Goal: Information Seeking & Learning: Learn about a topic

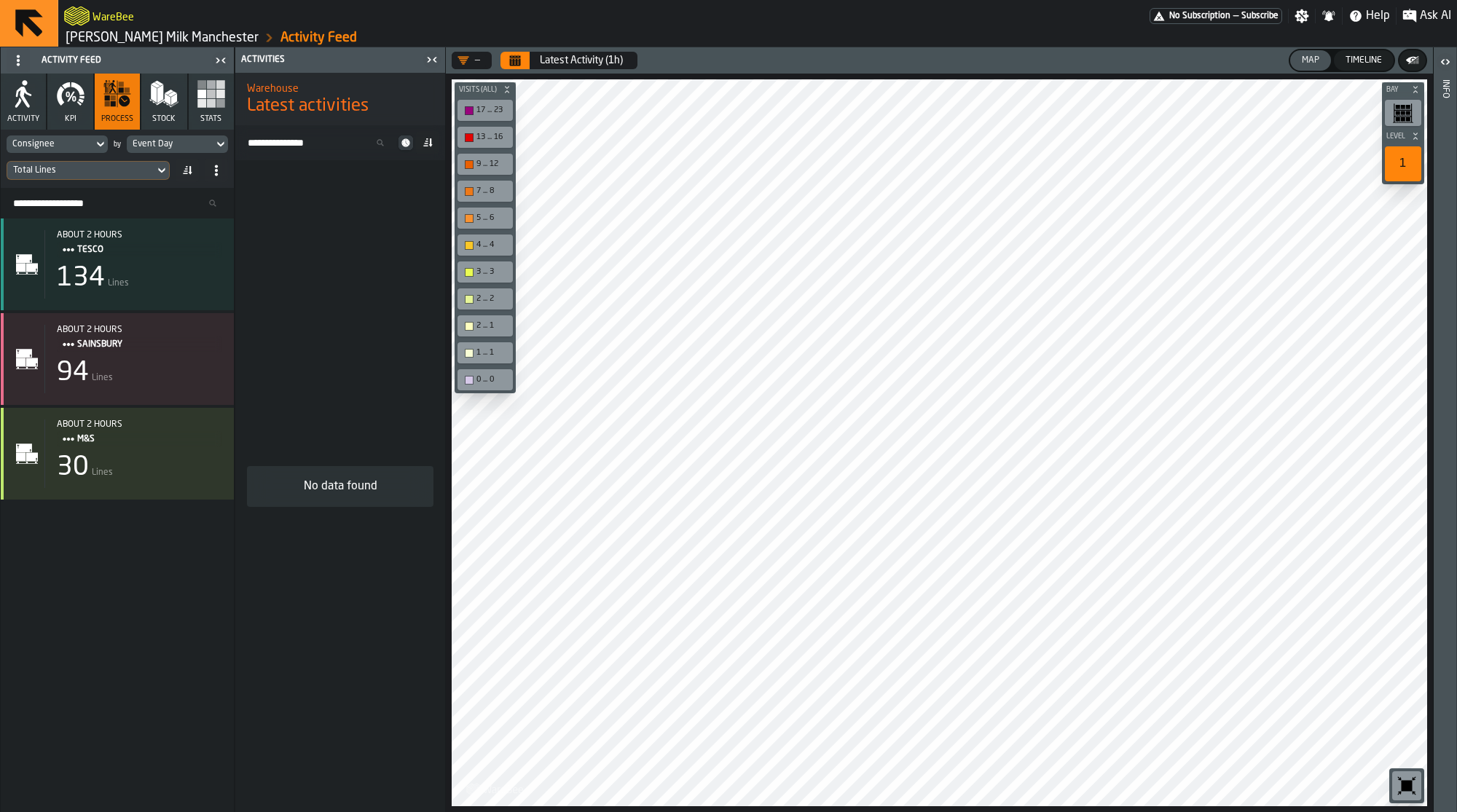
click at [77, 144] on div "Consignee" at bounding box center [49, 144] width 75 height 10
click at [70, 147] on div "Consignee" at bounding box center [49, 144] width 75 height 10
click at [69, 159] on input "Search" at bounding box center [84, 168] width 144 height 19
type input "*****"
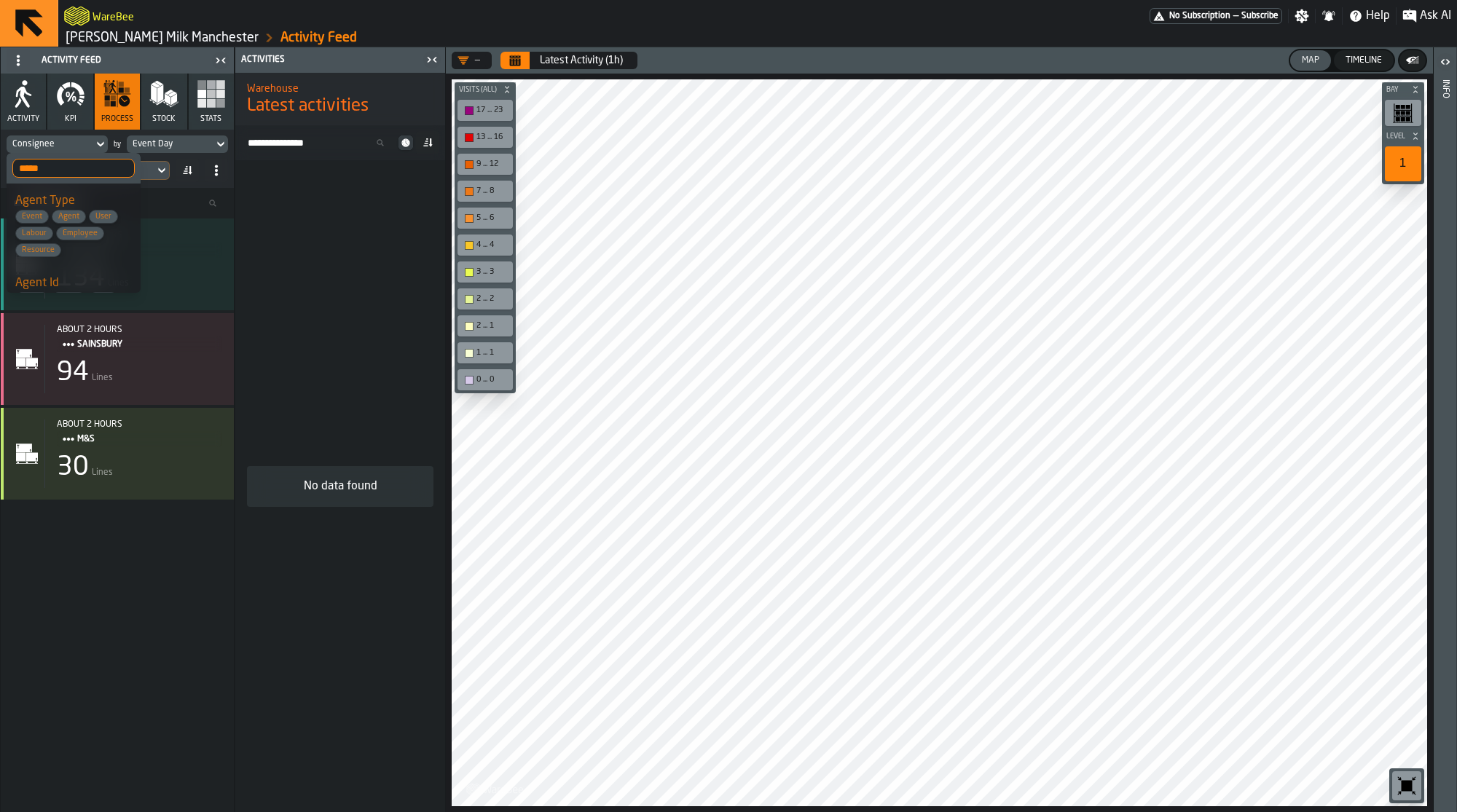
click at [94, 281] on div "Agent Id Event Agent User Labour Employee Resource" at bounding box center [73, 307] width 116 height 65
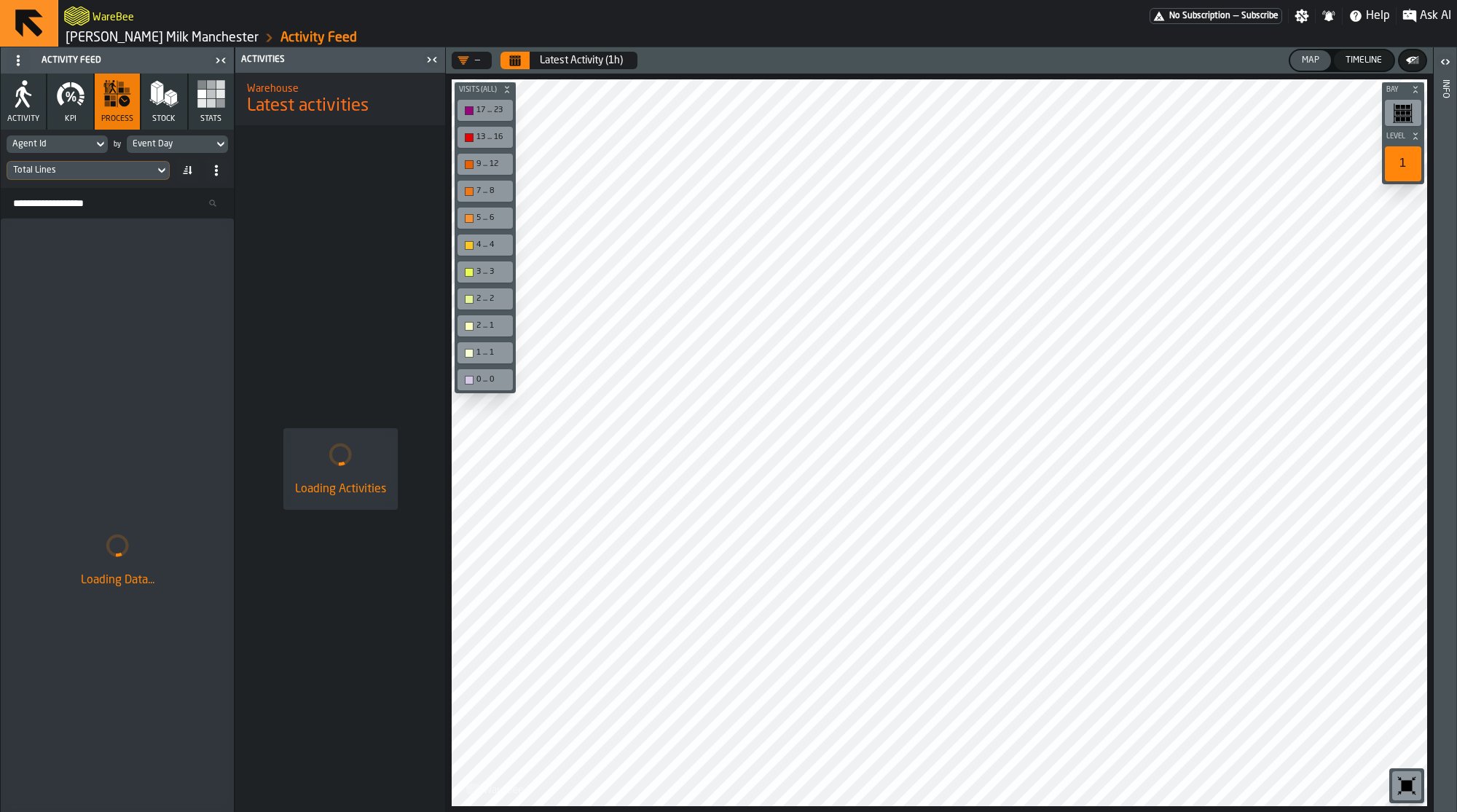
click at [197, 141] on div "Event Day" at bounding box center [169, 144] width 75 height 10
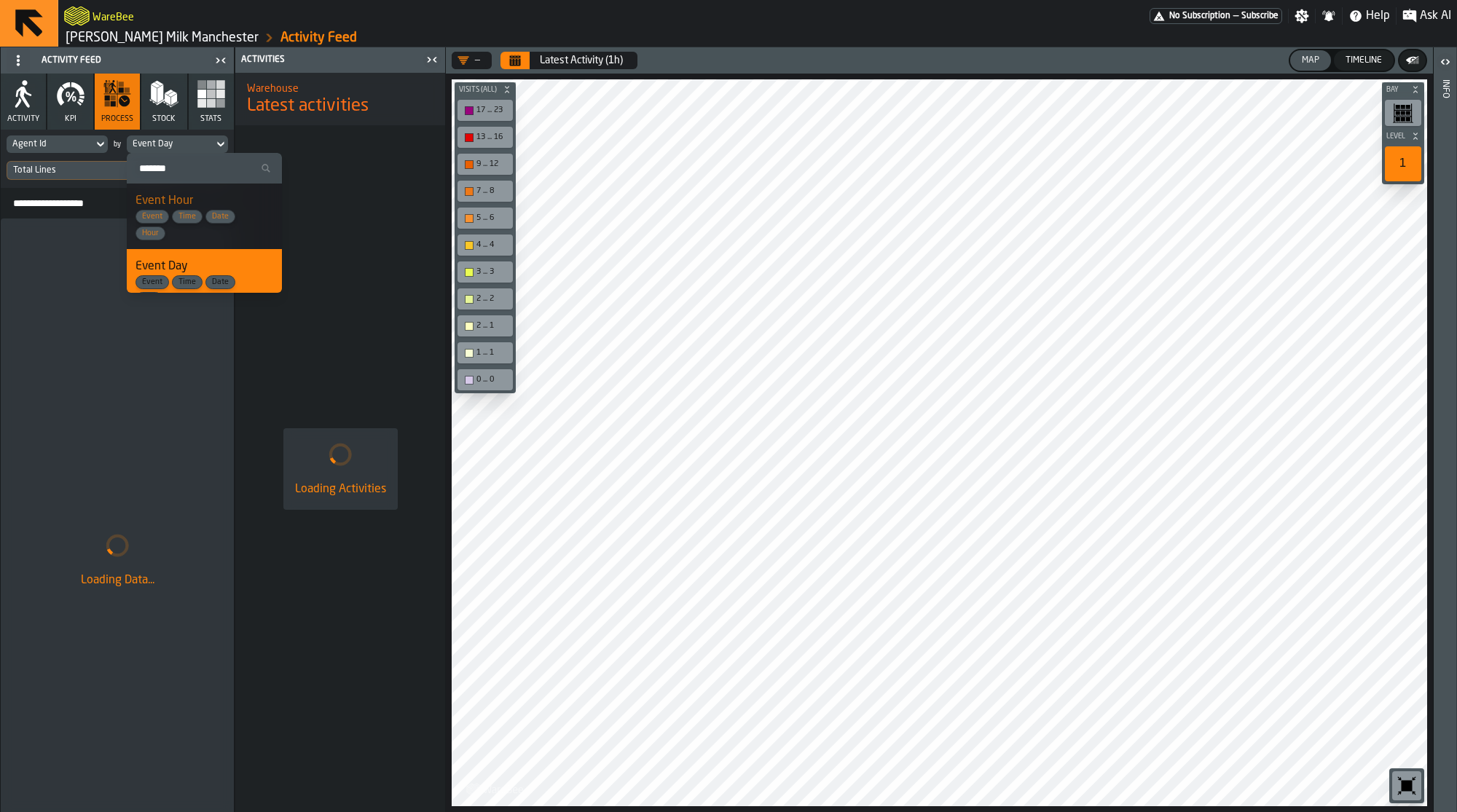
click at [197, 165] on input "Search" at bounding box center [204, 168] width 144 height 19
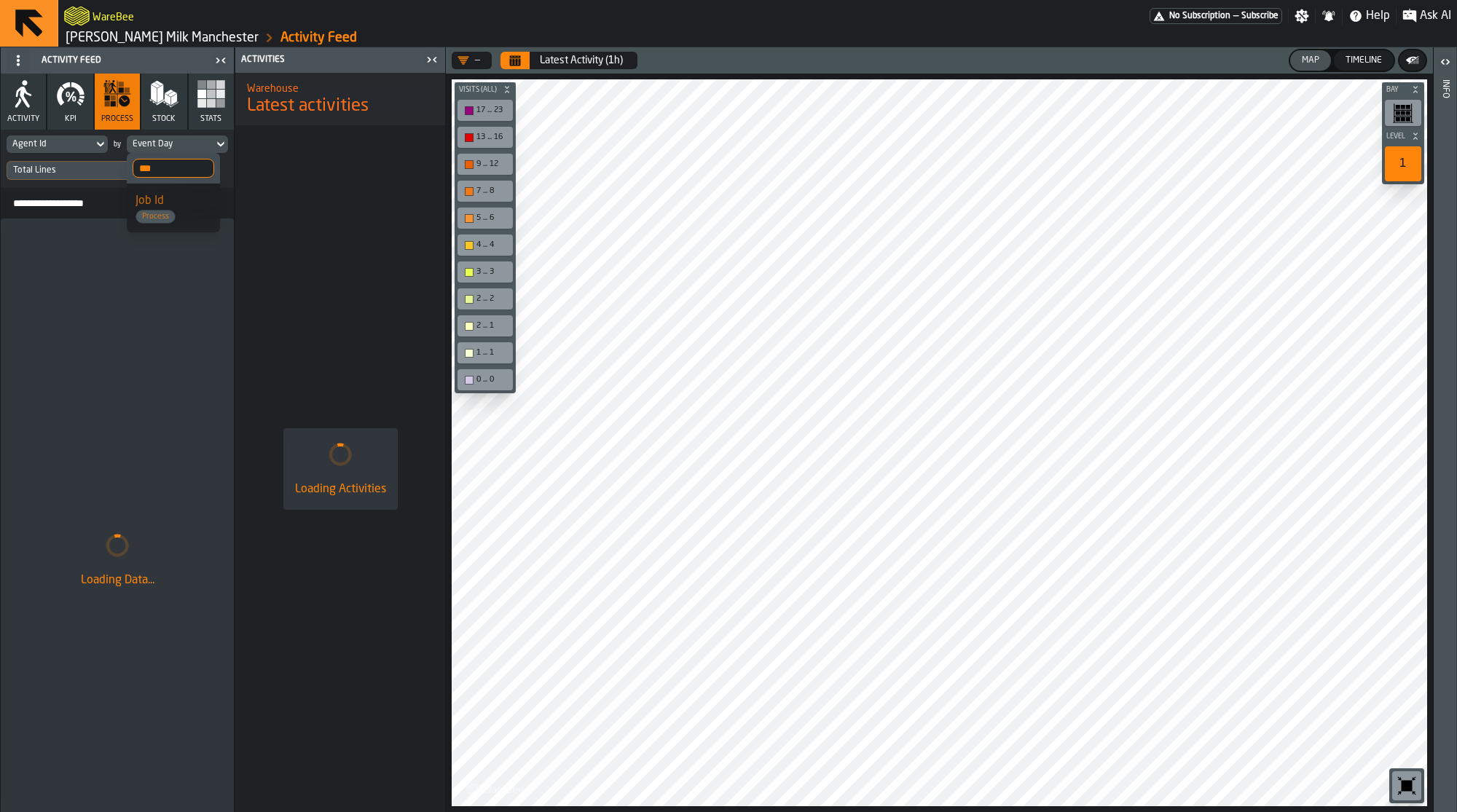
type input "***"
click at [194, 212] on span "Process" at bounding box center [173, 216] width 76 height 14
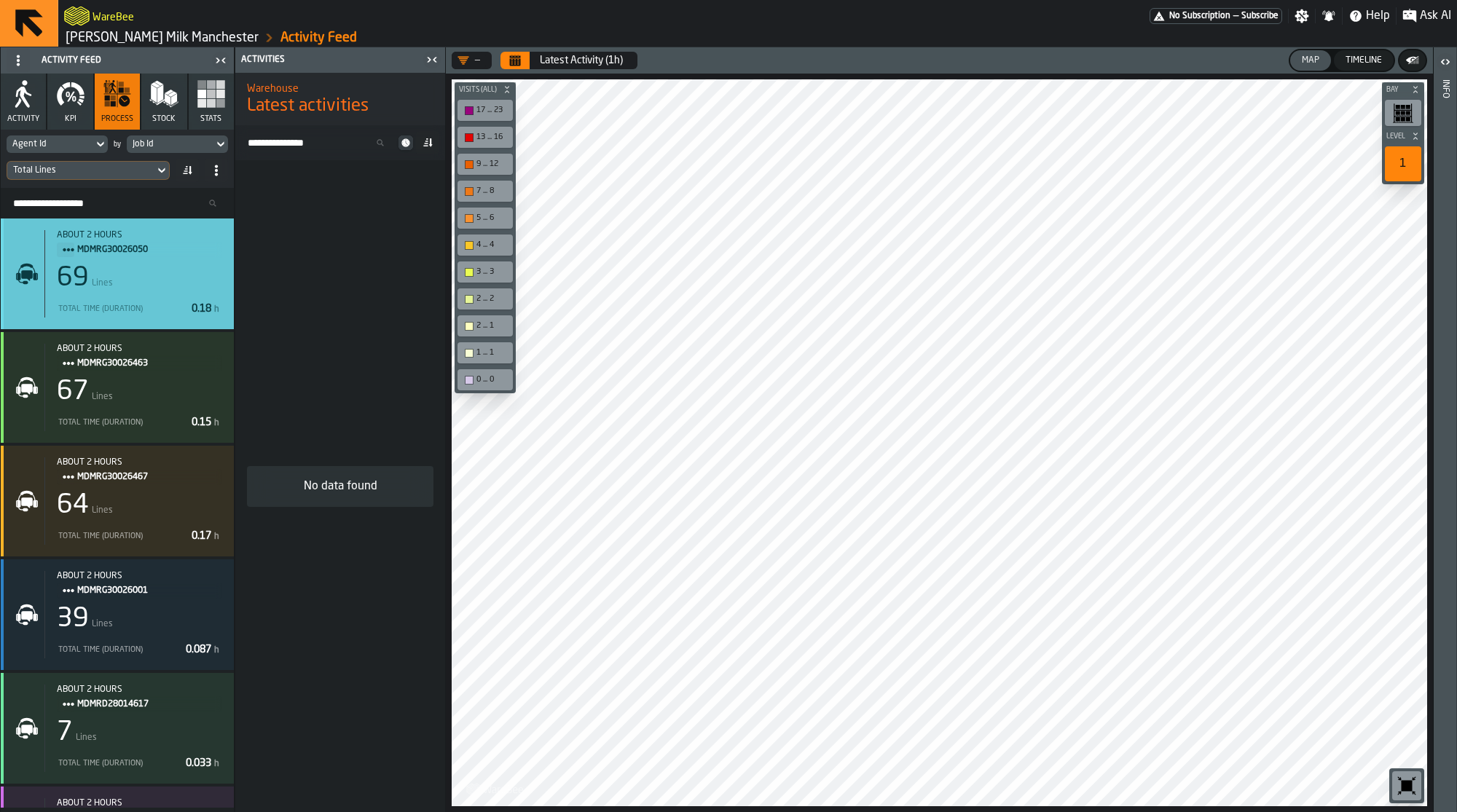
click at [157, 267] on div "69 Lines" at bounding box center [139, 278] width 166 height 29
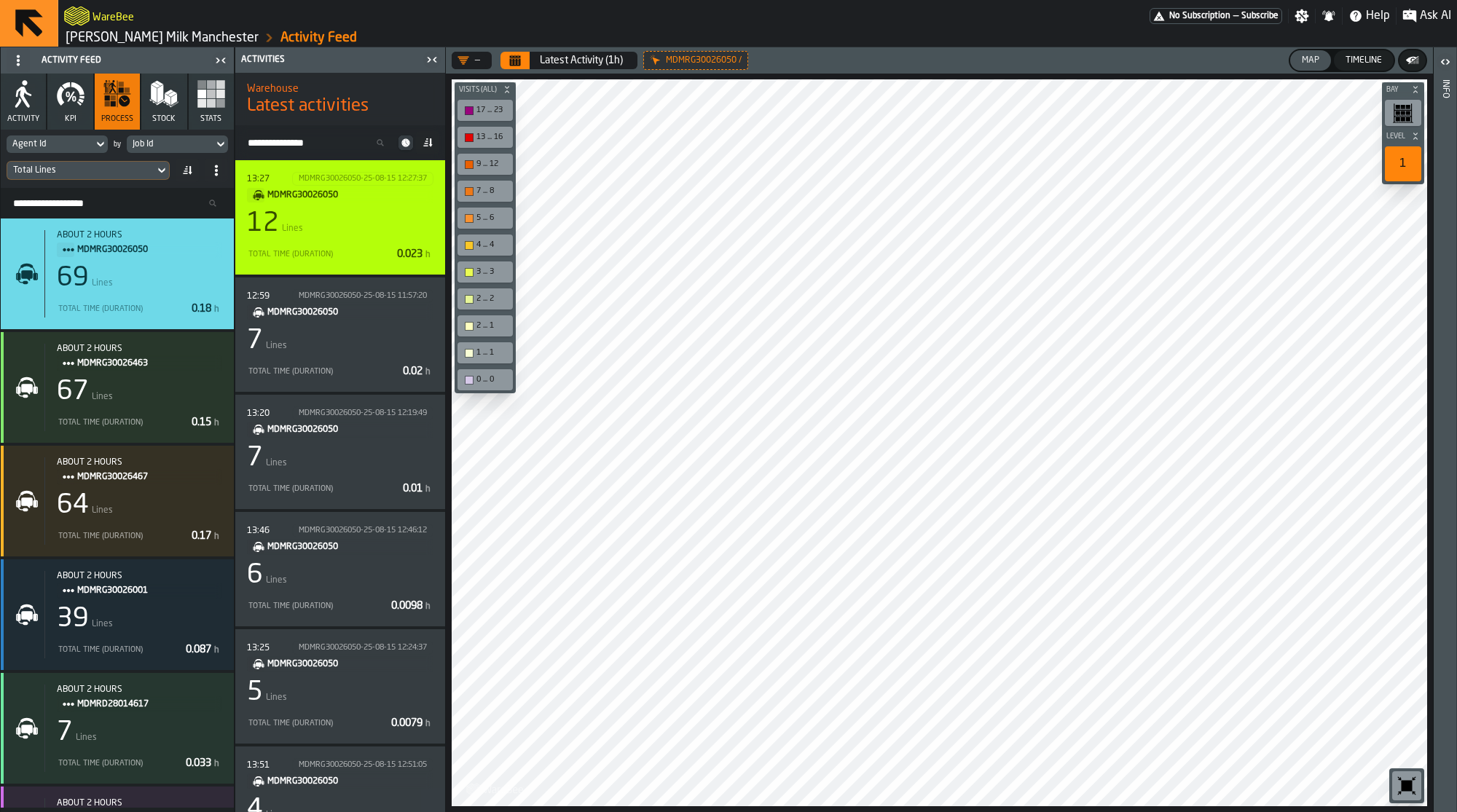
click at [362, 222] on div "12 Lines" at bounding box center [340, 223] width 187 height 29
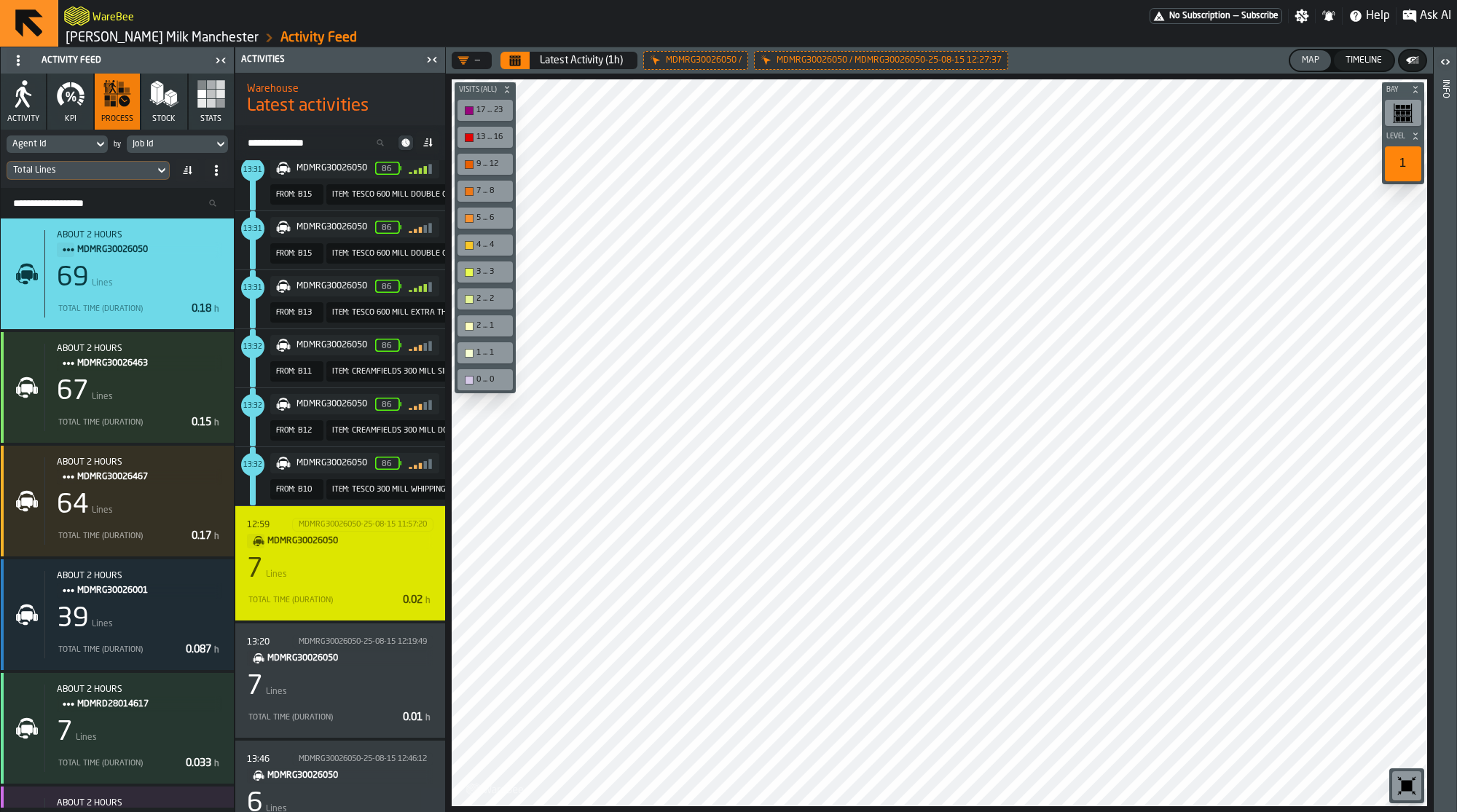
scroll to position [688, 0]
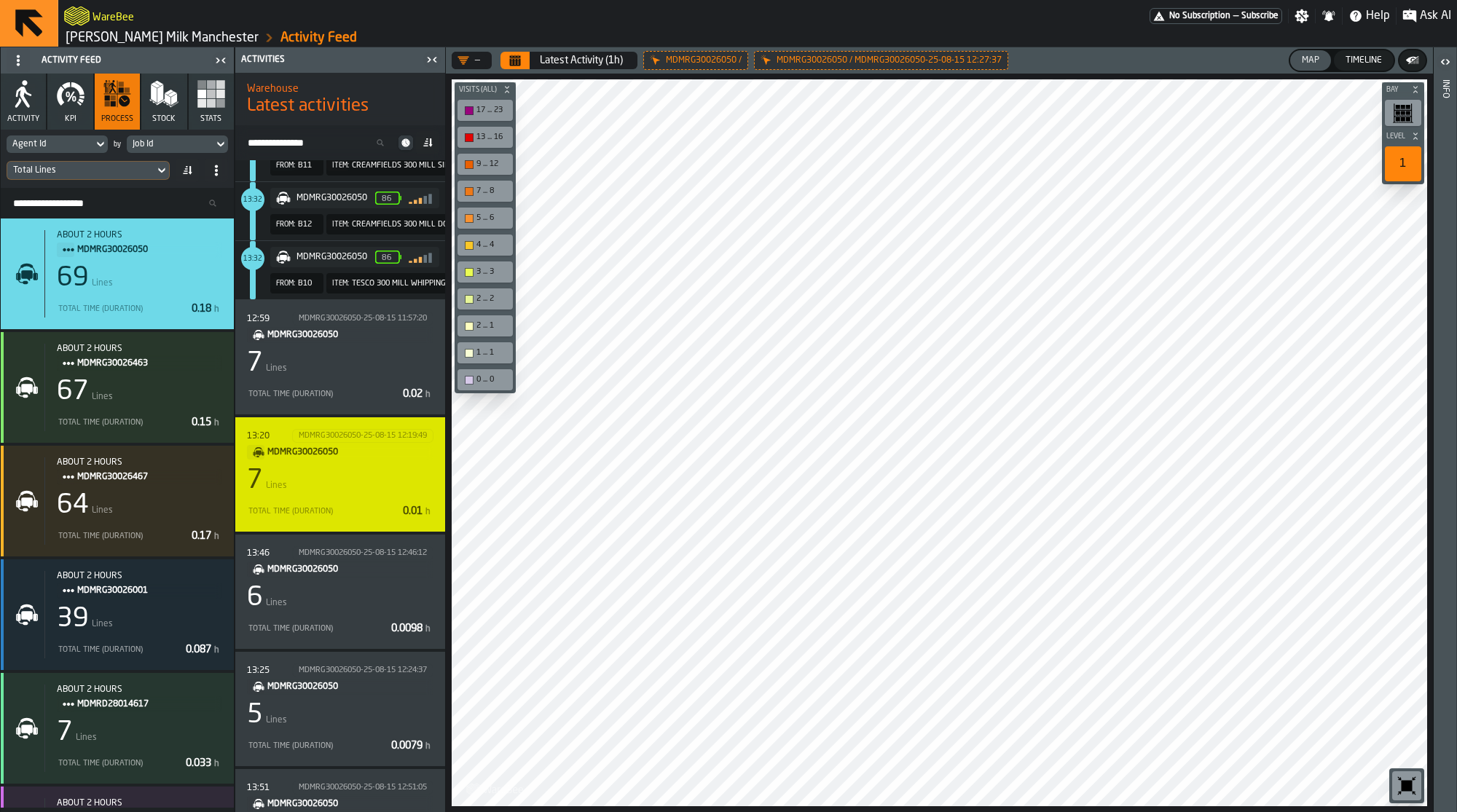
click at [348, 466] on div "7 Lines" at bounding box center [340, 480] width 187 height 29
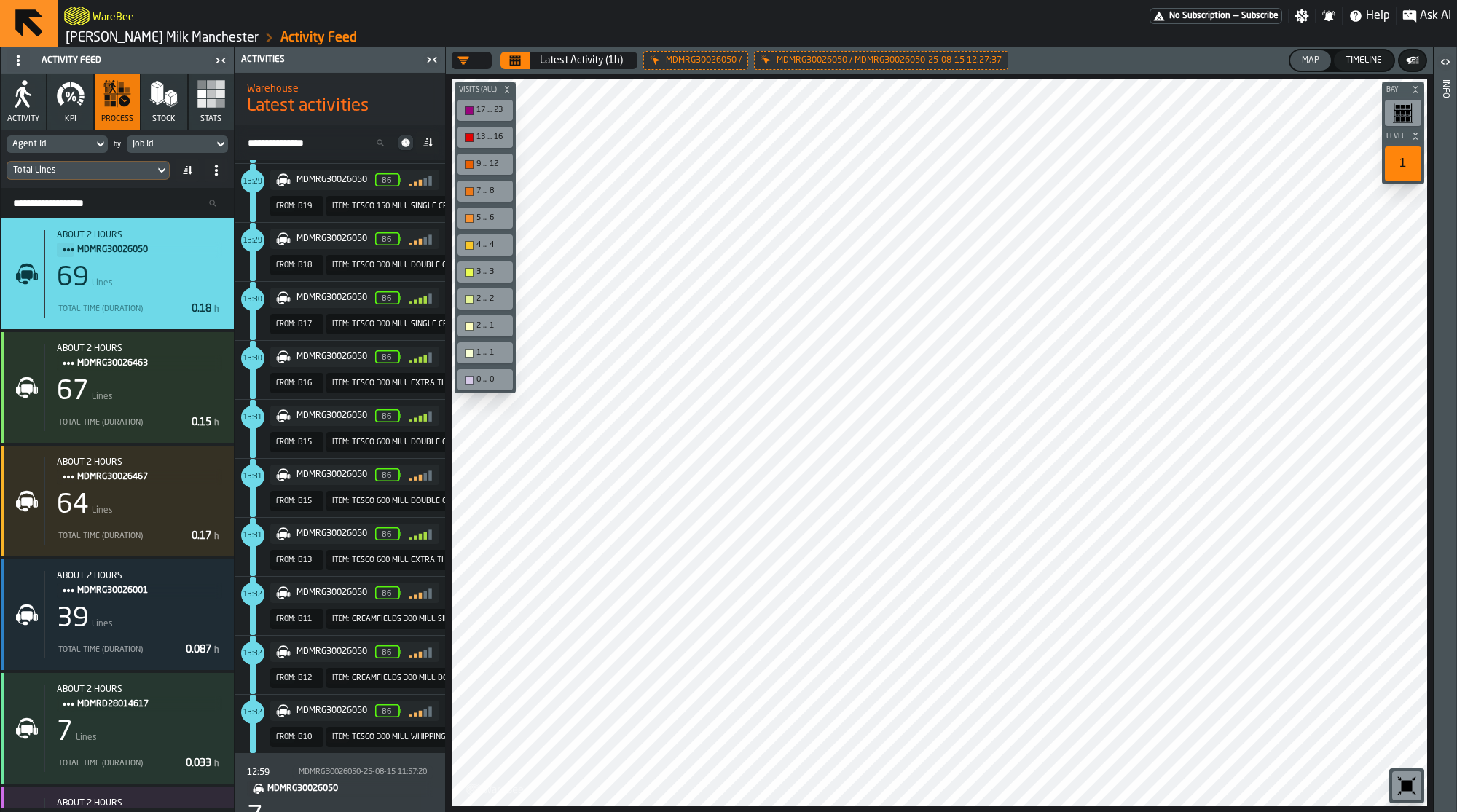
scroll to position [0, 0]
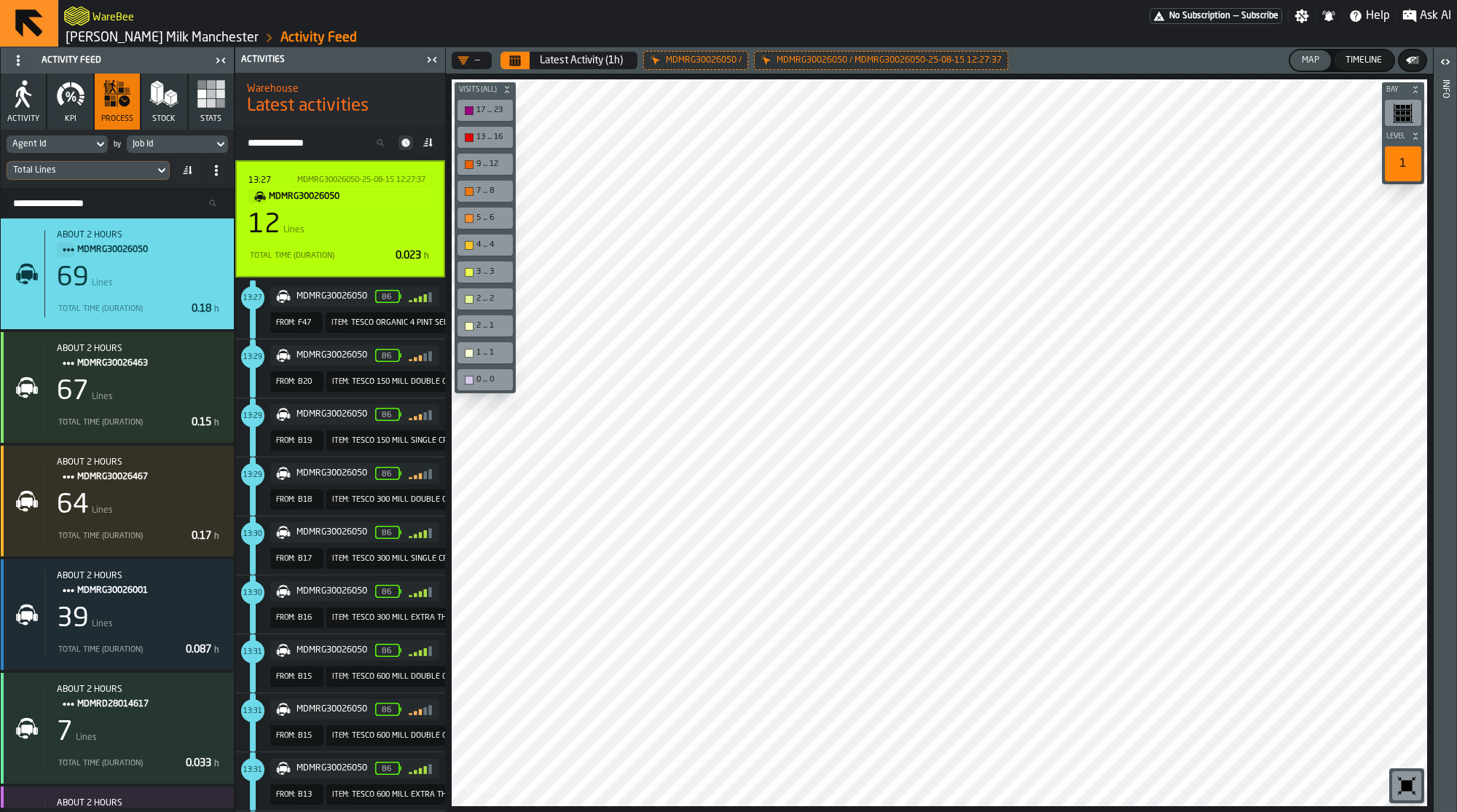
click at [349, 229] on div "12 Lines" at bounding box center [340, 225] width 184 height 29
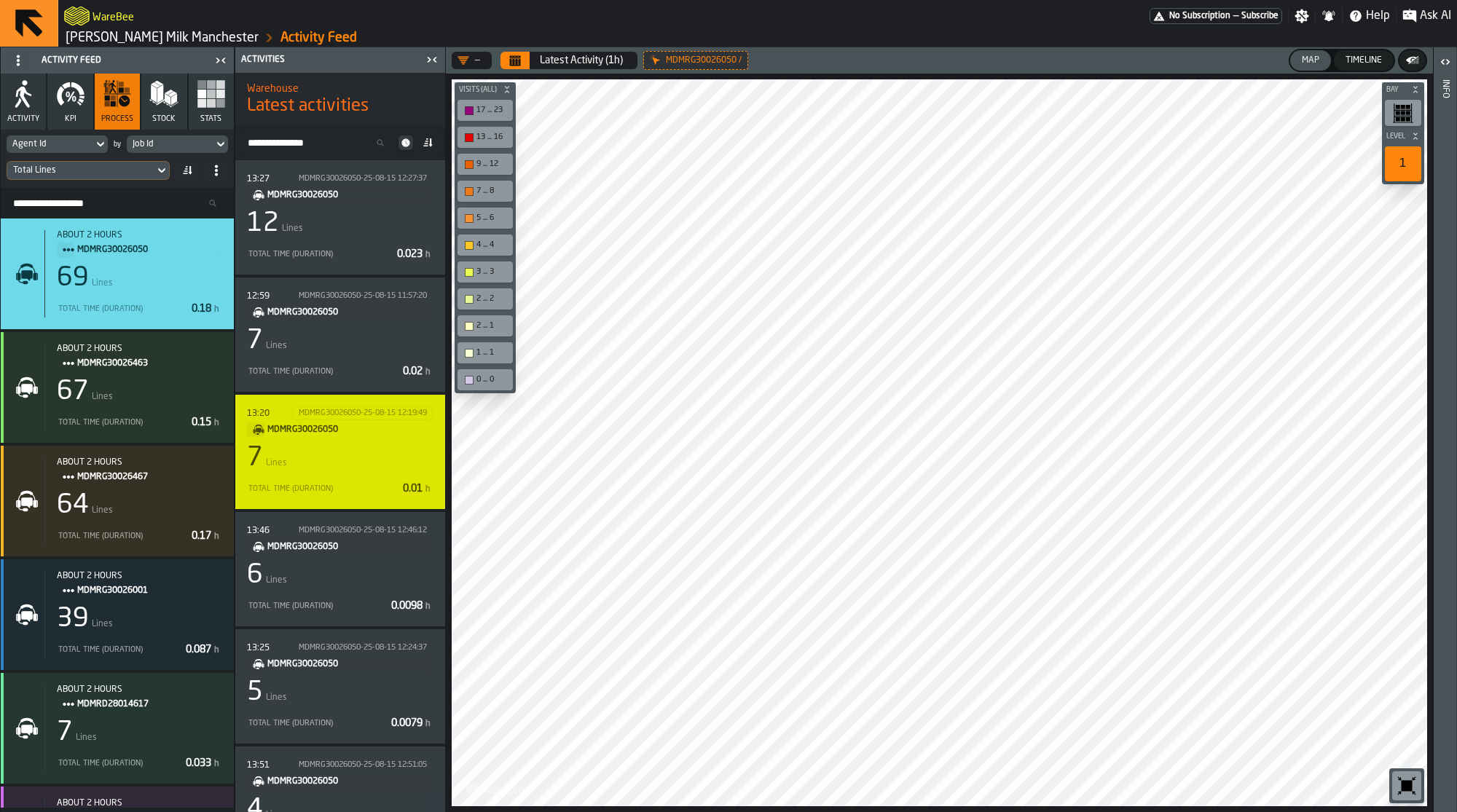
click at [359, 459] on div "7 Lines" at bounding box center [340, 458] width 187 height 29
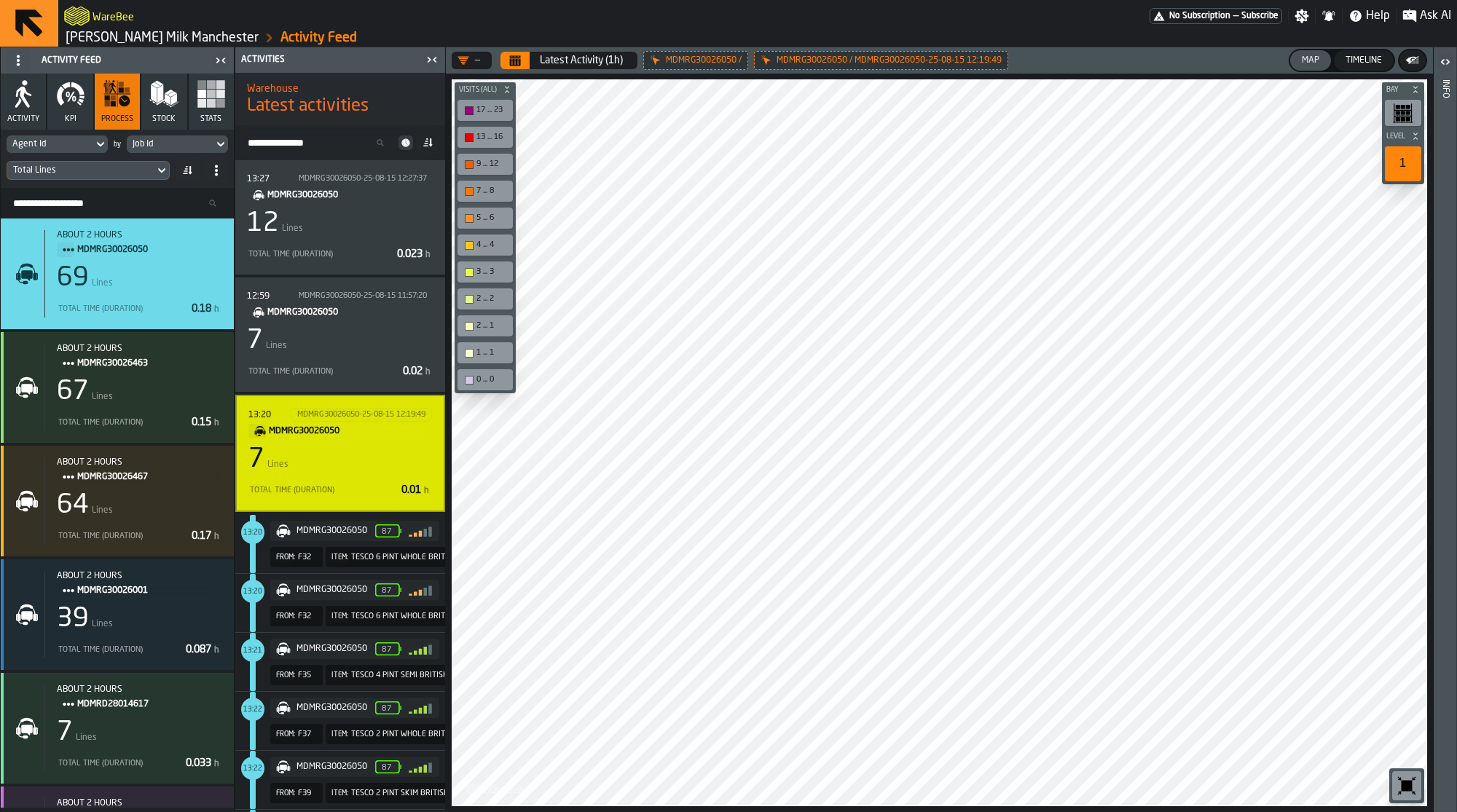
click at [374, 451] on div "7 Lines" at bounding box center [340, 459] width 184 height 29
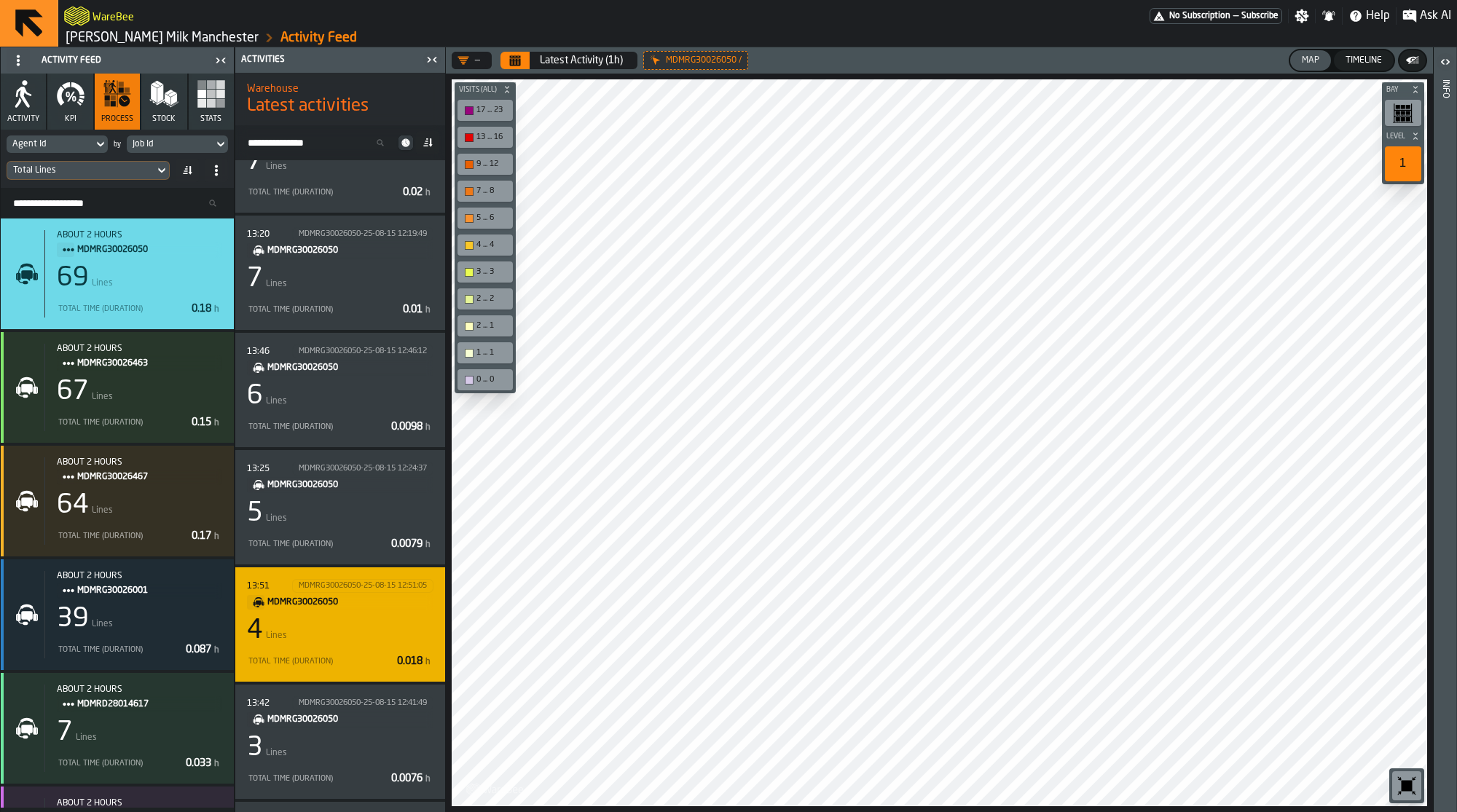
click at [365, 621] on div "4 Lines" at bounding box center [340, 631] width 187 height 29
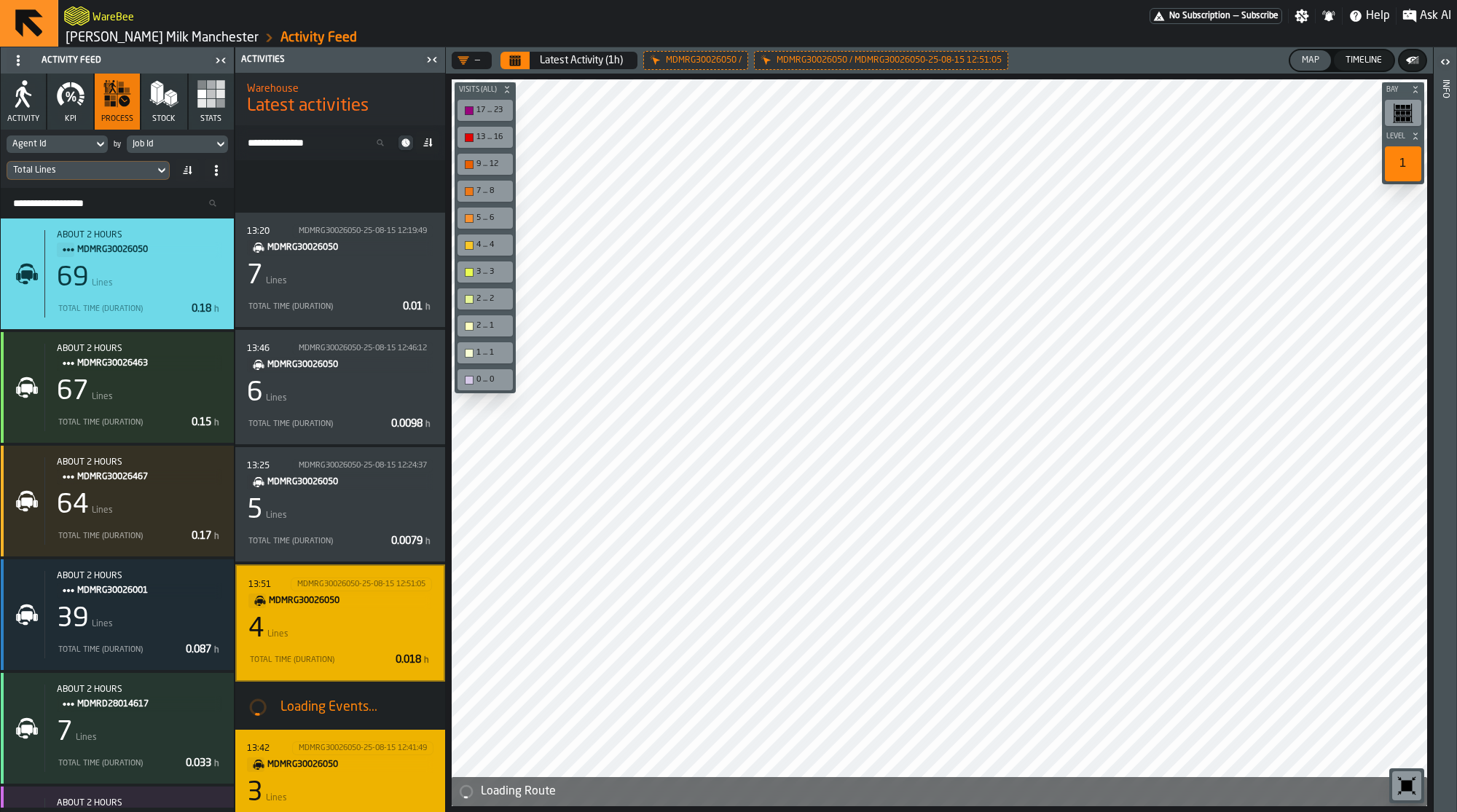
scroll to position [327, 0]
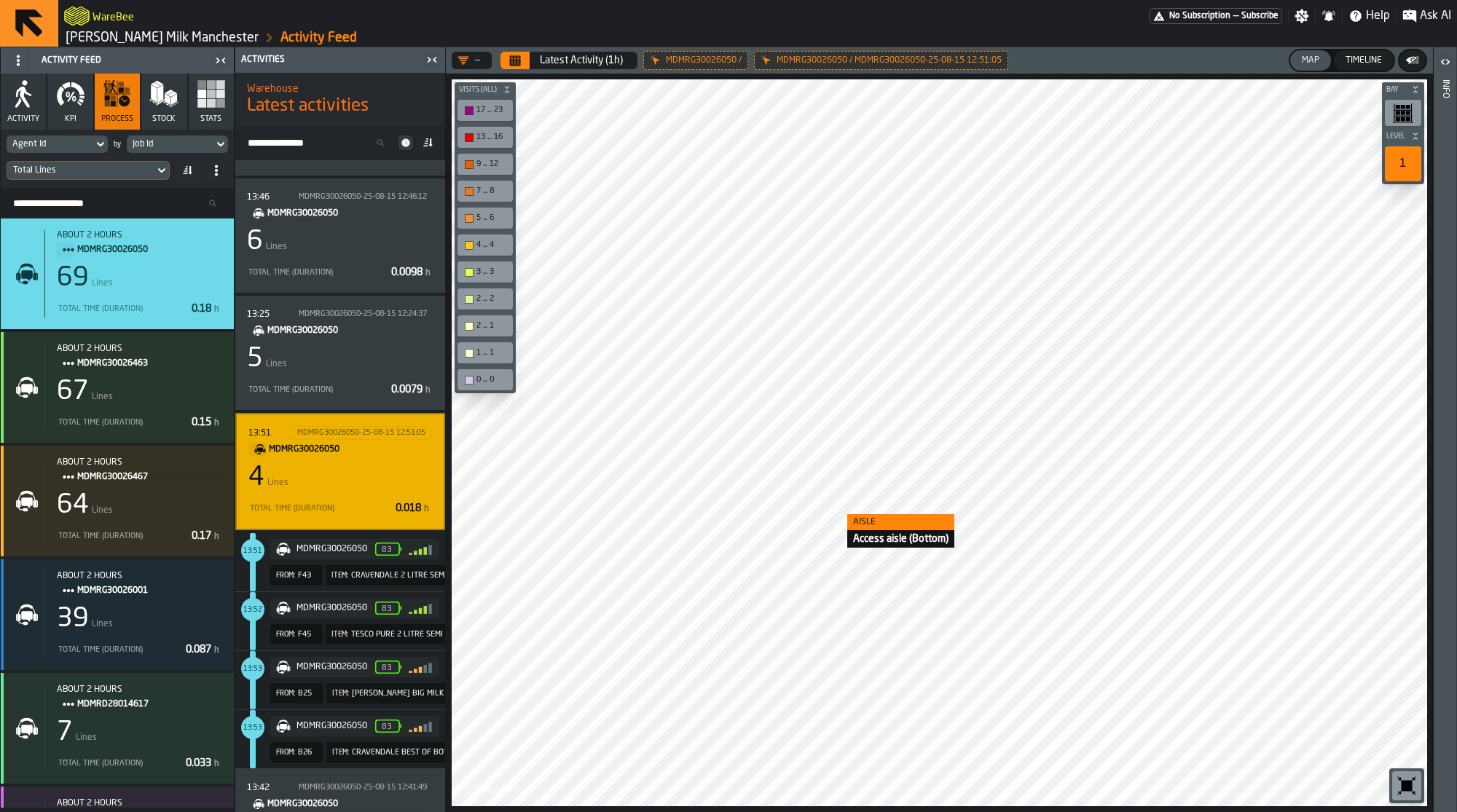
click at [831, 513] on div at bounding box center [940, 443] width 978 height 727
click at [333, 474] on div "4 Lines" at bounding box center [340, 478] width 184 height 29
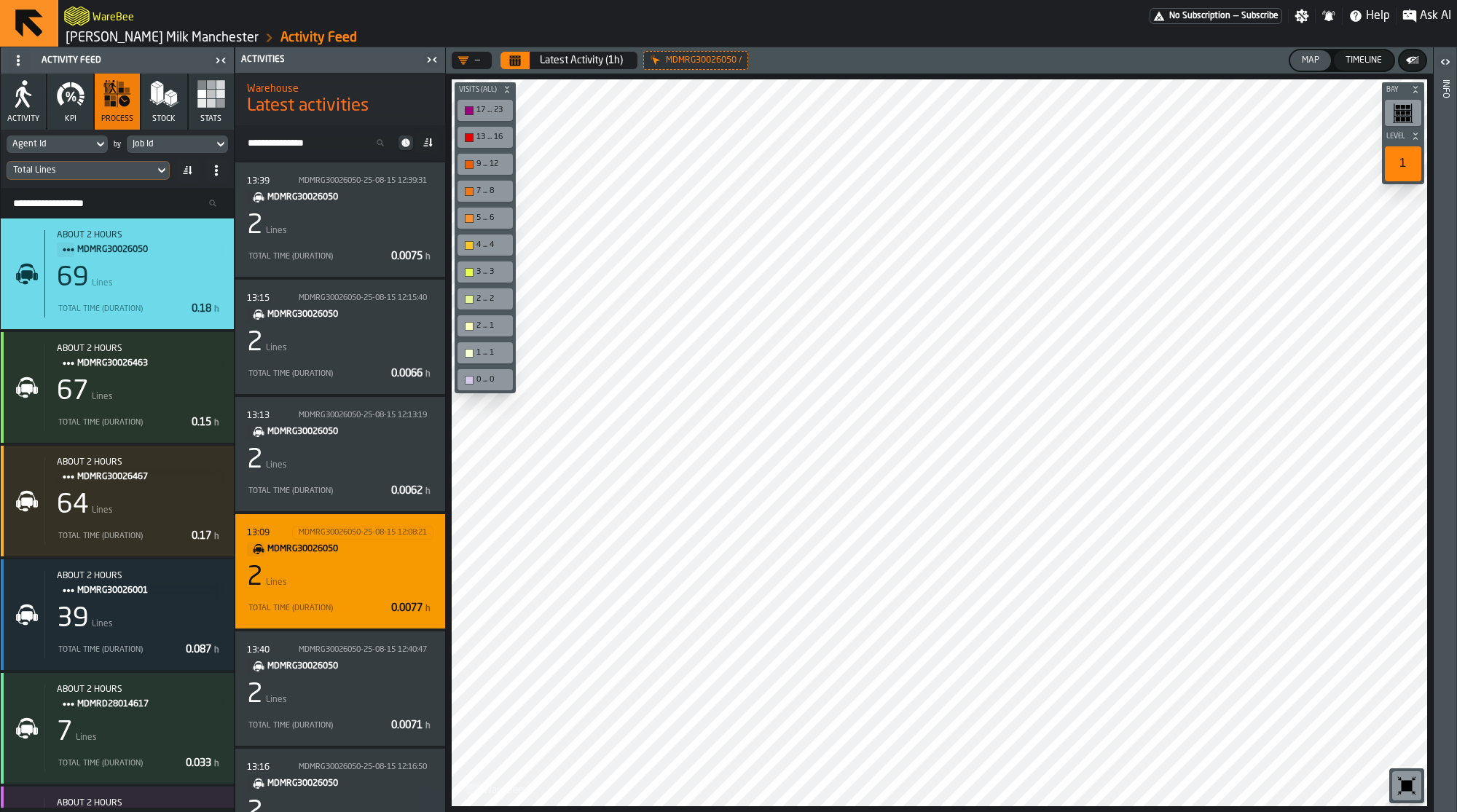
scroll to position [1331, 0]
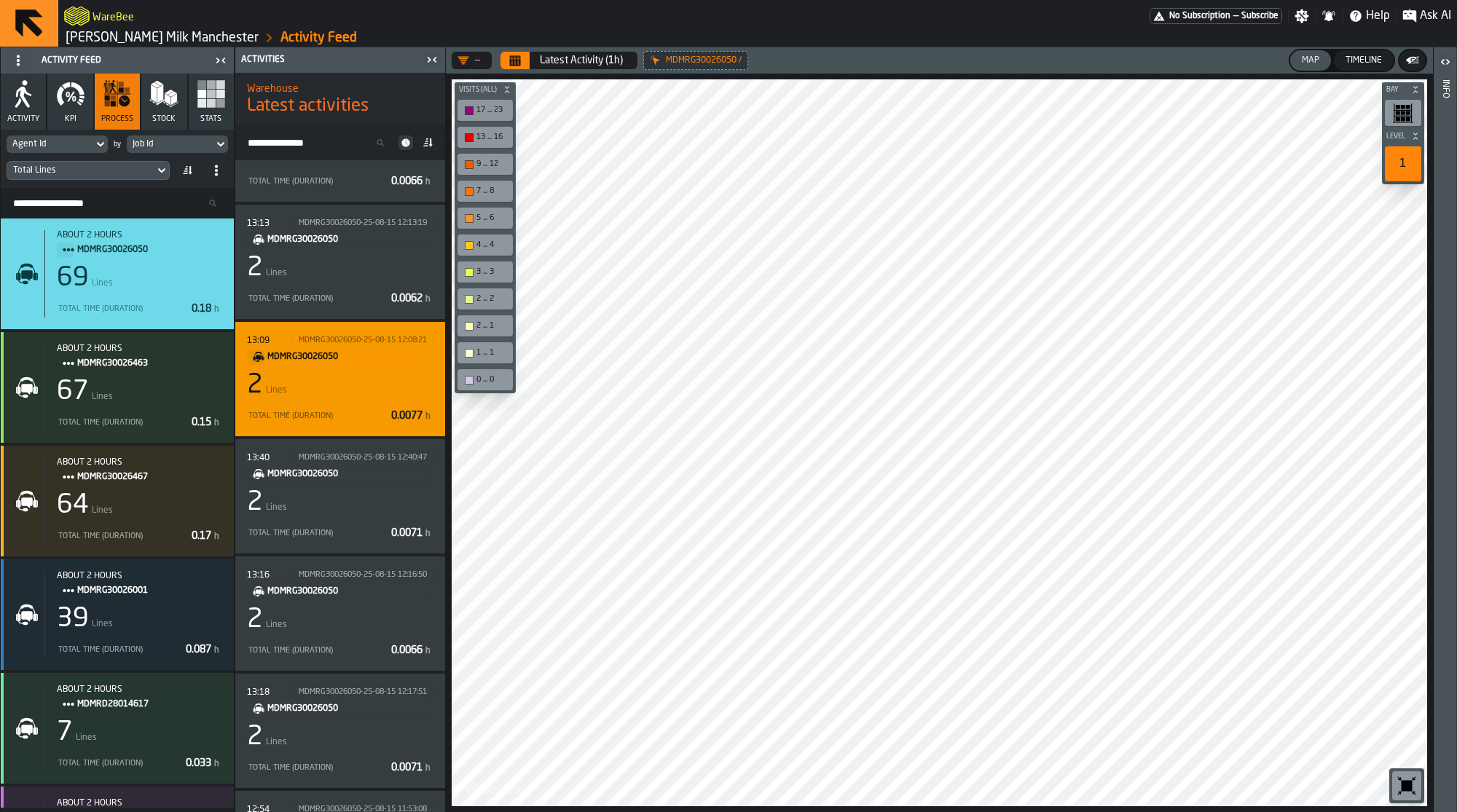
click at [345, 399] on div "13:09 MDMRG30026050-25-08-15 12:08:21 MDMRG30026050 2 Lines Total Time (Duratio…" at bounding box center [340, 379] width 187 height 91
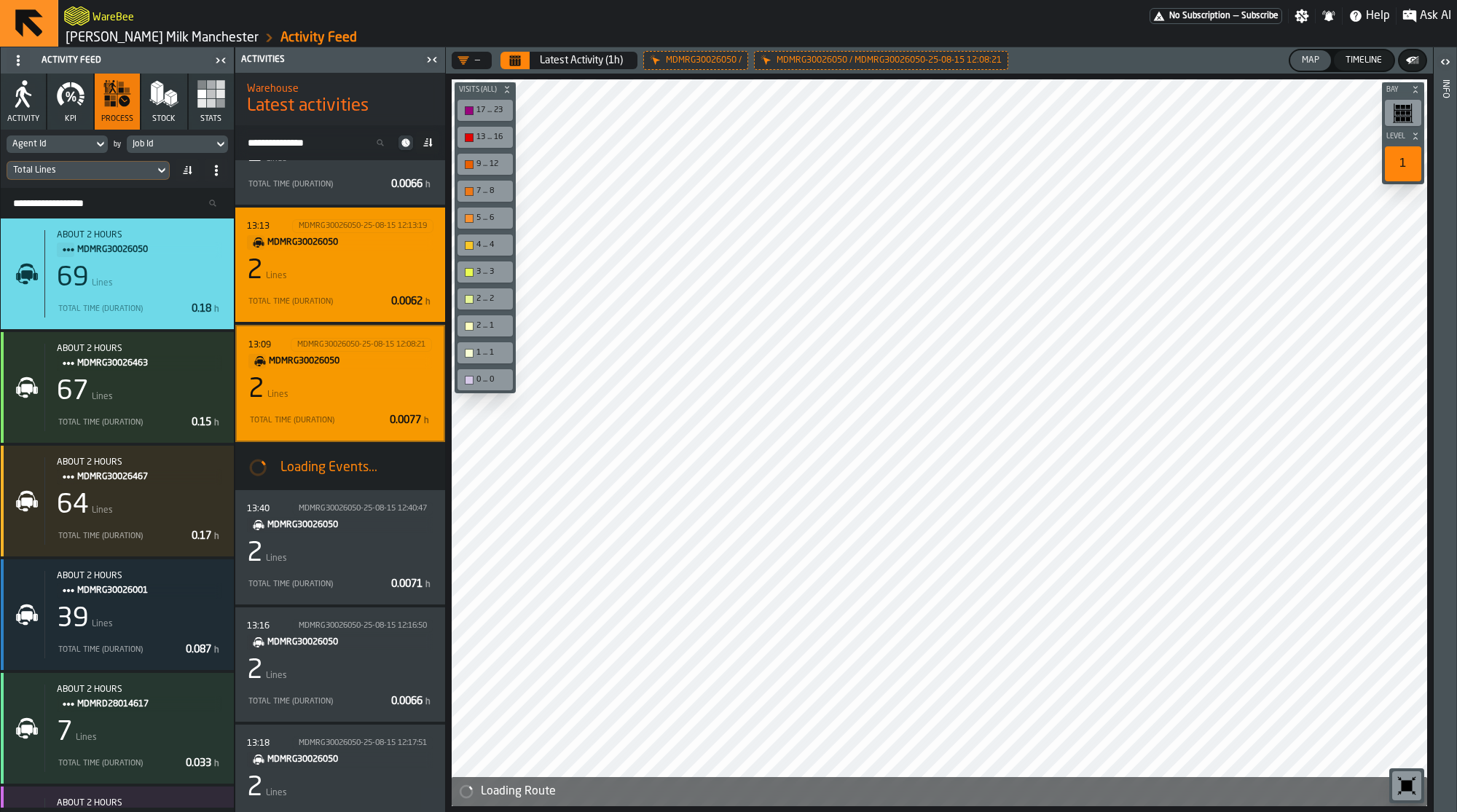
scroll to position [1242, 0]
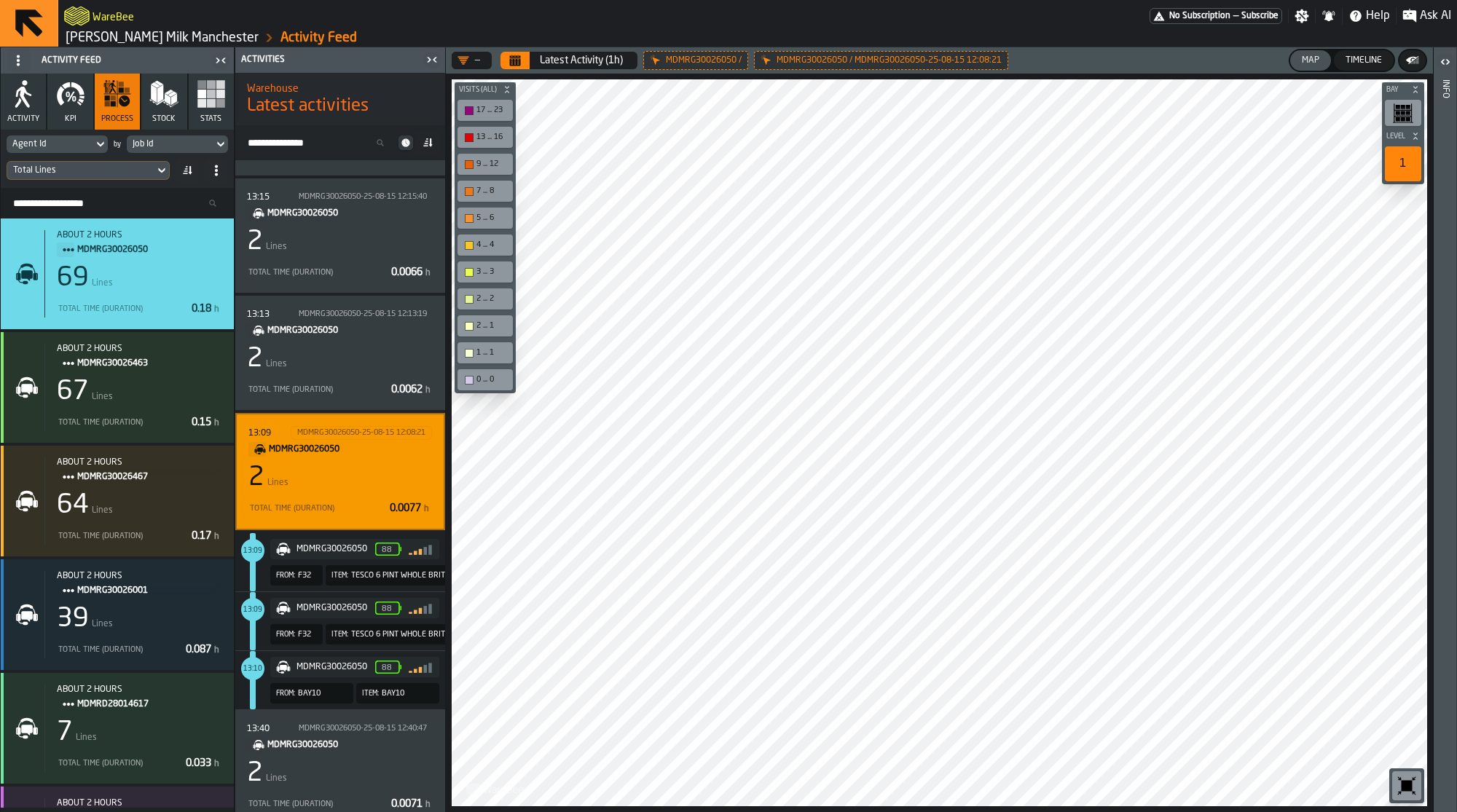
click at [126, 177] on div "Total Lines" at bounding box center [81, 170] width 148 height 16
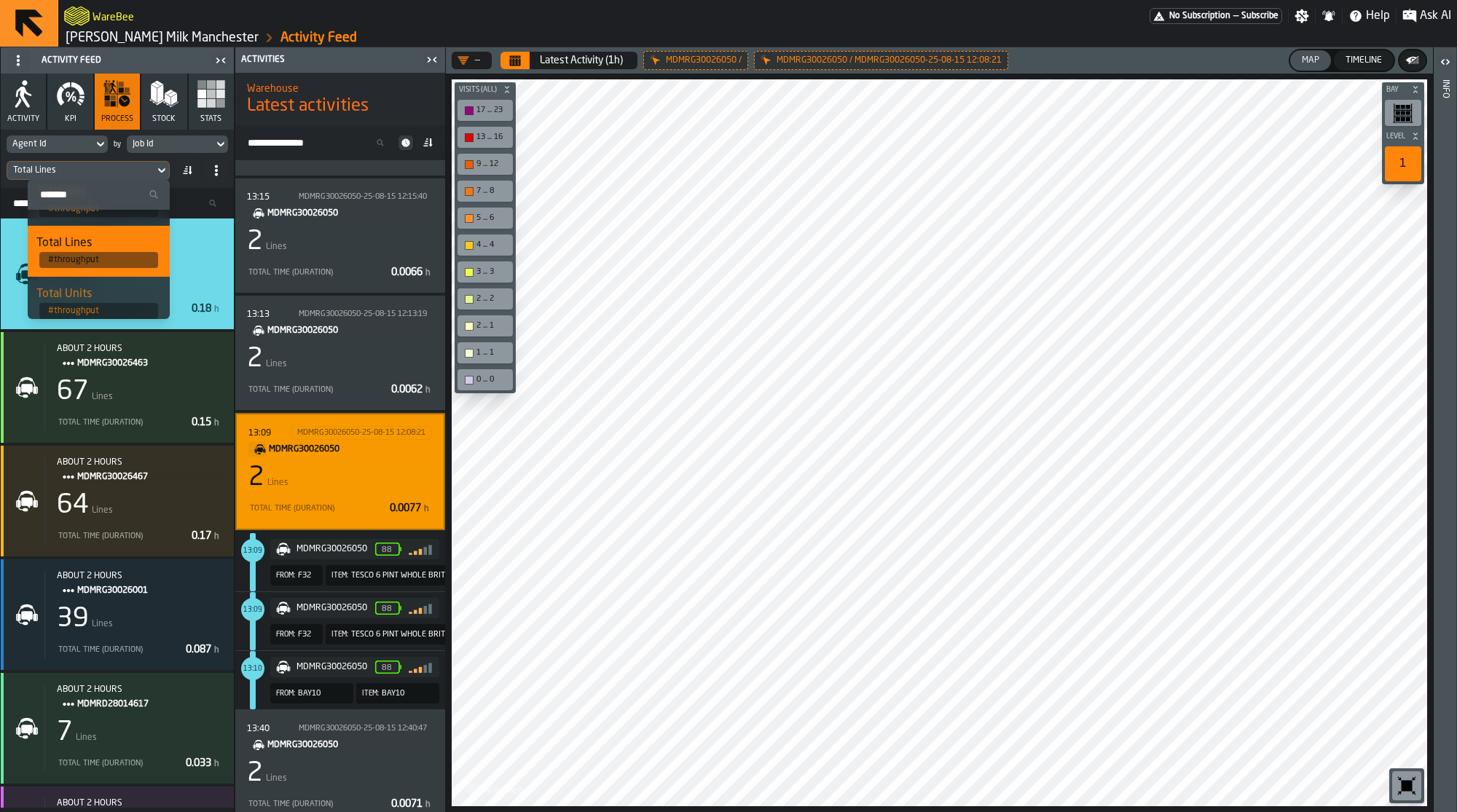
scroll to position [47, 0]
click at [105, 278] on div "Total Units" at bounding box center [98, 282] width 125 height 17
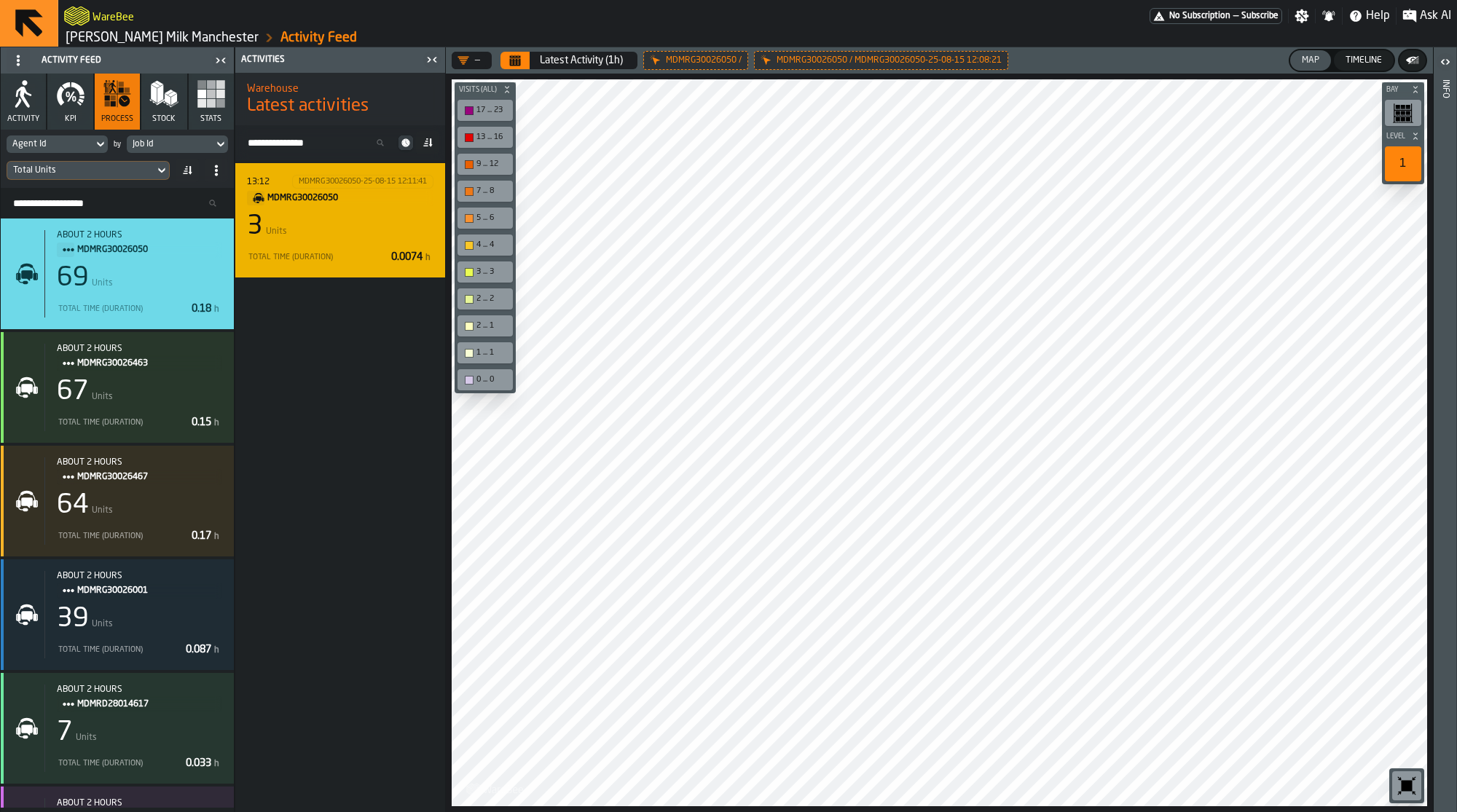
scroll to position [0, 0]
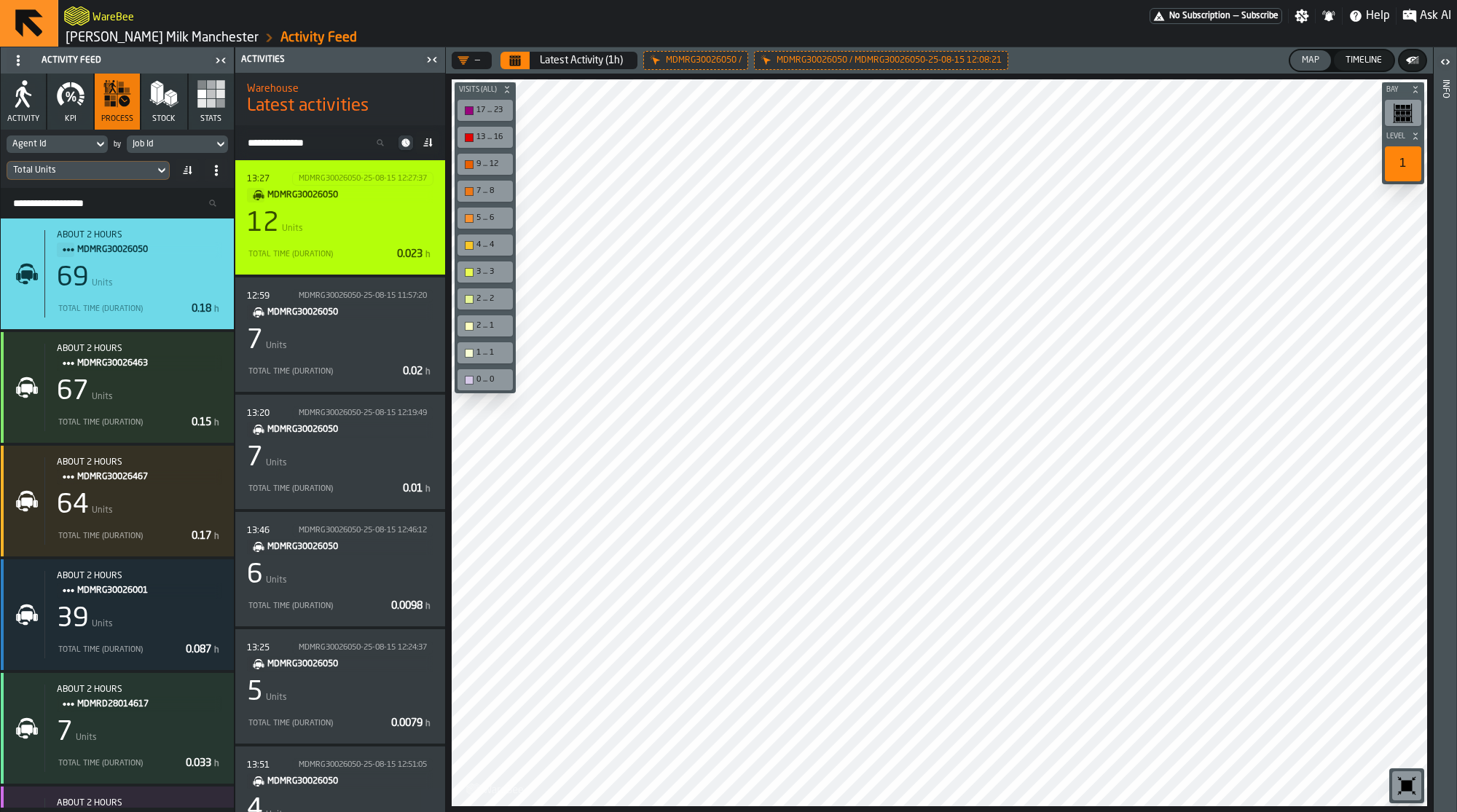
click at [357, 222] on div "12 Units" at bounding box center [340, 223] width 187 height 29
click at [368, 241] on div "13:27 MDMRG30026050-25-08-15 12:27:37 MDMRG30026050 12 Units Total Time (Durati…" at bounding box center [340, 217] width 187 height 91
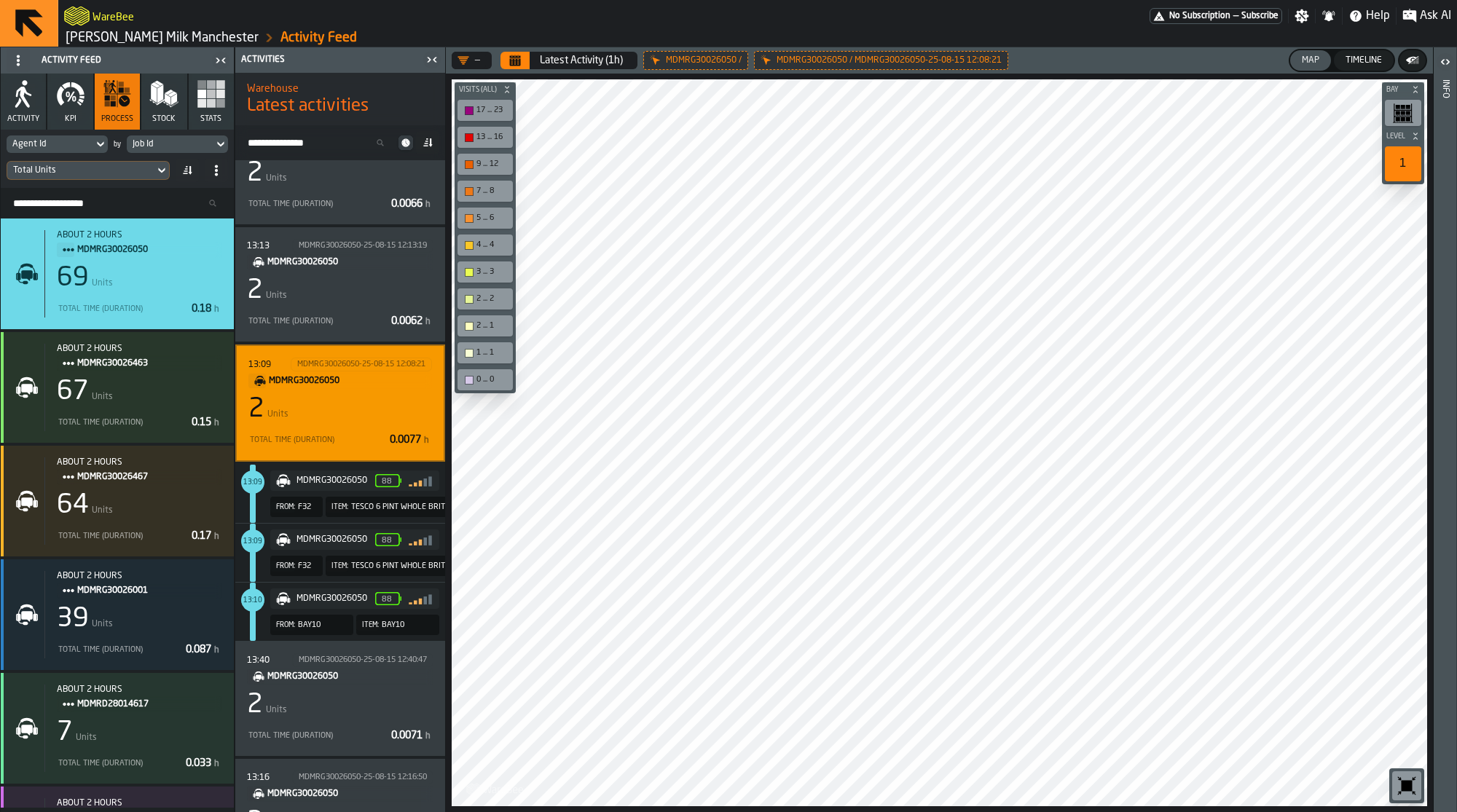
click at [358, 414] on div "2 Units" at bounding box center [340, 409] width 184 height 29
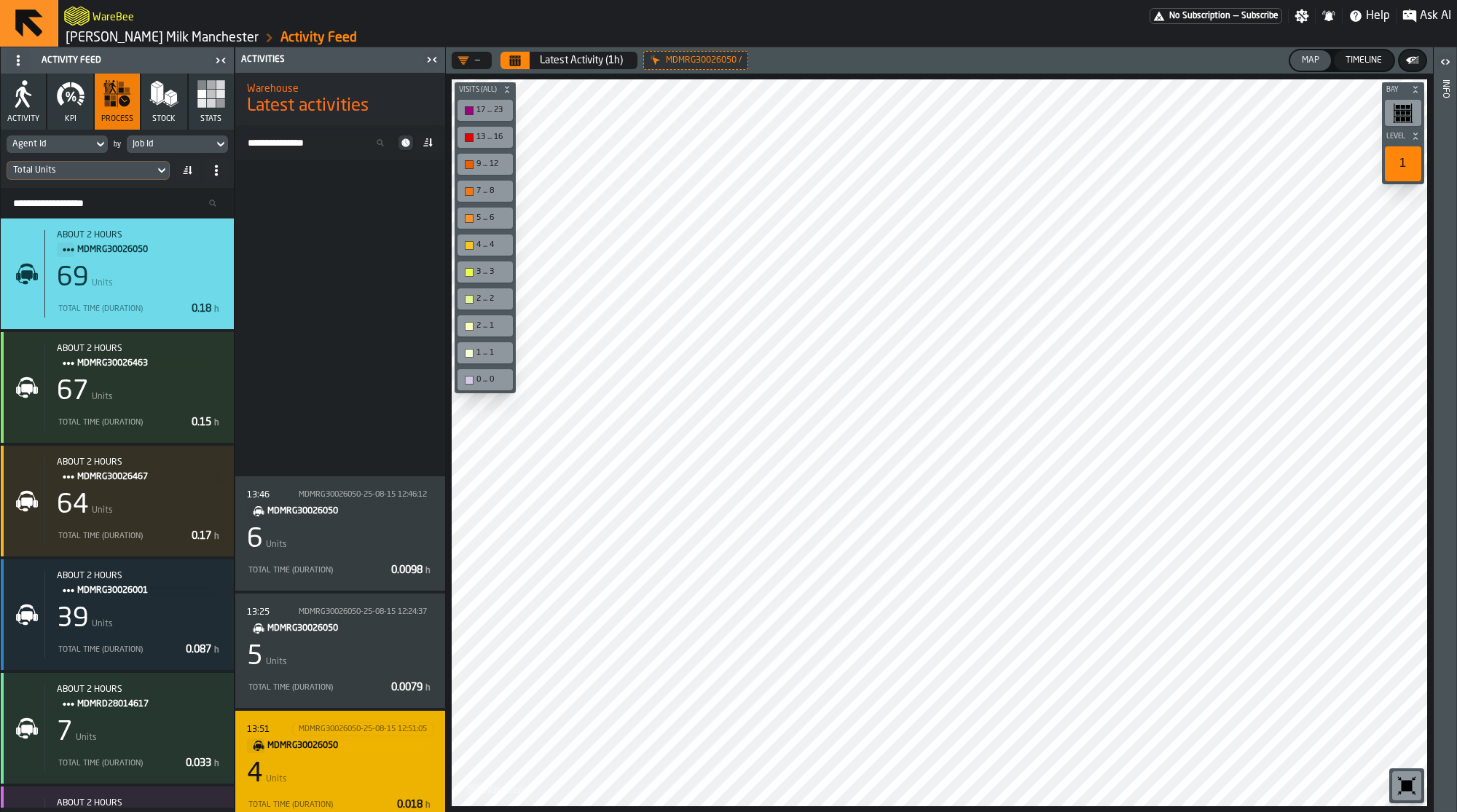
scroll to position [0, 0]
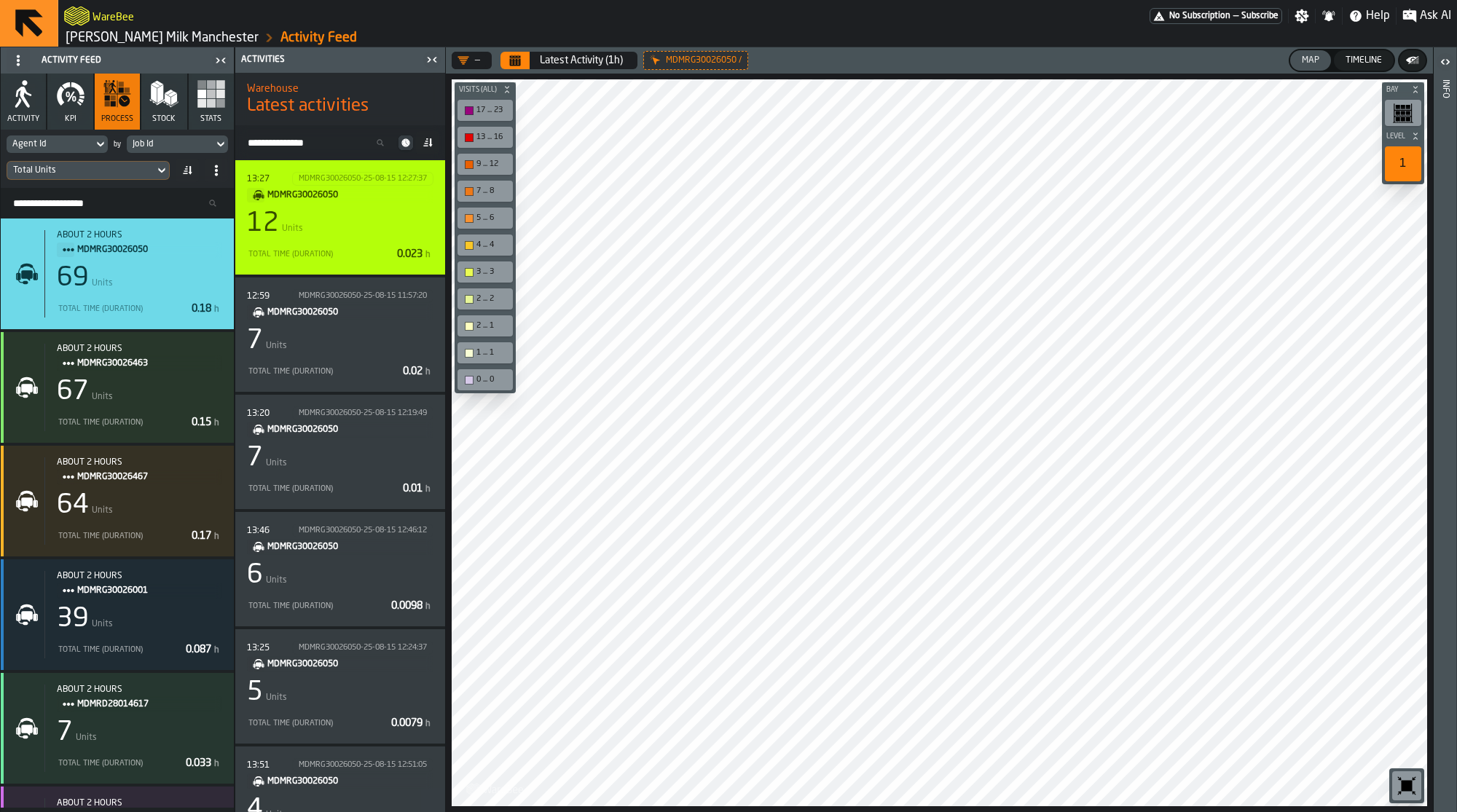
click at [366, 253] on div "Total Time (Duration)" at bounding box center [318, 254] width 144 height 10
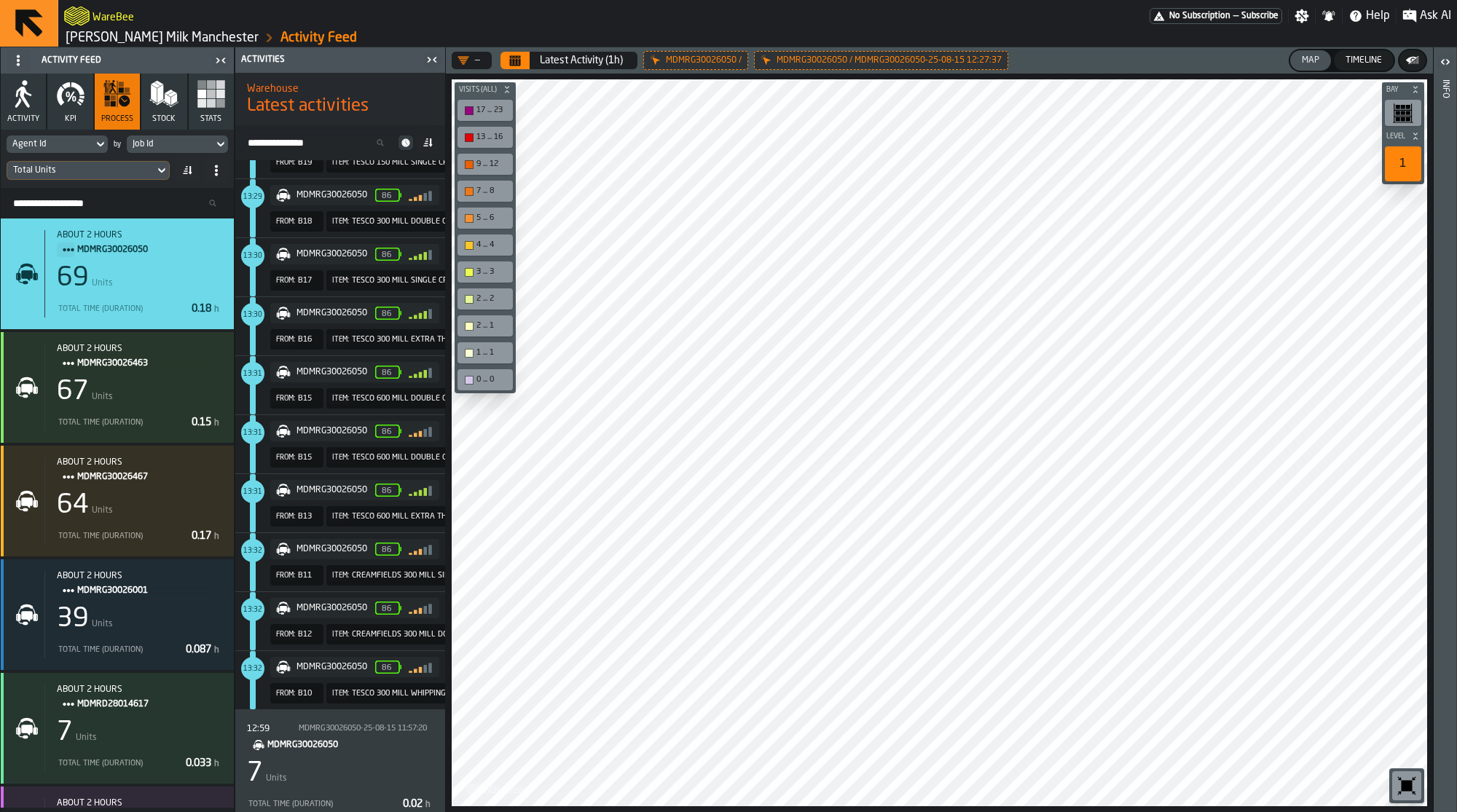
scroll to position [540, 0]
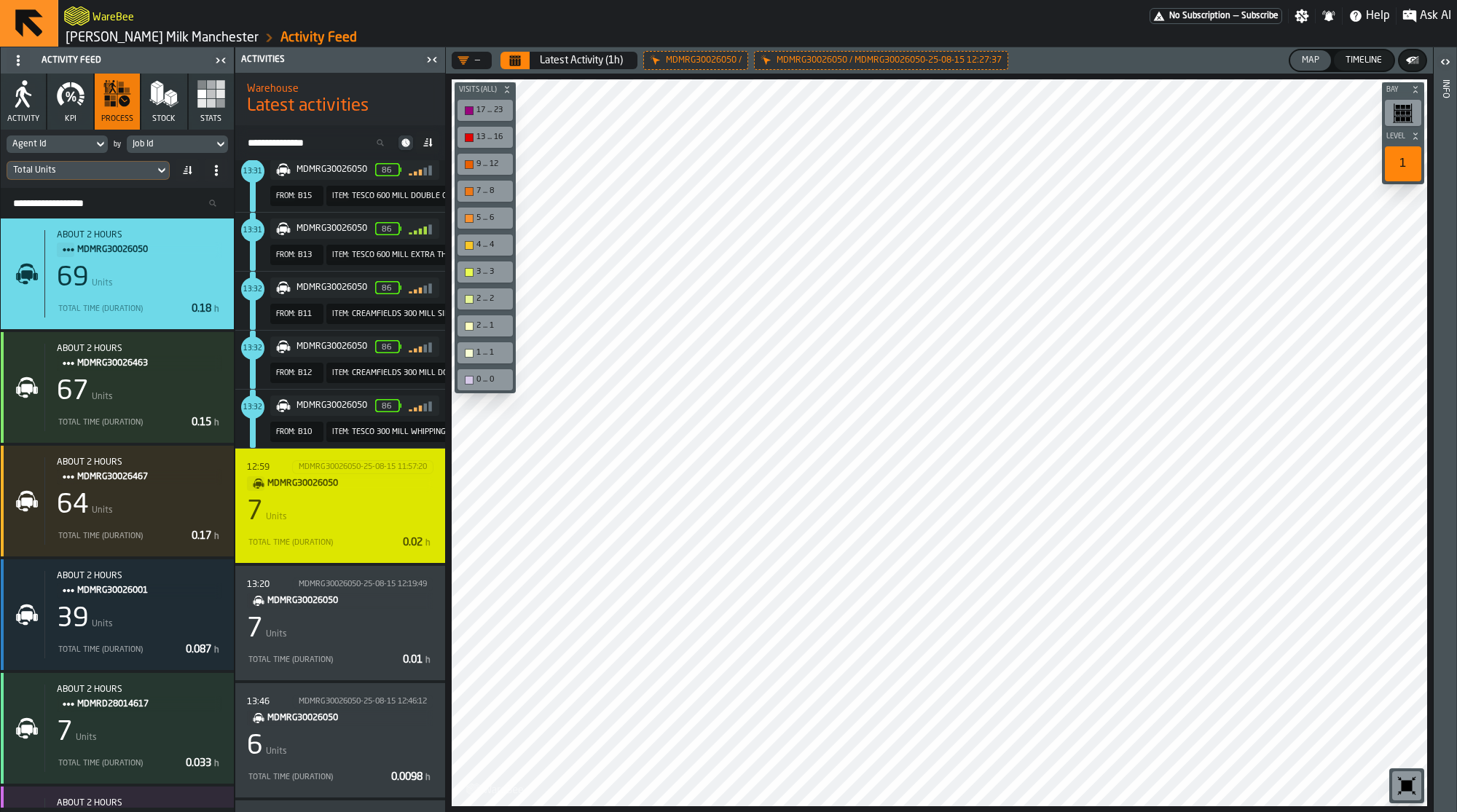
click at [360, 498] on div "7 Units" at bounding box center [340, 512] width 187 height 29
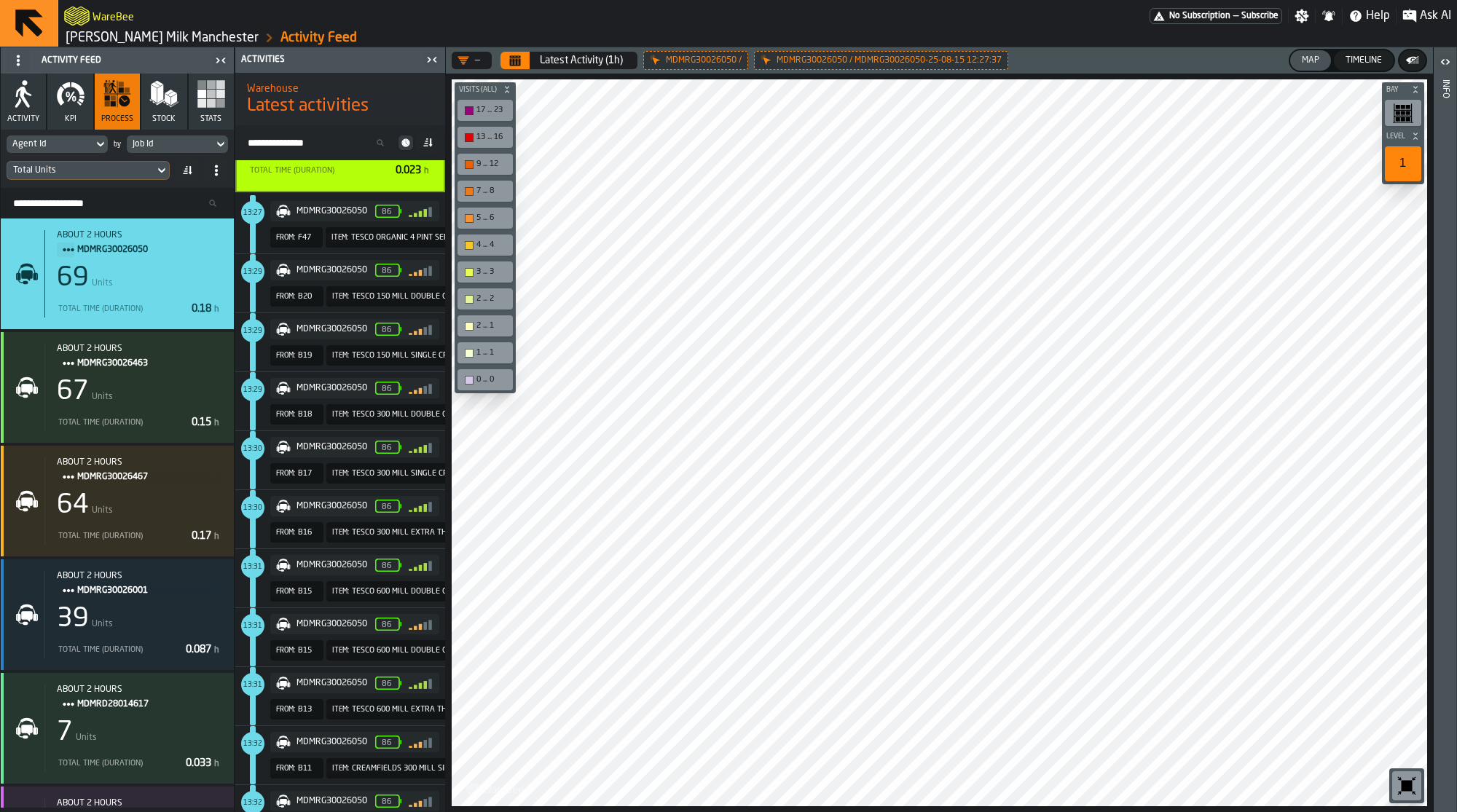
scroll to position [0, 0]
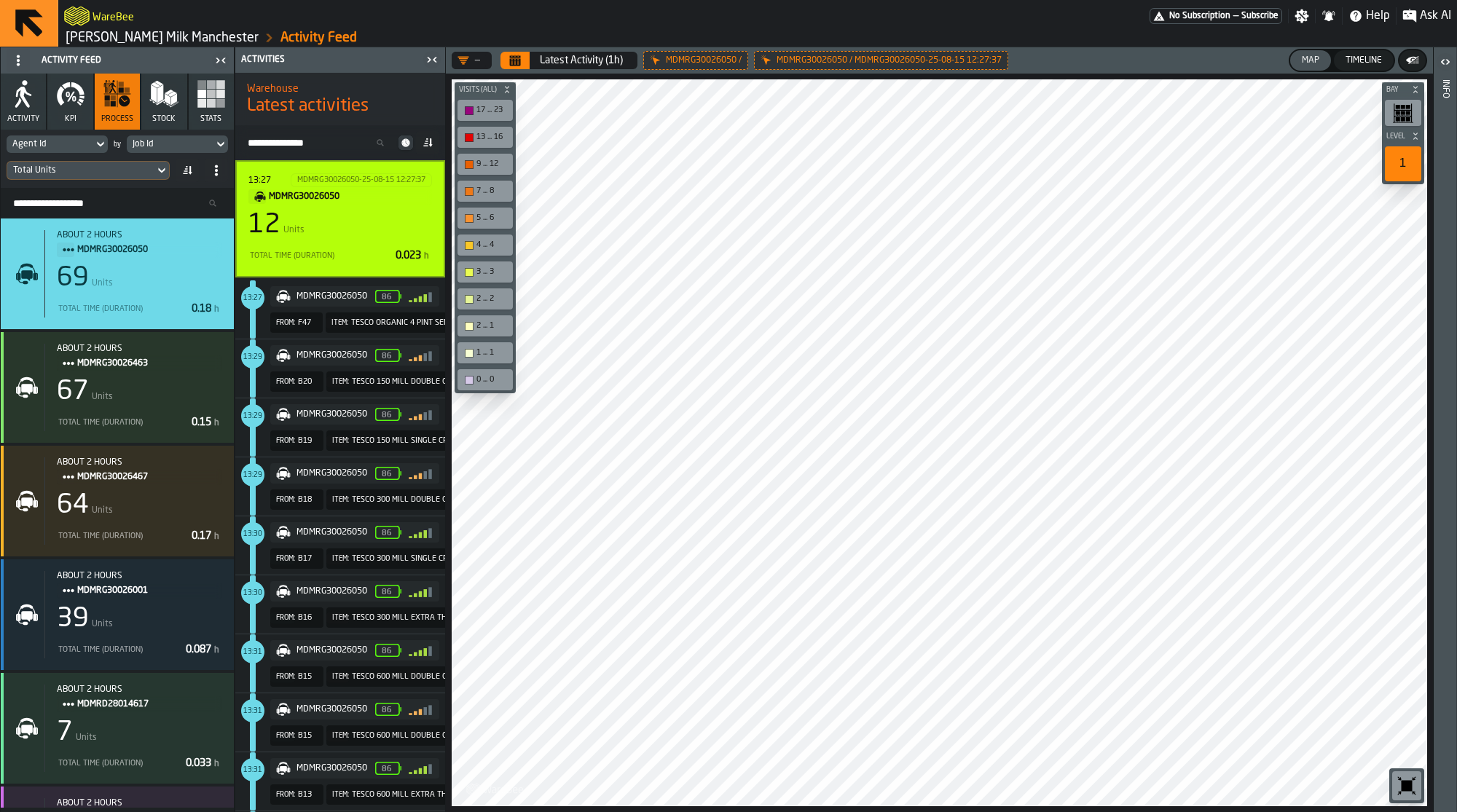
click at [371, 243] on div "13:27 MDMRG30026050-25-08-15 12:27:37 MDMRG30026050 12 Units Total Time (Durati…" at bounding box center [340, 218] width 184 height 91
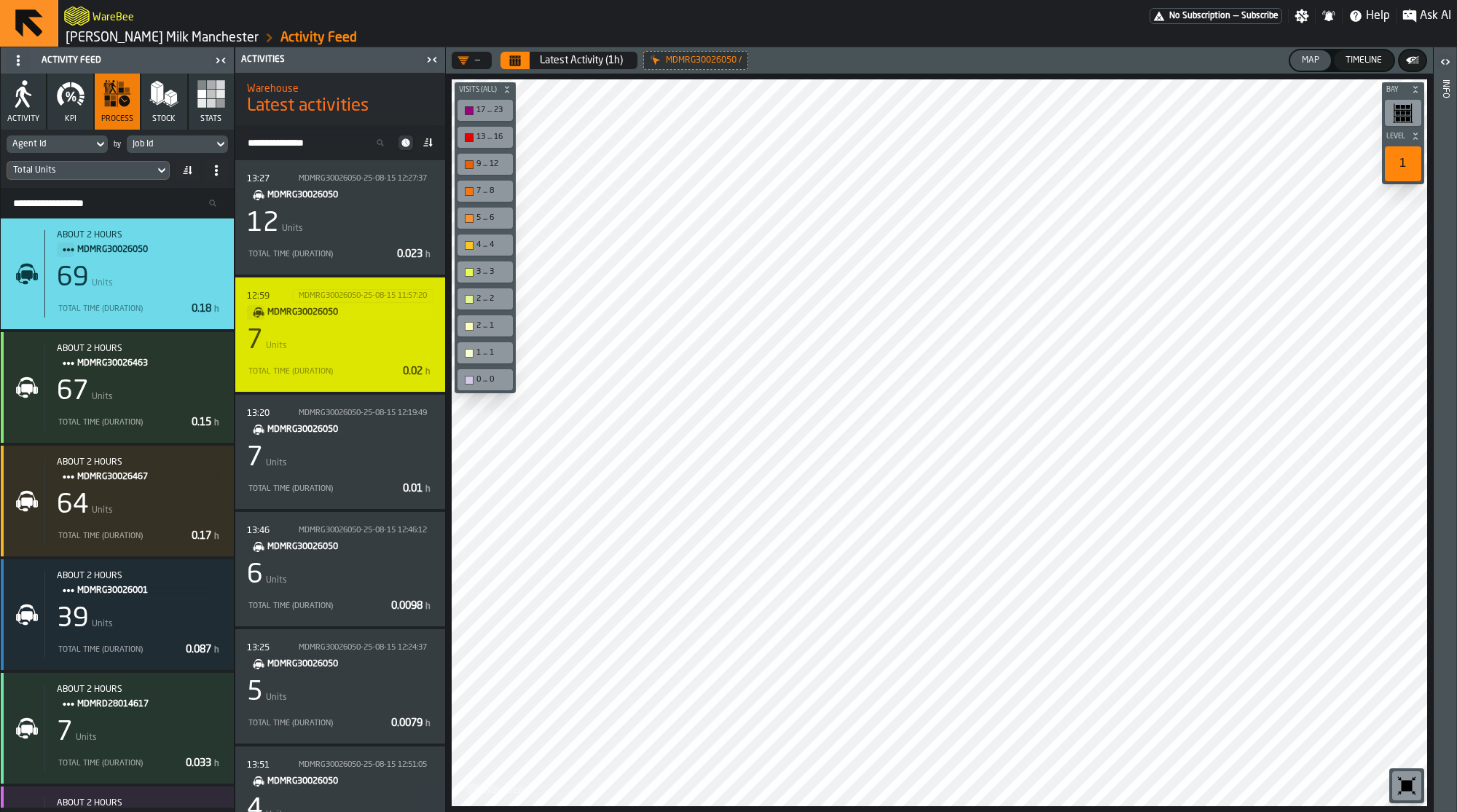
click at [365, 355] on div "12:59 MDMRG30026050-25-08-15 11:57:20 MDMRG30026050 7 Units Total Time (Duratio…" at bounding box center [340, 334] width 187 height 91
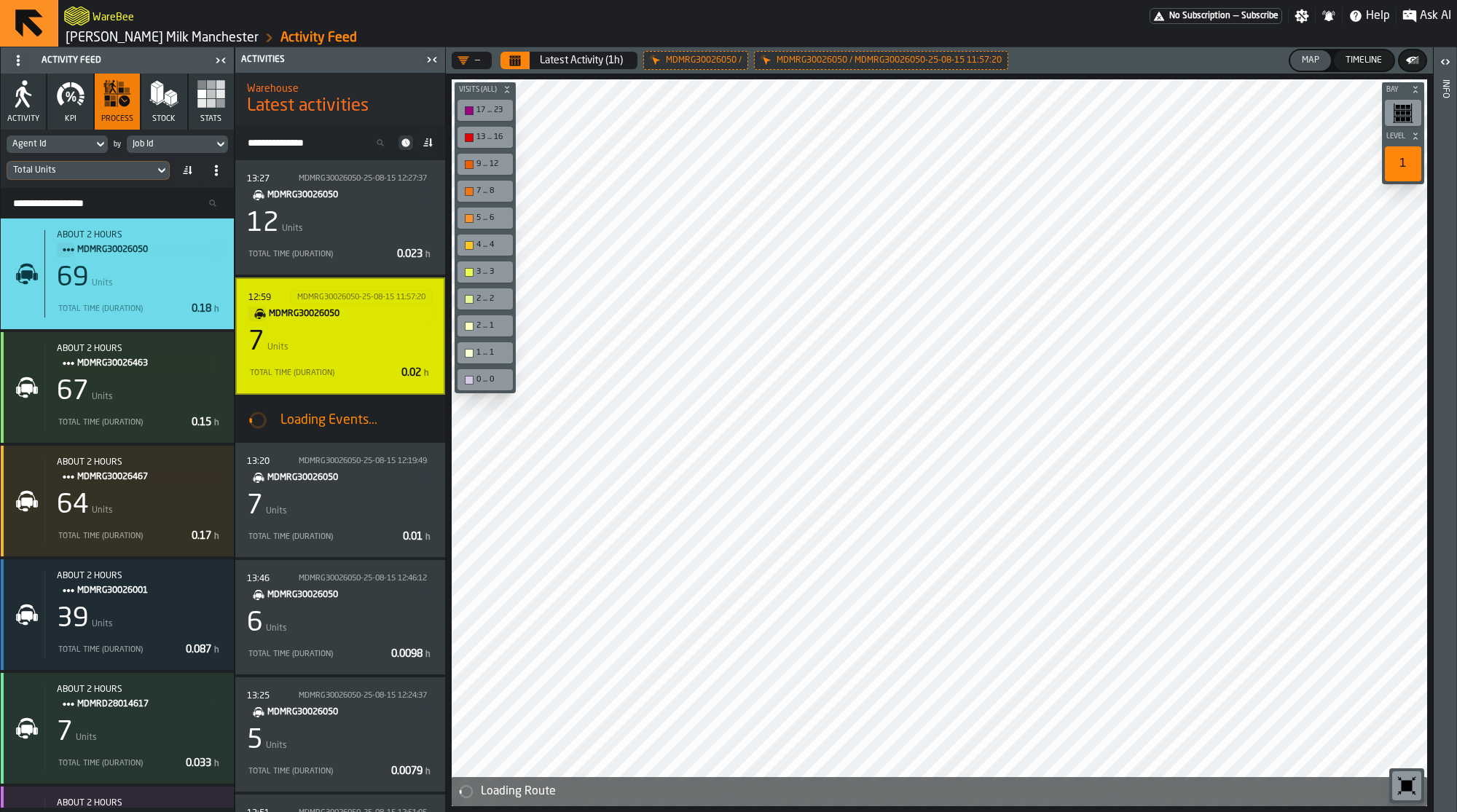
click at [27, 55] on span at bounding box center [18, 60] width 23 height 23
click at [30, 88] on div "Show Setup" at bounding box center [53, 88] width 76 height 17
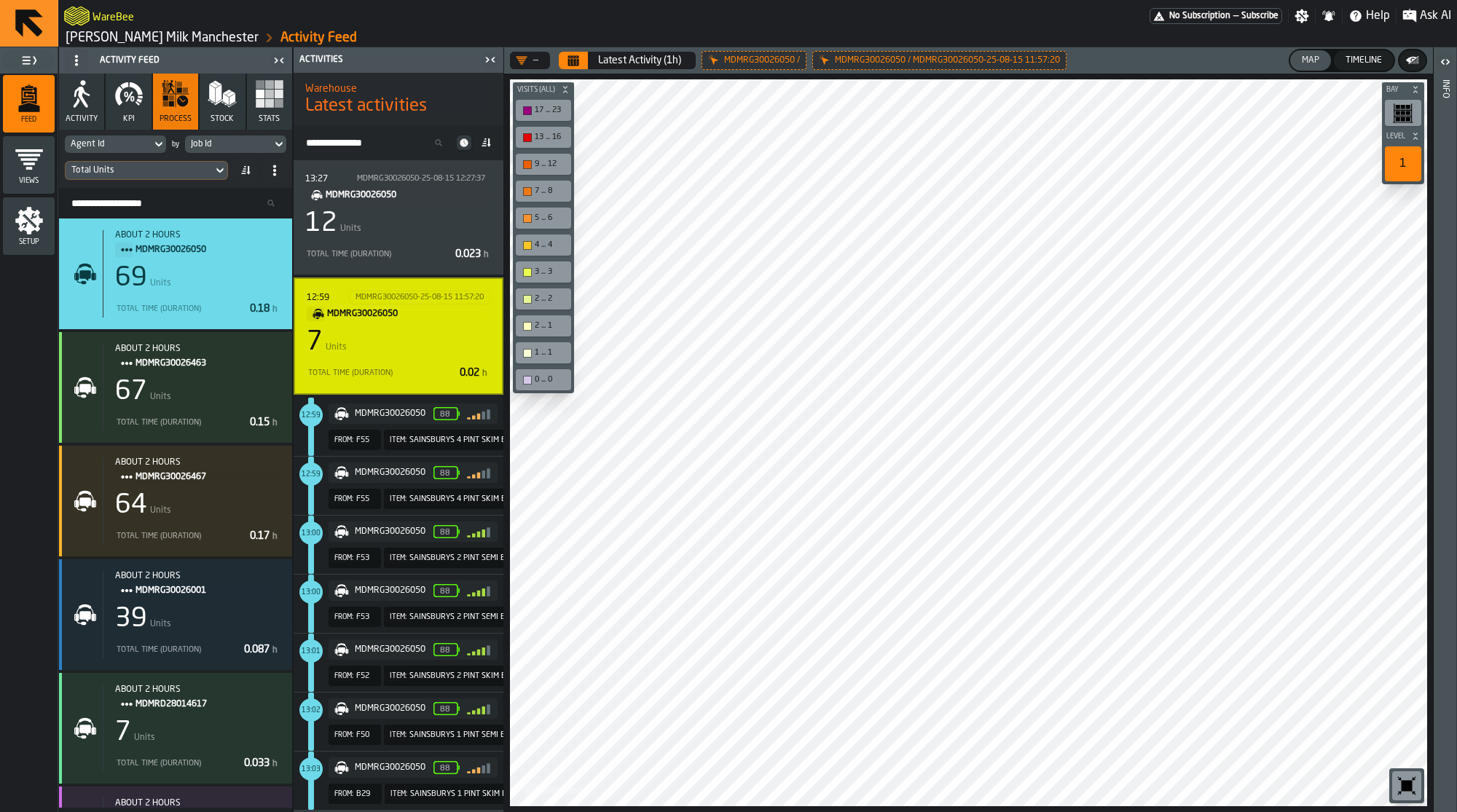
click at [172, 45] on link "[PERSON_NAME] Milk Manchester" at bounding box center [162, 37] width 193 height 16
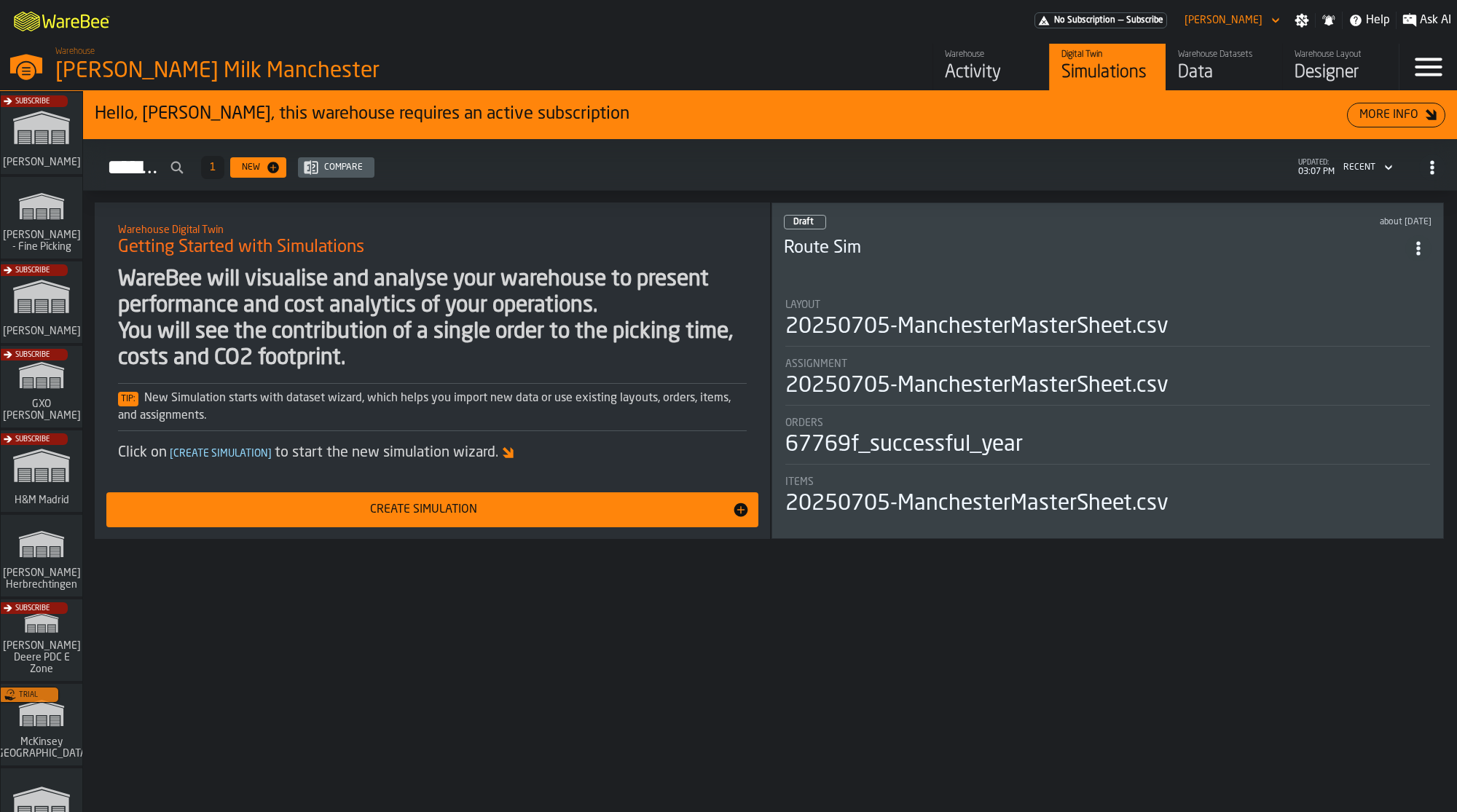
click at [1223, 73] on div "Data" at bounding box center [1224, 73] width 92 height 23
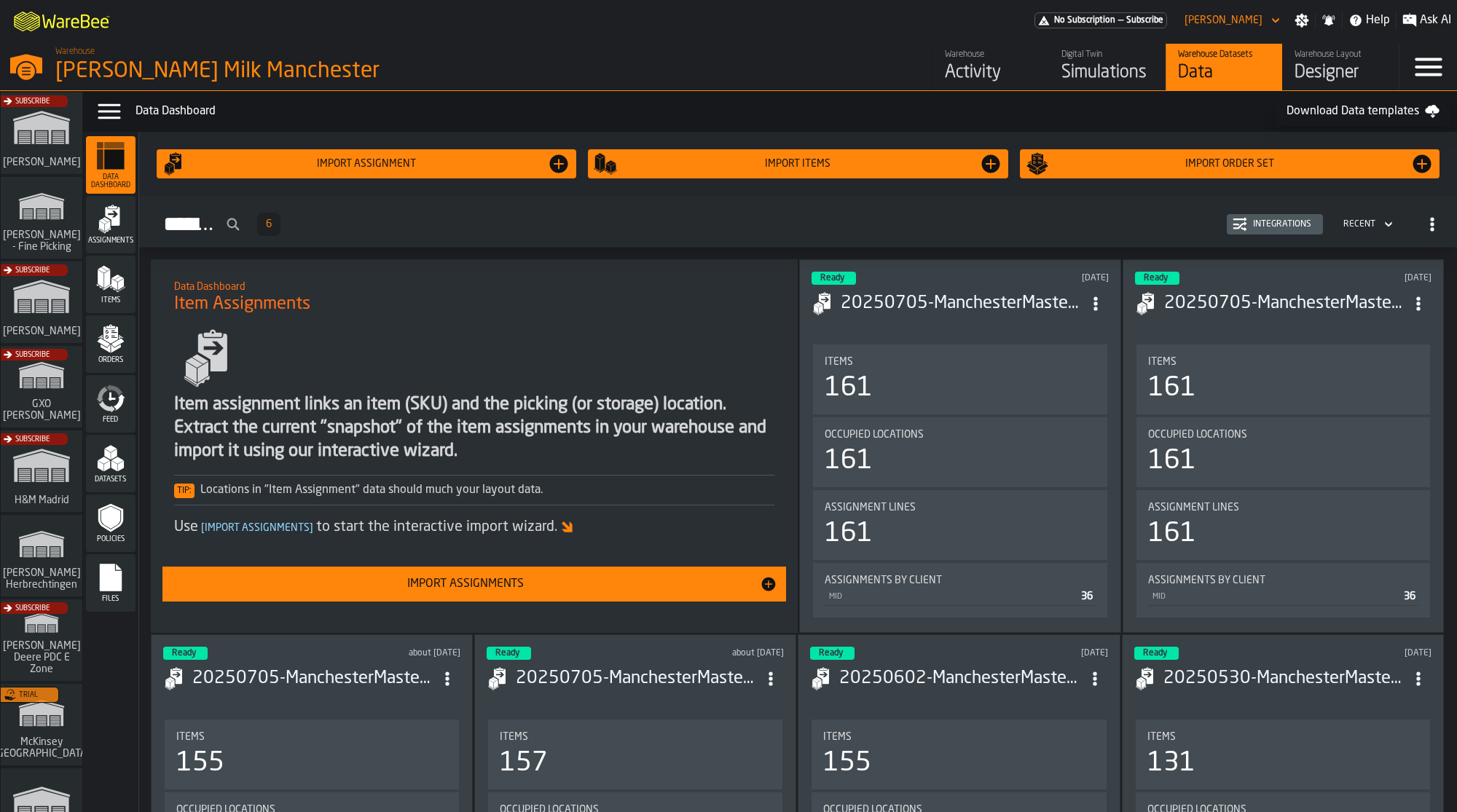
click at [110, 274] on icon "menu Items" at bounding box center [110, 279] width 30 height 29
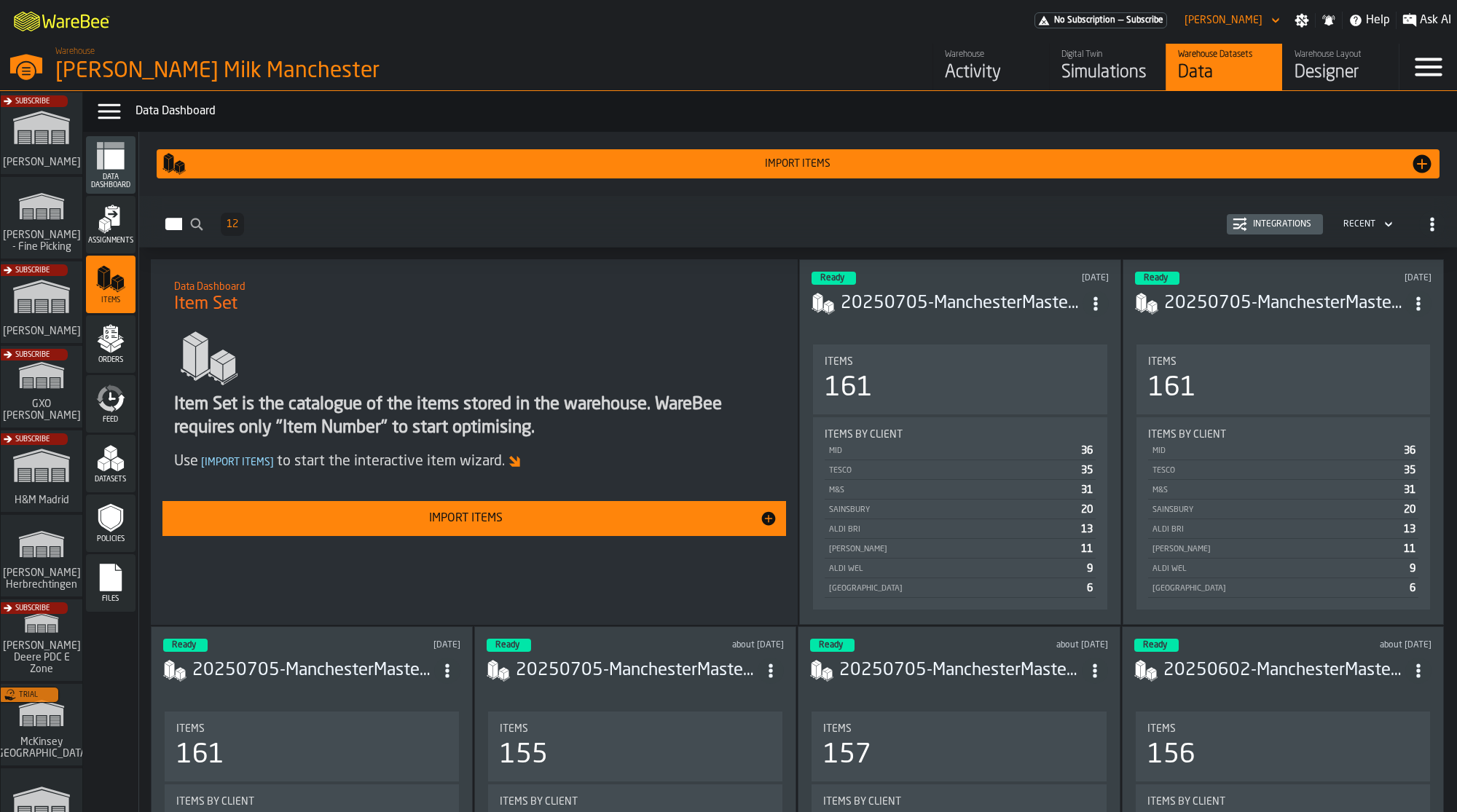
click at [124, 408] on icon "menu Feed" at bounding box center [110, 398] width 30 height 29
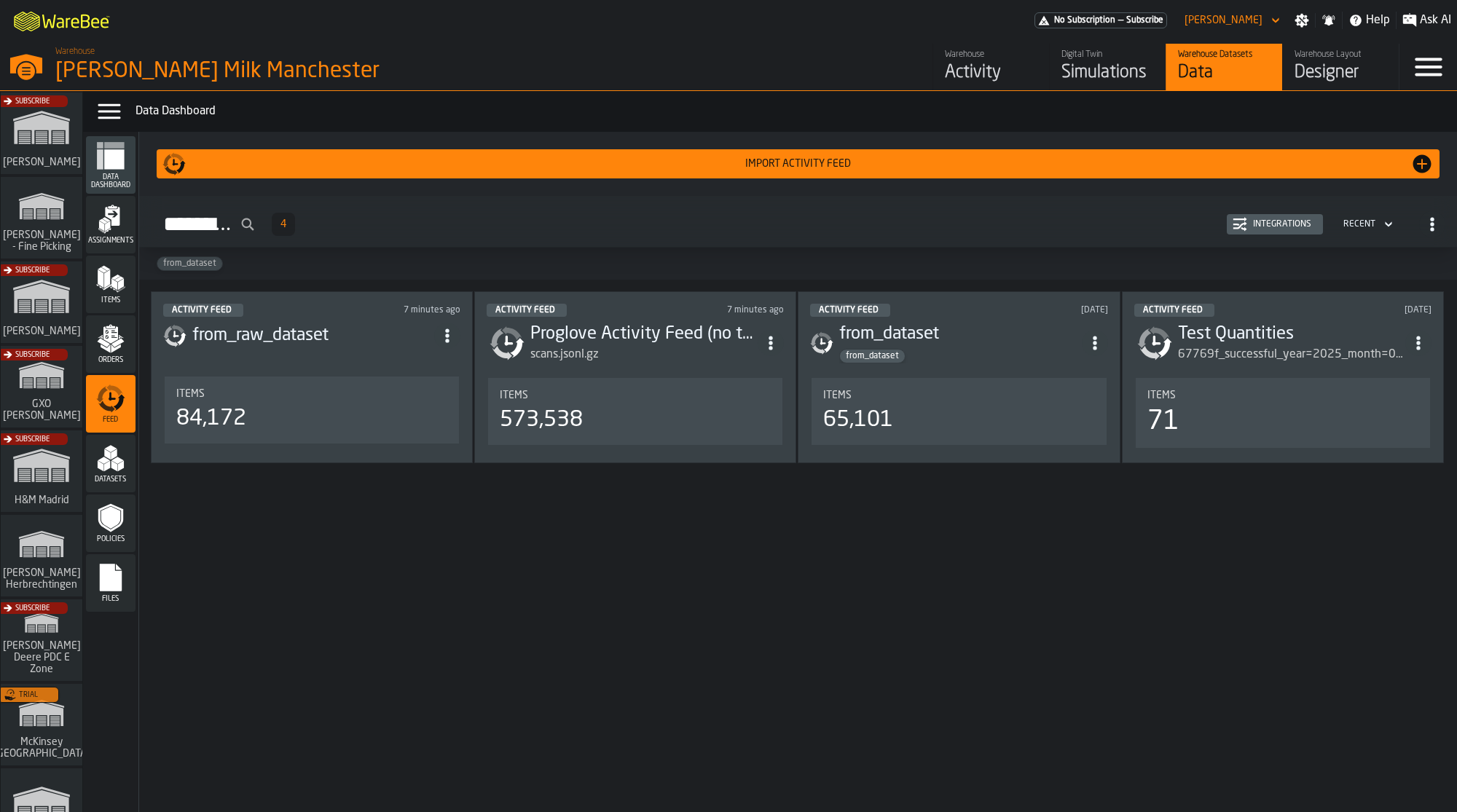
click at [623, 318] on header "Activity Feed 7 minutes ago Proglove Activity Feed (no trolleys) scans.jsonl.gz" at bounding box center [635, 333] width 297 height 60
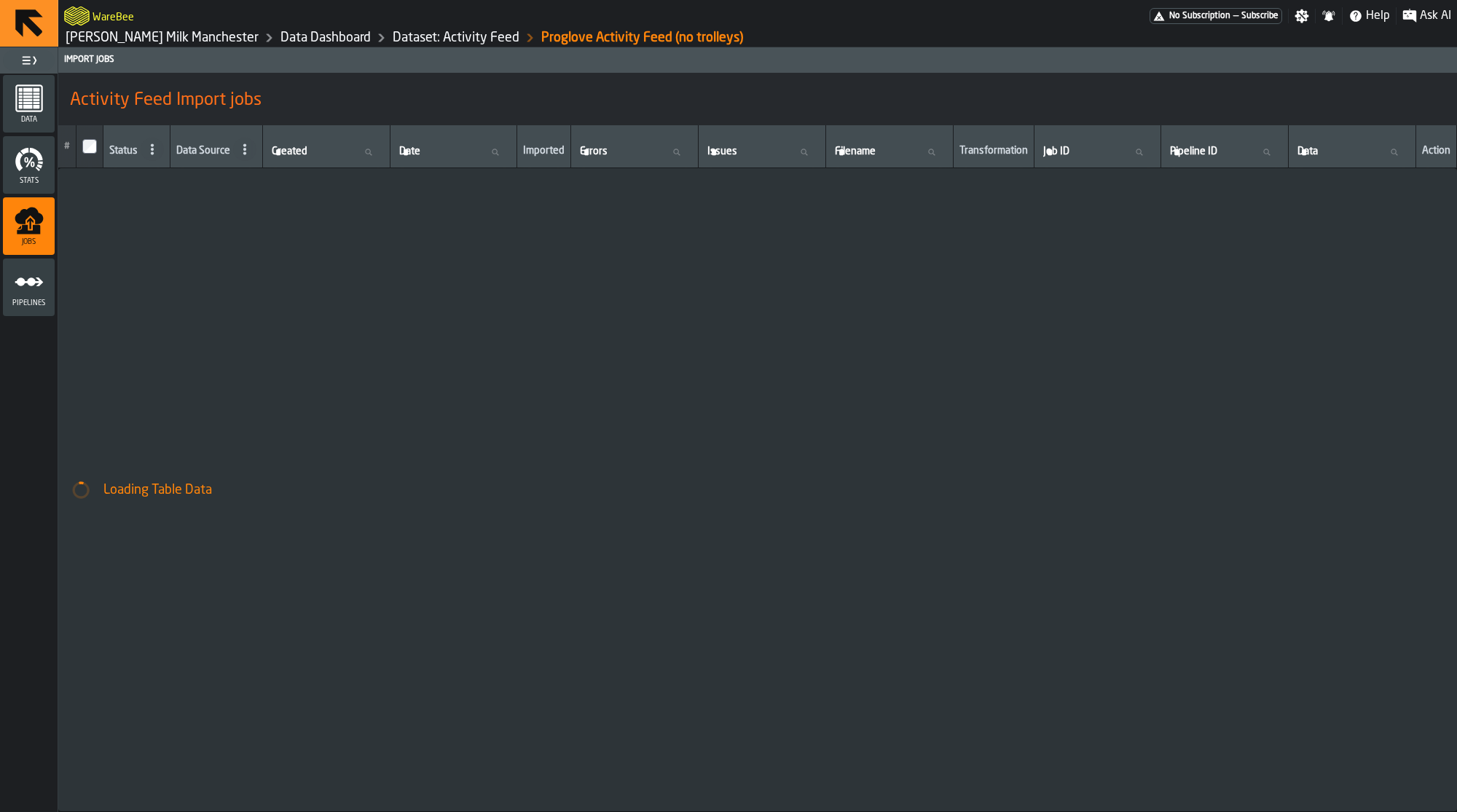
click at [32, 100] on icon "menu Data" at bounding box center [29, 98] width 30 height 29
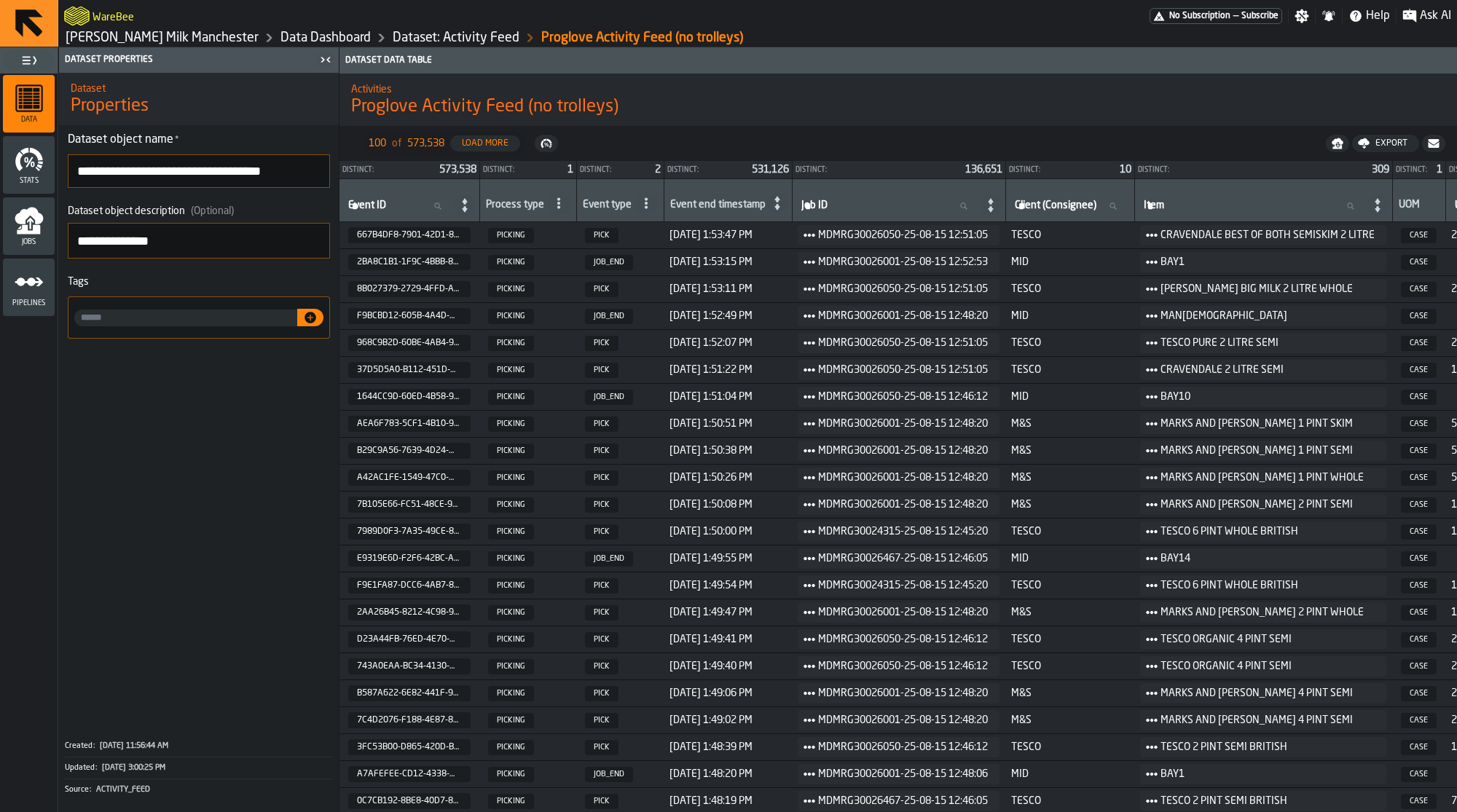
click at [167, 48] on header "Dataset Properties" at bounding box center [199, 60] width 280 height 26
click at [166, 41] on link "[PERSON_NAME] Milk Manchester" at bounding box center [162, 37] width 193 height 16
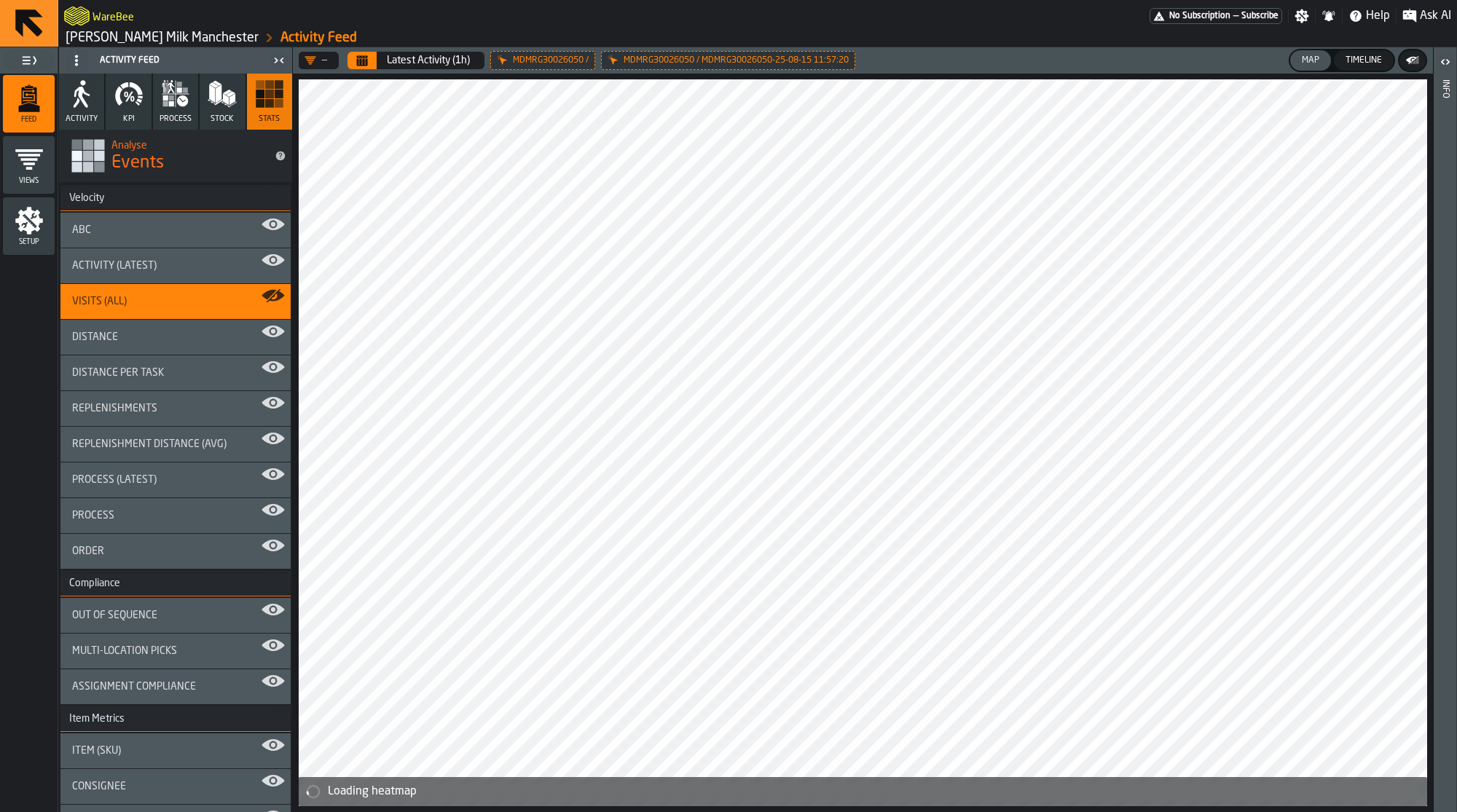
click at [33, 157] on icon "menu Views" at bounding box center [29, 160] width 30 height 29
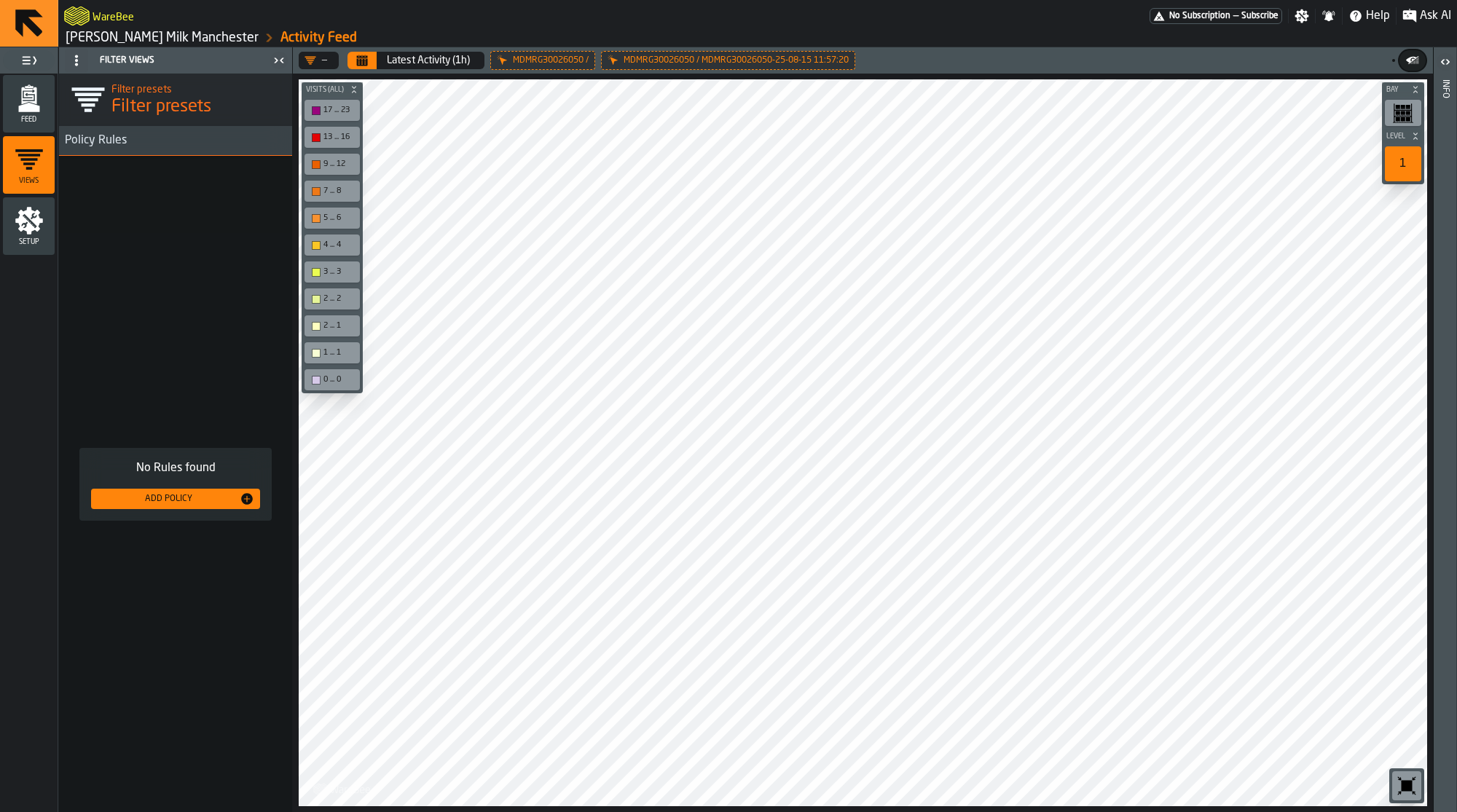
click at [32, 116] on span "Feed" at bounding box center [29, 119] width 51 height 8
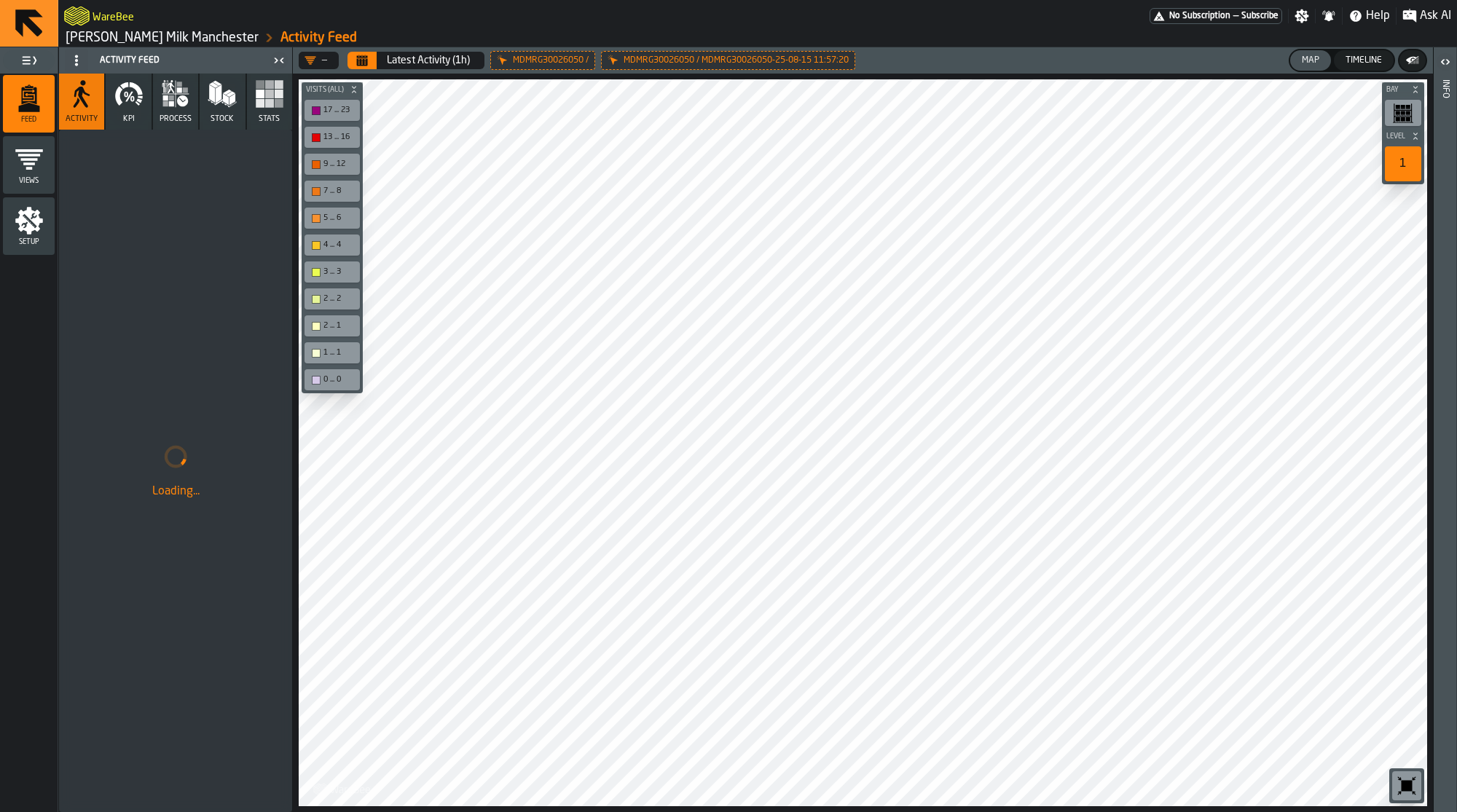
click at [30, 207] on icon "menu Setup" at bounding box center [29, 221] width 28 height 28
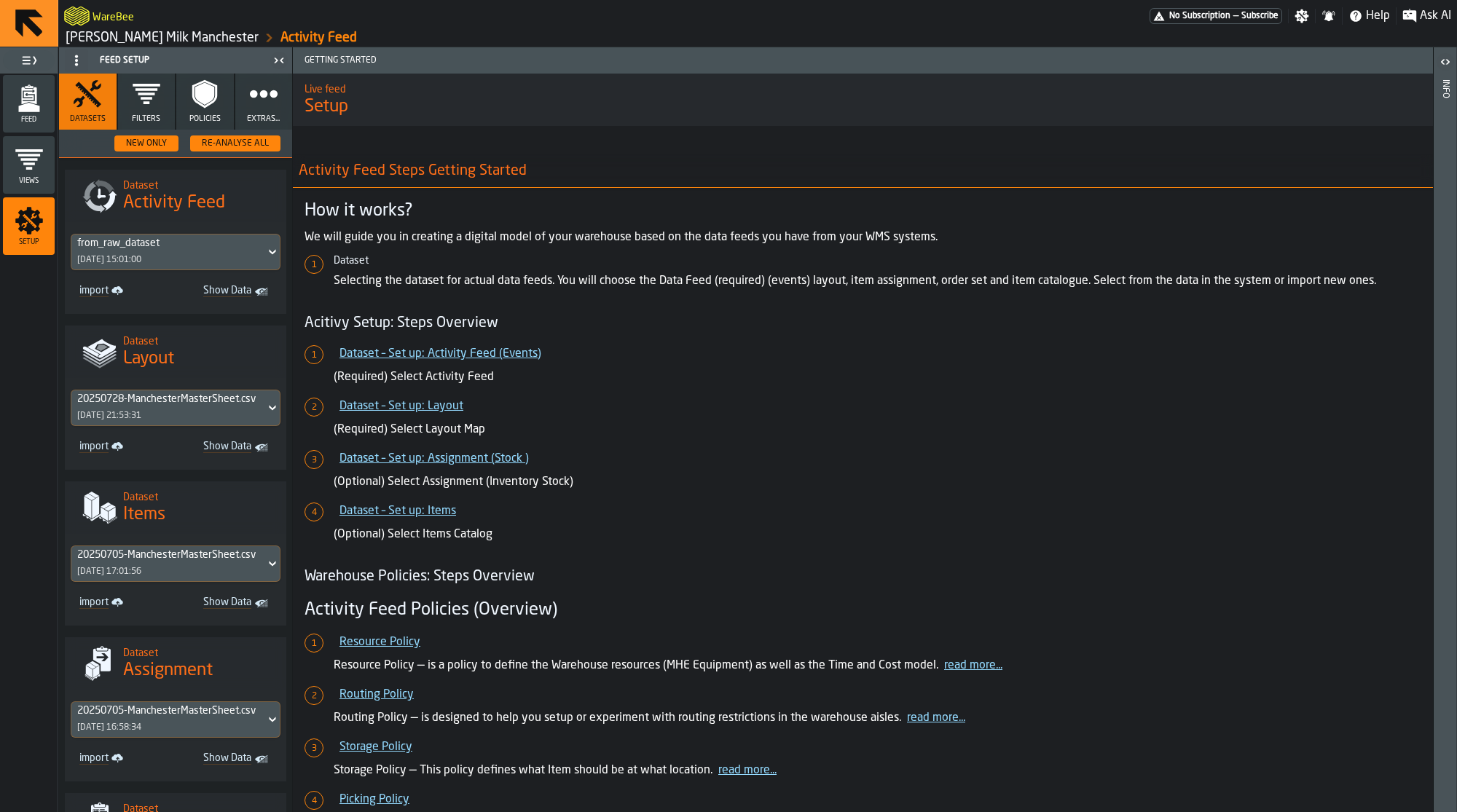
click at [200, 245] on div "from_raw_dataset" at bounding box center [168, 243] width 182 height 11
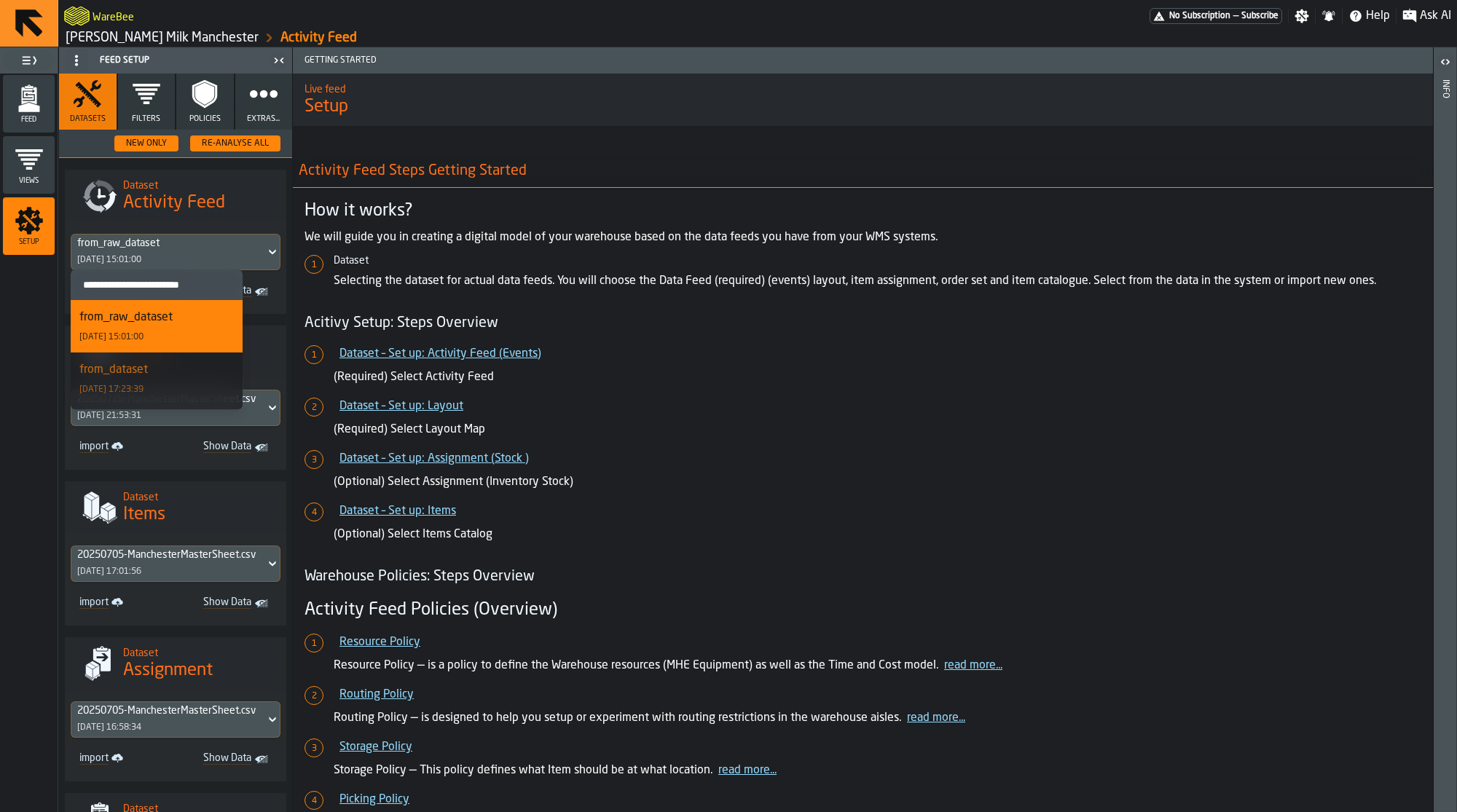
scroll to position [118, 0]
click at [186, 383] on div "Proglove Activity Feed (no trolleys) [DATE] 15:00:25" at bounding box center [157, 373] width 155 height 52
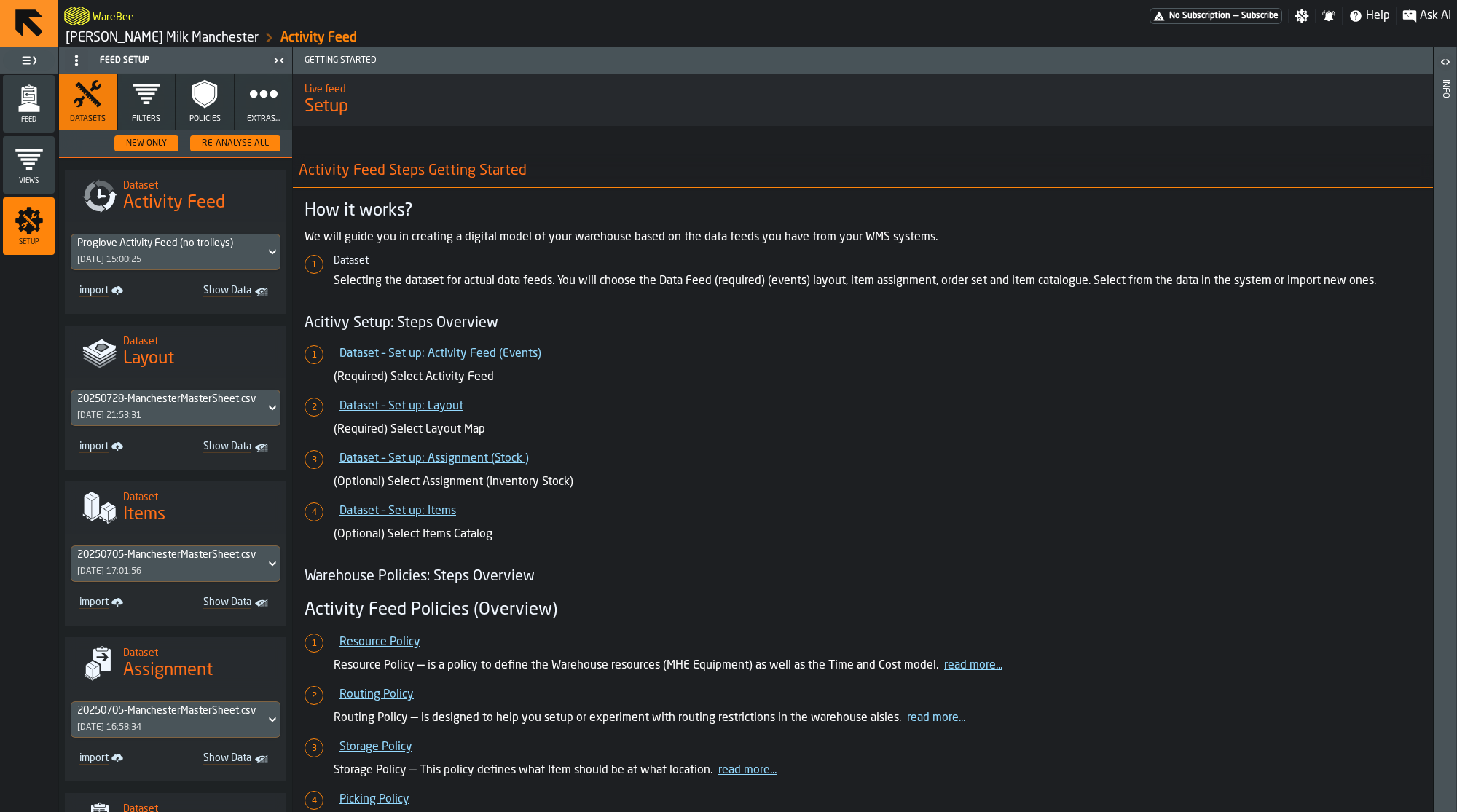
click at [164, 265] on div "Proglove Activity Feed (no trolleys) [DATE] 15:00:25" at bounding box center [168, 252] width 194 height 35
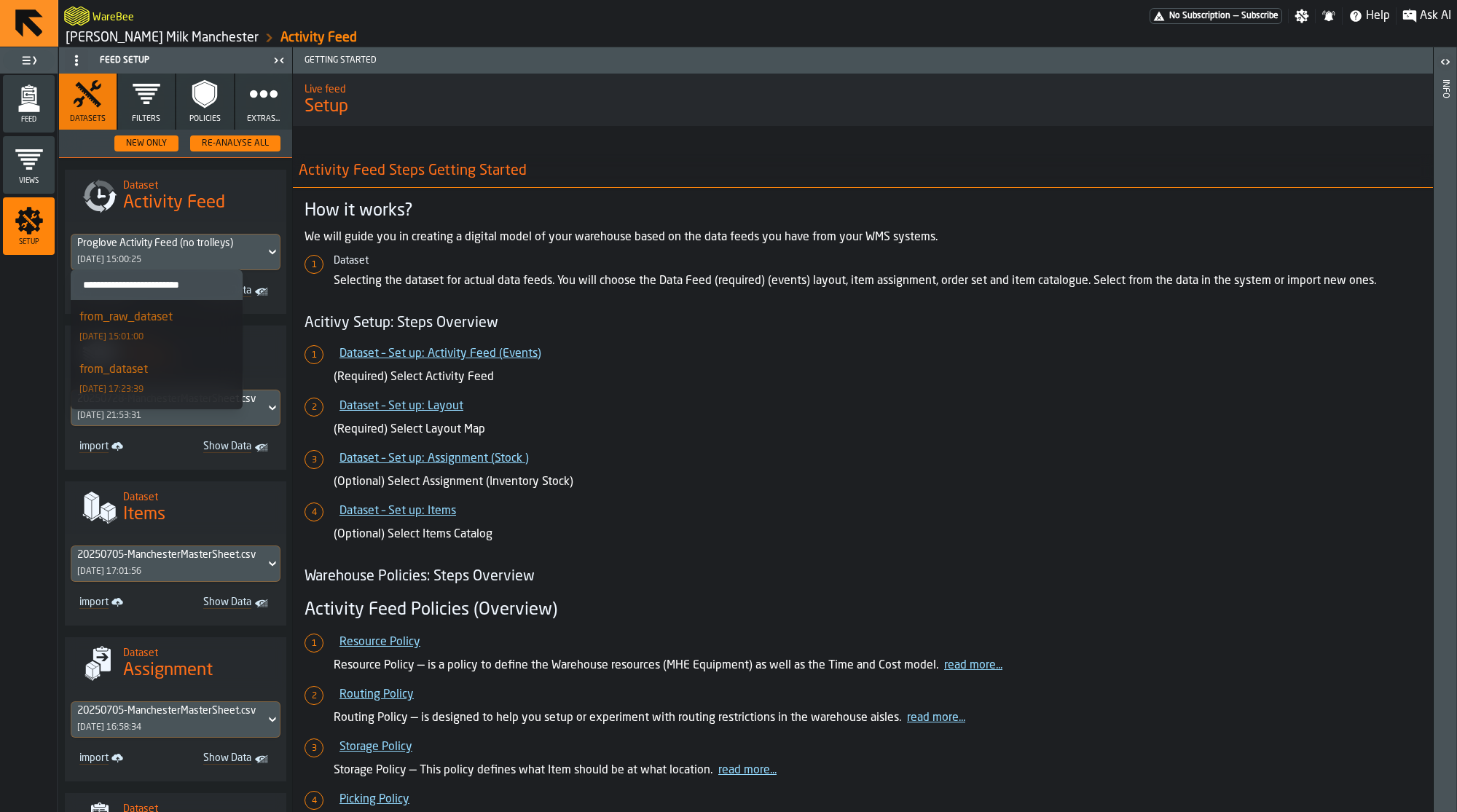
click at [172, 324] on div "from_raw_dataset [DATE] 15:01:00" at bounding box center [157, 326] width 155 height 35
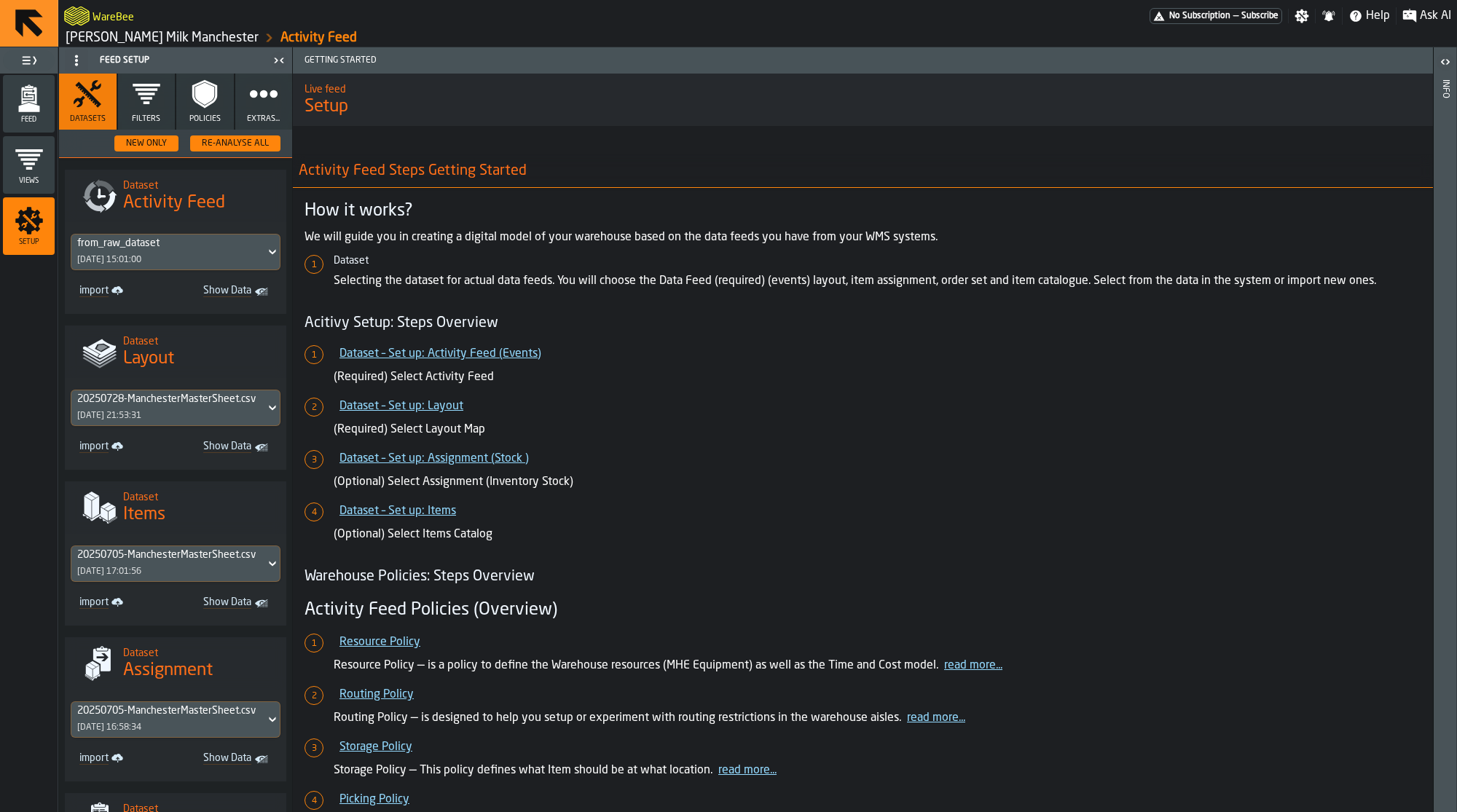
click at [217, 286] on span "Show Data" at bounding box center [219, 292] width 64 height 14
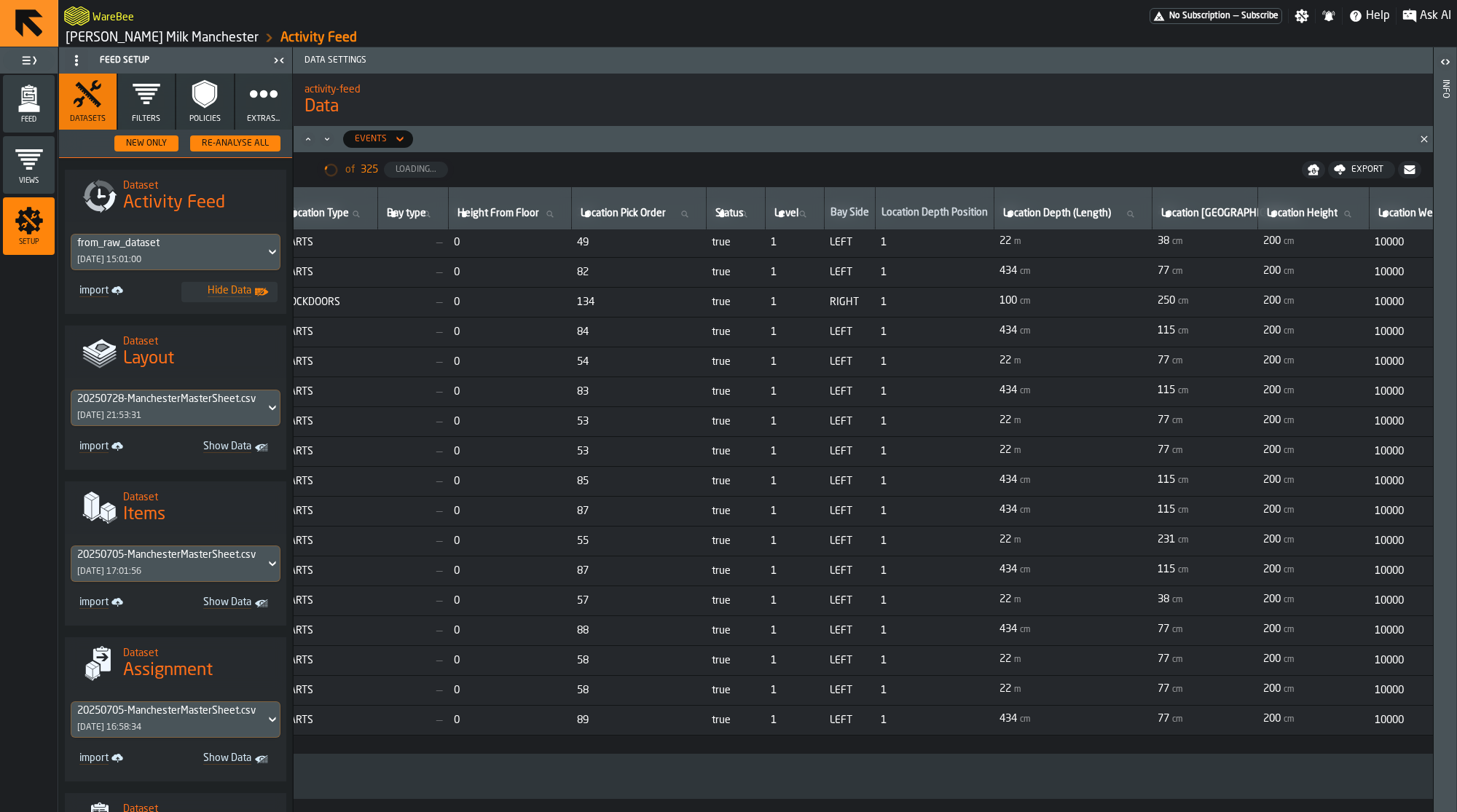
scroll to position [2469, 3919]
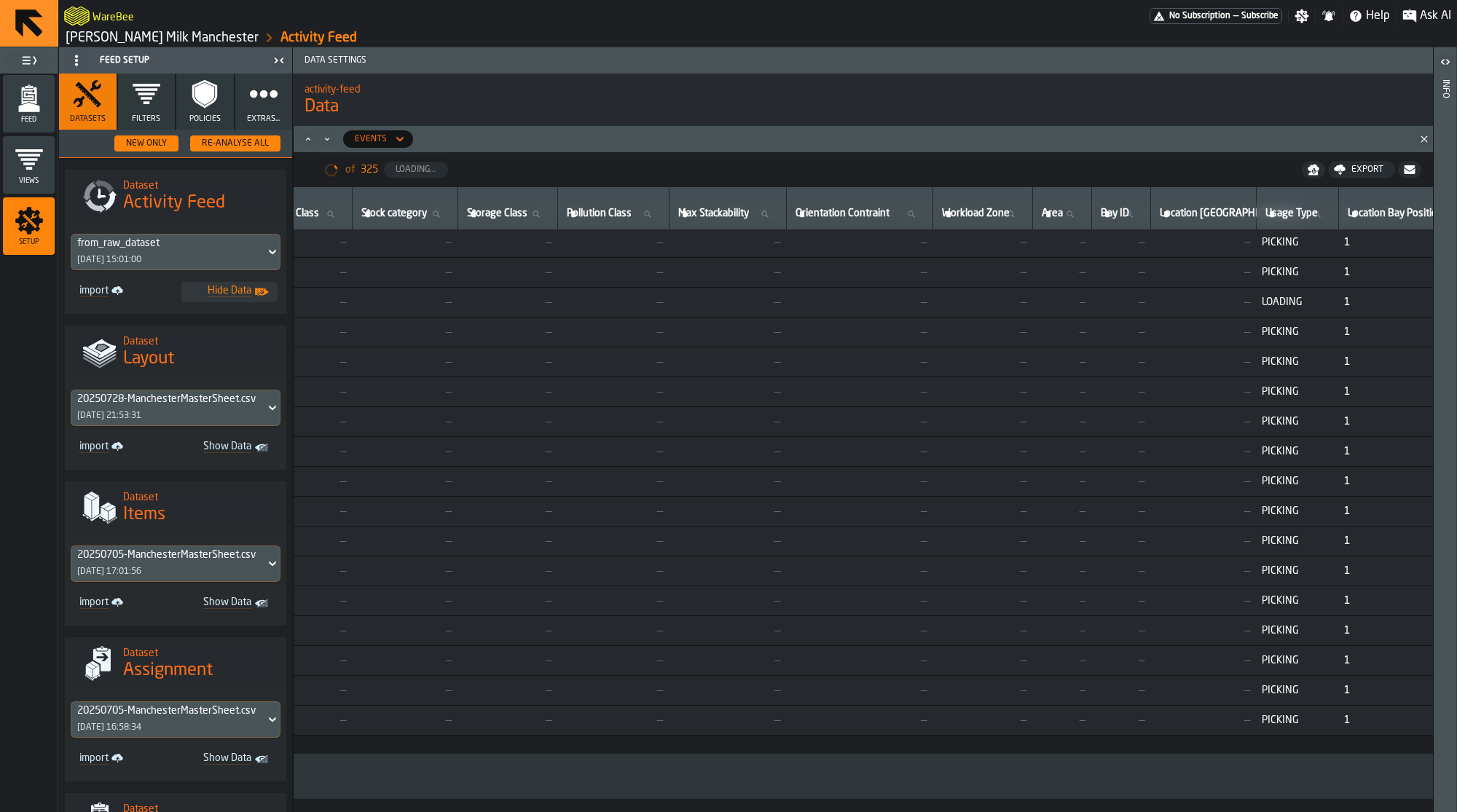
click at [153, 33] on link "[PERSON_NAME] Milk Manchester" at bounding box center [162, 37] width 193 height 16
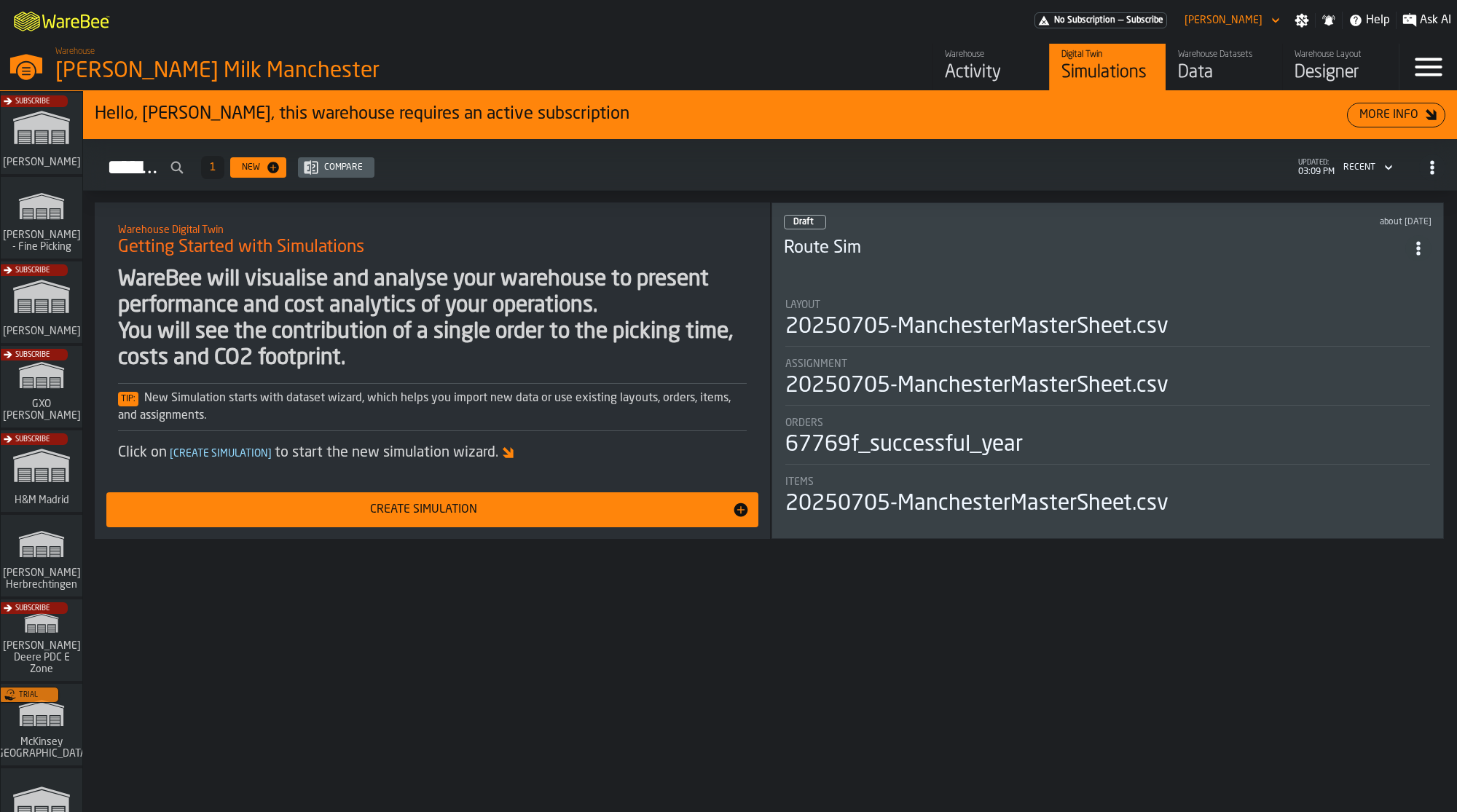
click at [1207, 61] on div "Data" at bounding box center [1224, 73] width 92 height 23
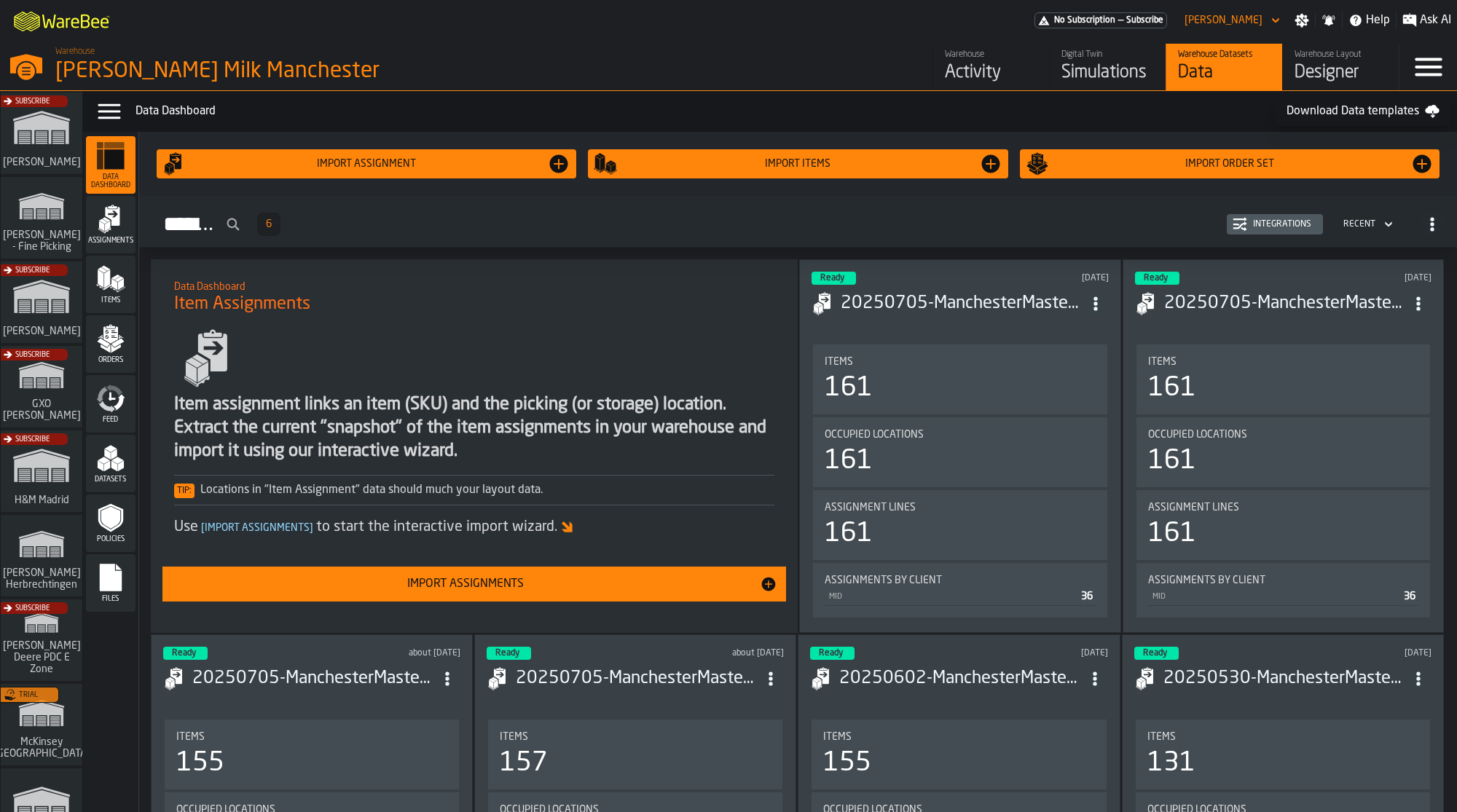
click at [122, 404] on icon "menu Feed" at bounding box center [110, 398] width 30 height 29
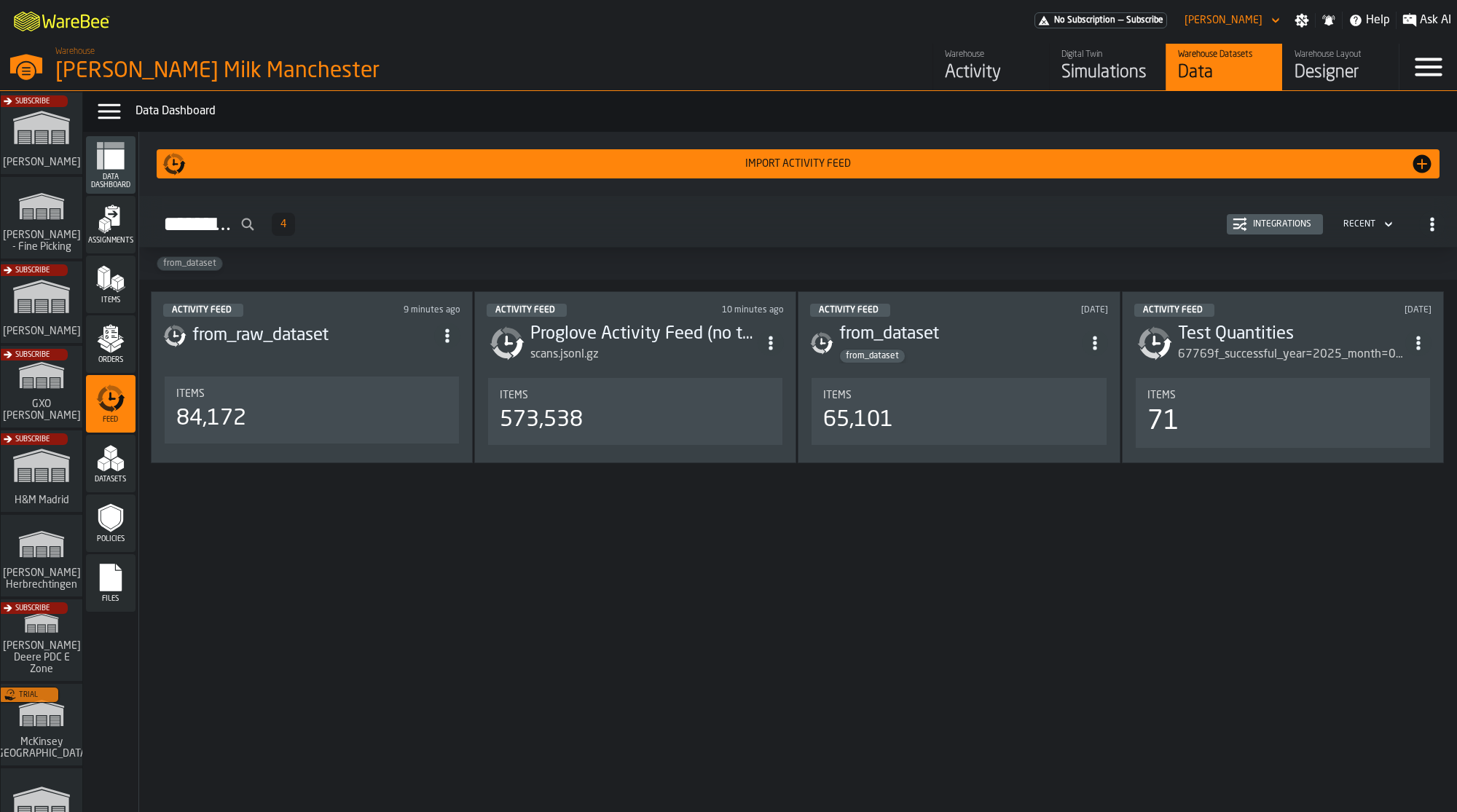
click at [355, 319] on header "Activity Feed 9 minutes ago from_raw_dataset" at bounding box center [312, 333] width 297 height 58
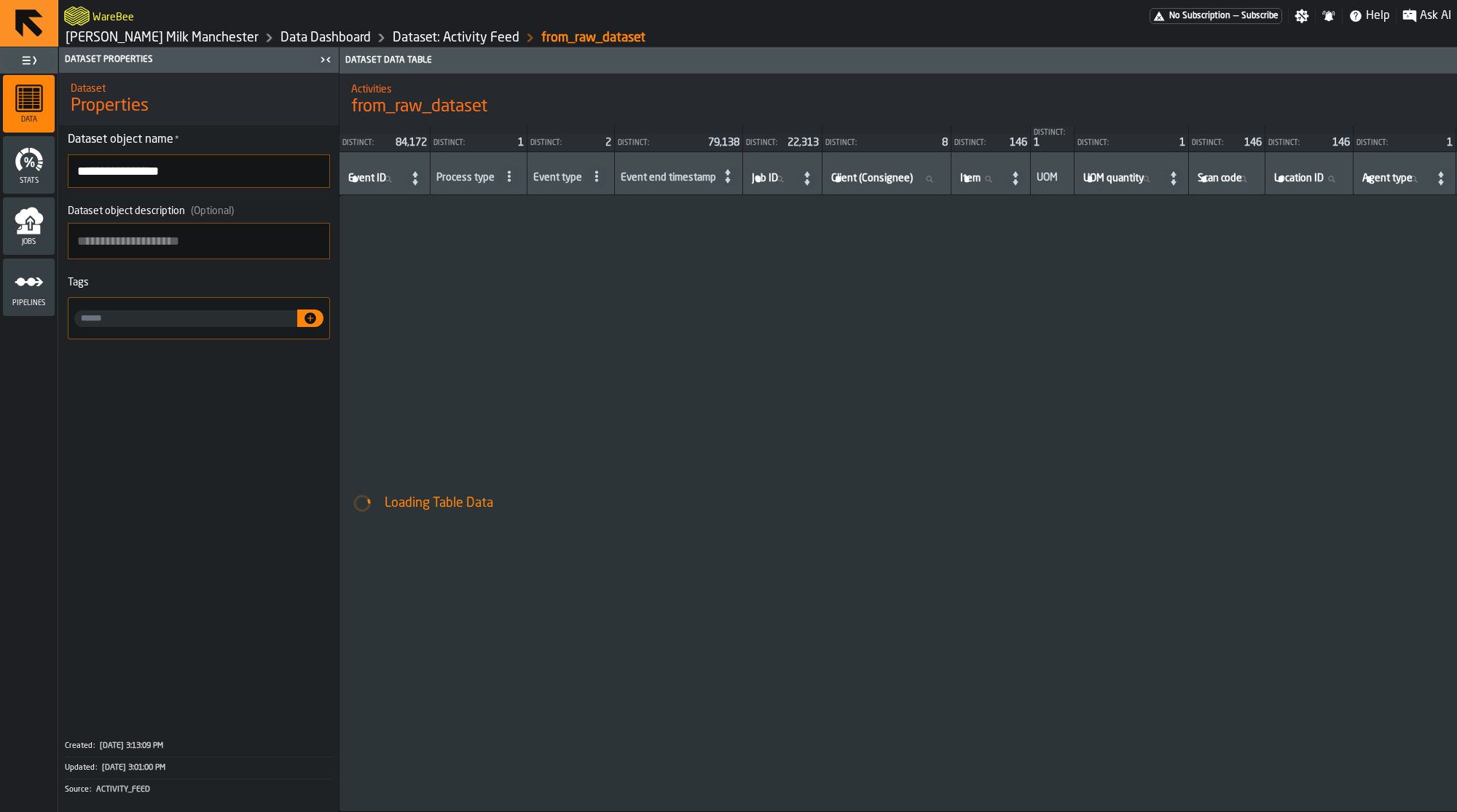
click at [36, 276] on icon "menu Pipelines" at bounding box center [29, 281] width 30 height 29
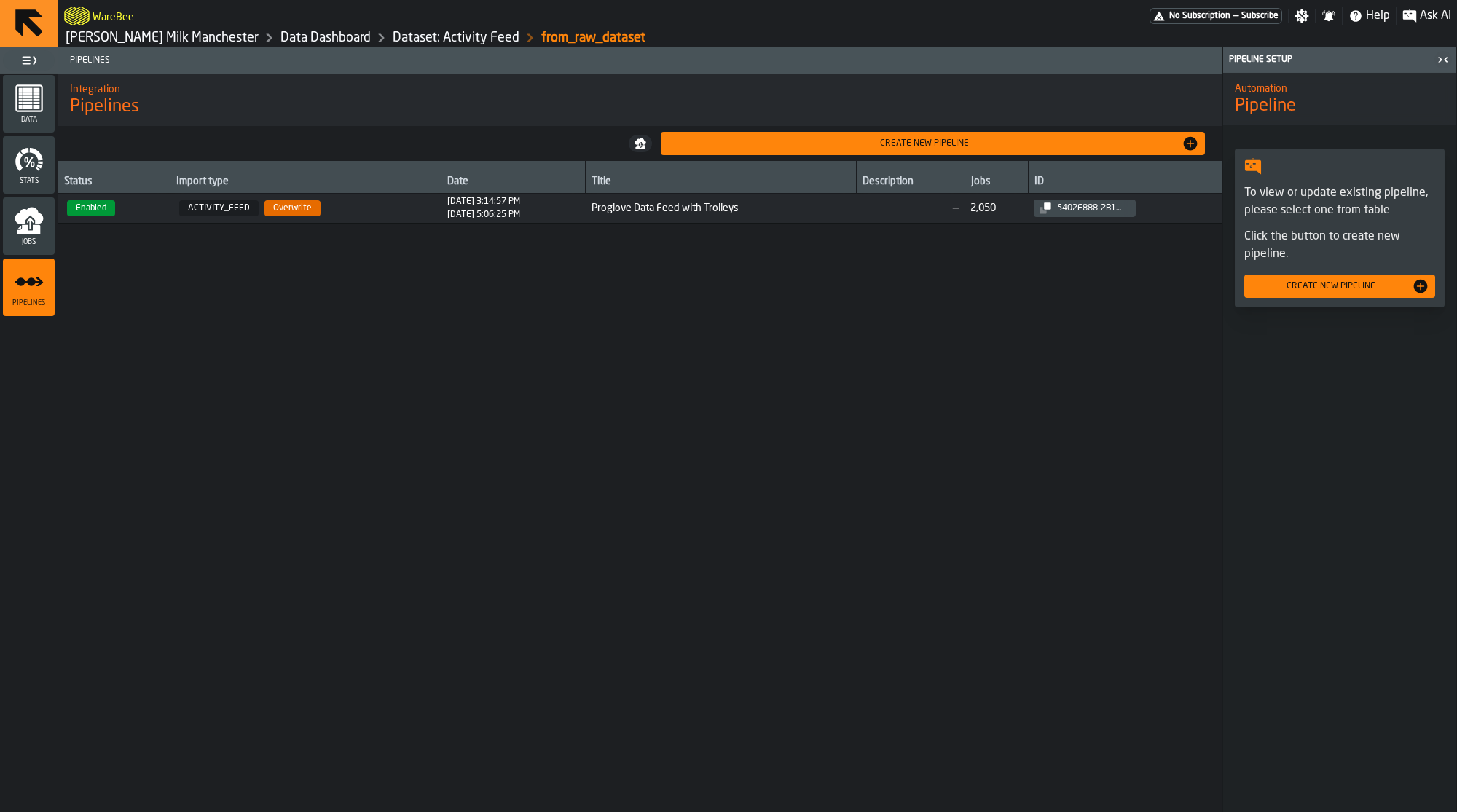
click at [371, 209] on span "ACTIVITY_FEED Overwrite" at bounding box center [306, 208] width 259 height 16
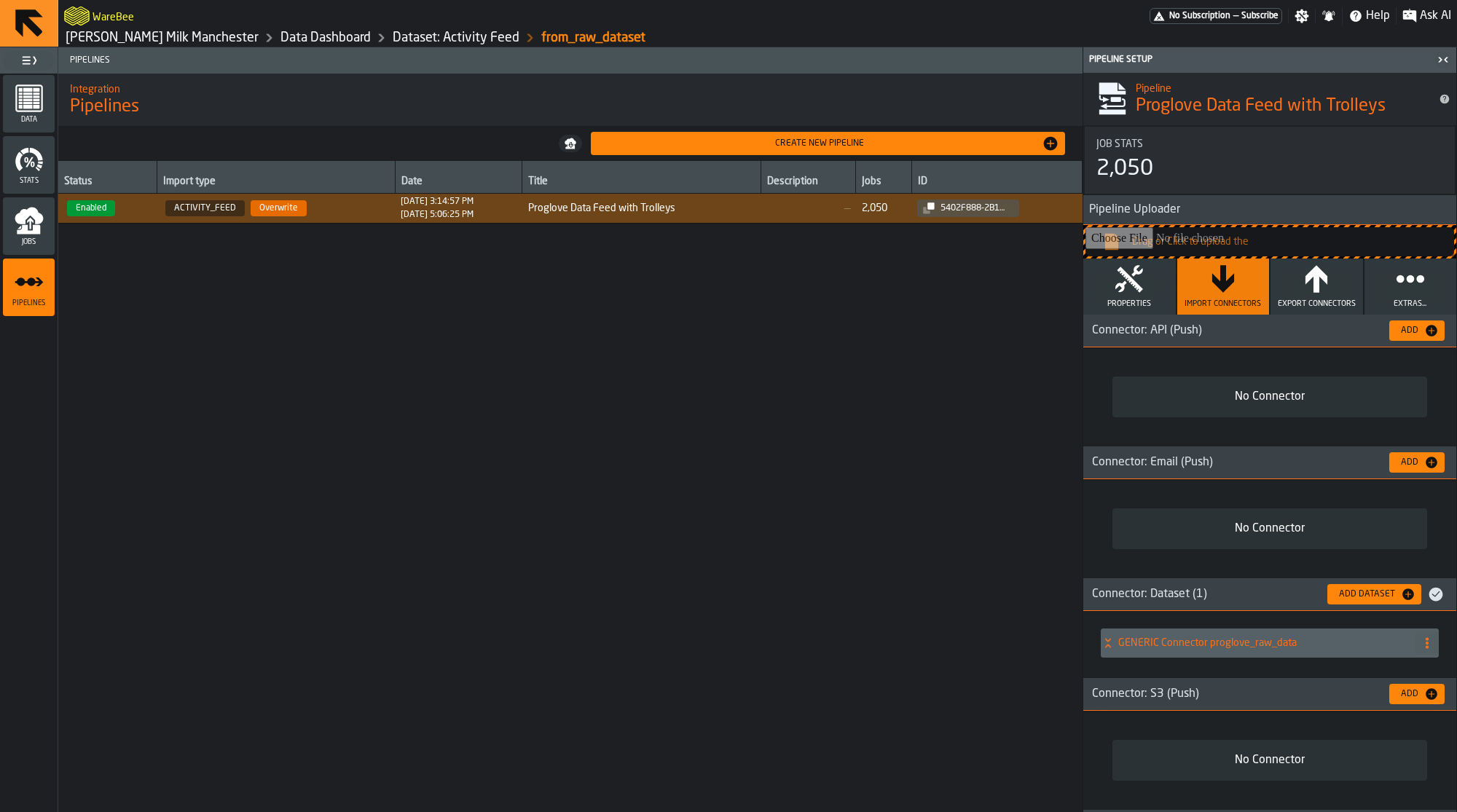
click at [1152, 293] on button "Properties" at bounding box center [1129, 287] width 92 height 56
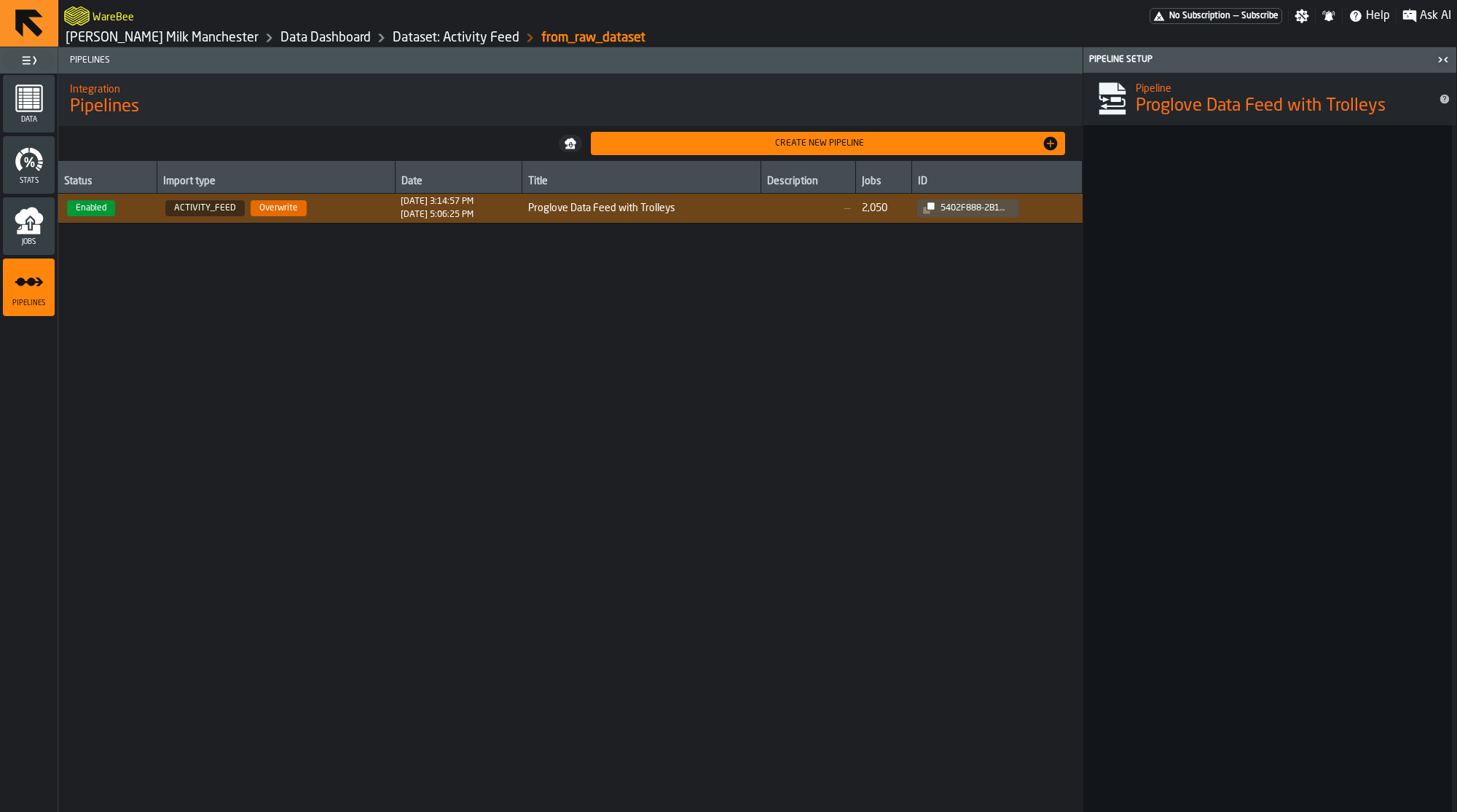
scroll to position [5439, 0]
click at [1267, 795] on h3 "Settings: Fields" at bounding box center [1269, 798] width 373 height 29
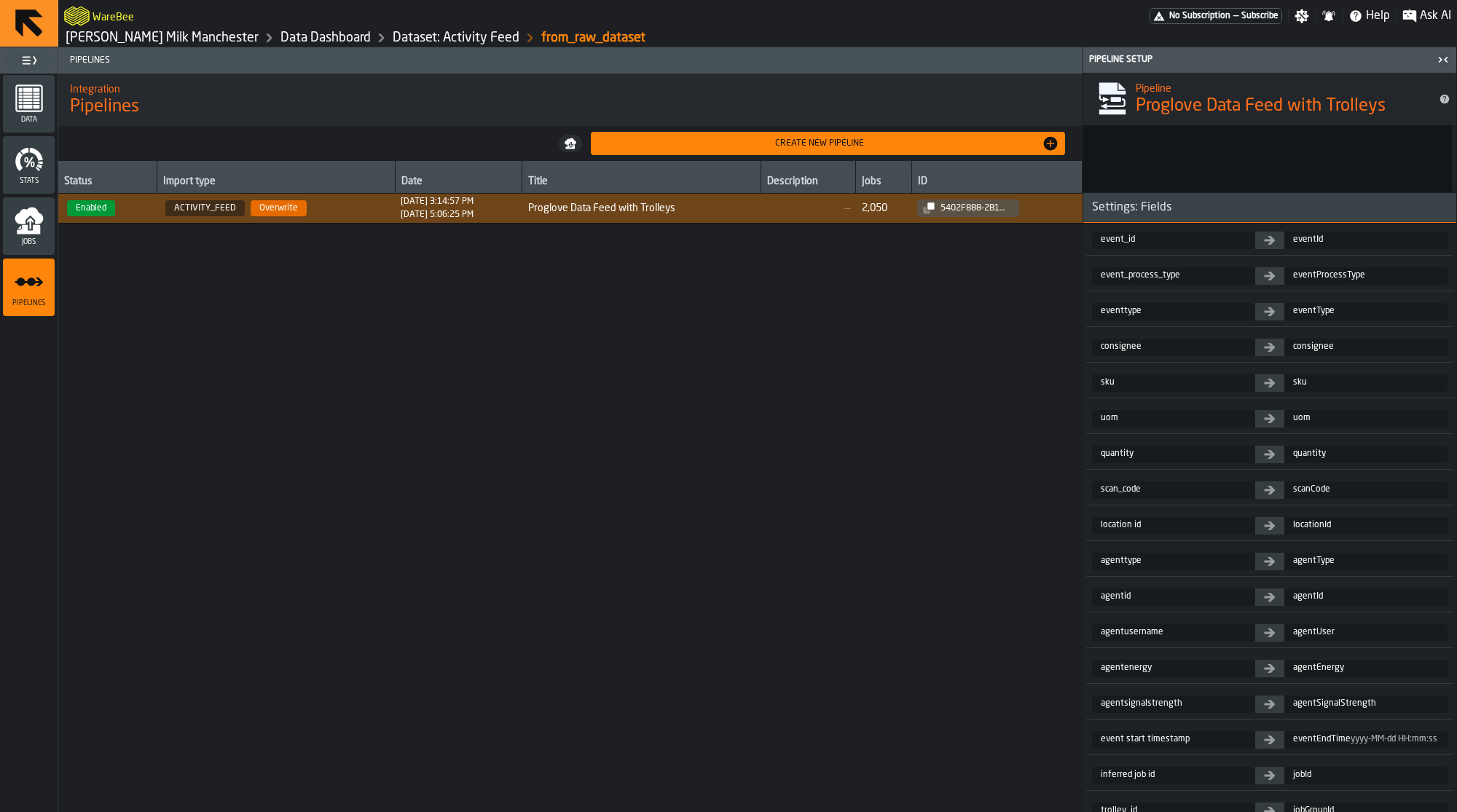
scroll to position [6040, 0]
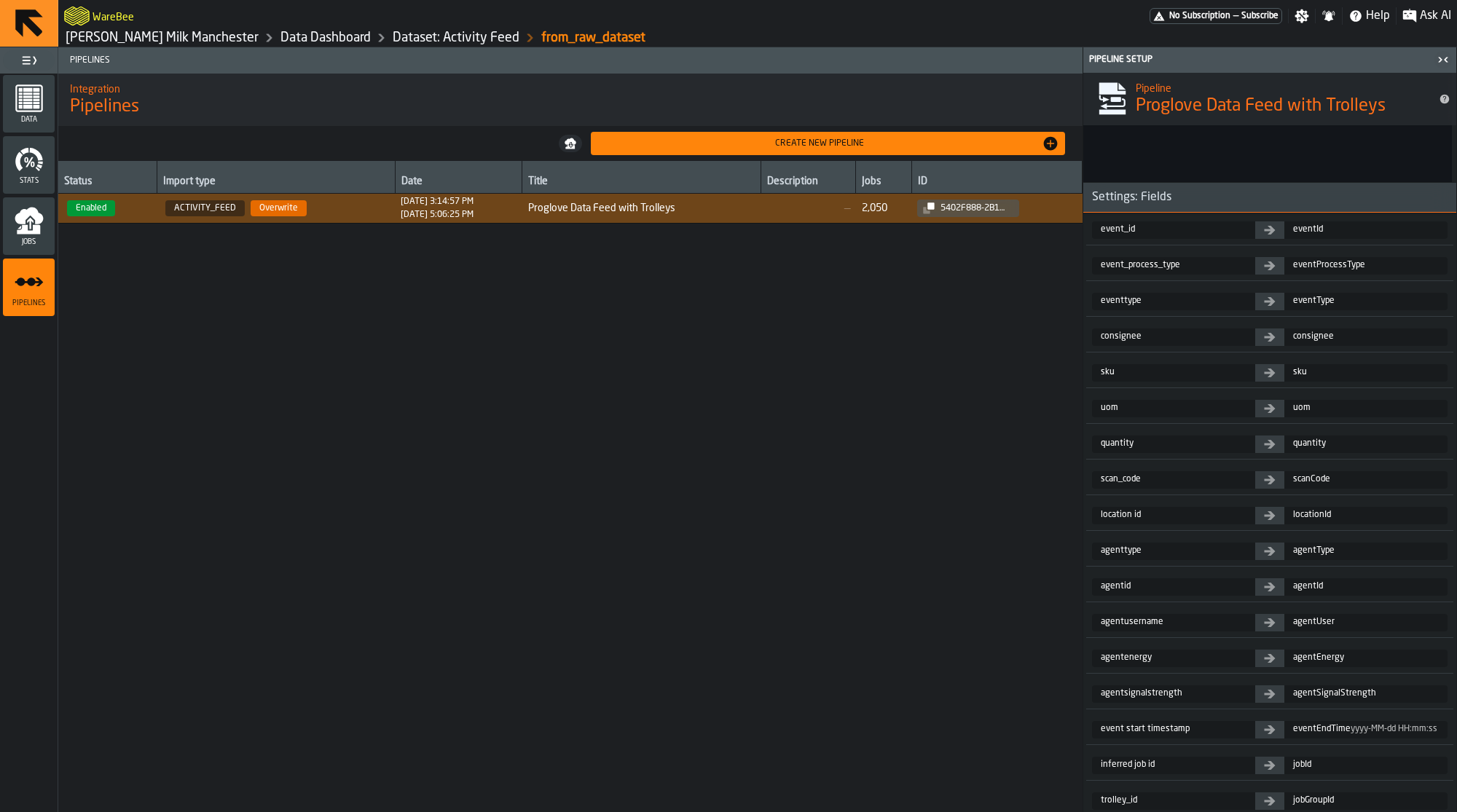
click at [281, 33] on link "Data Dashboard" at bounding box center [325, 37] width 90 height 16
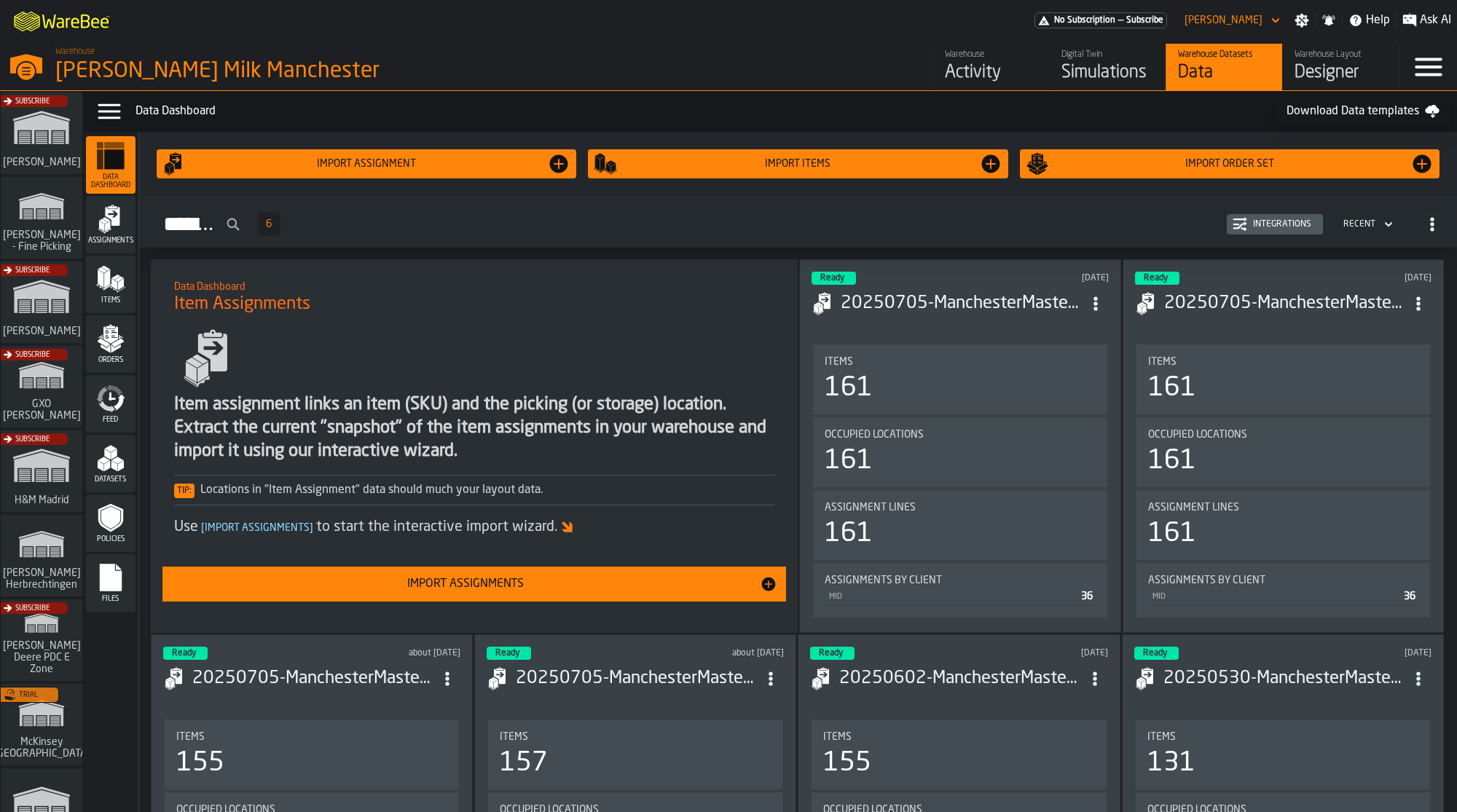
click at [959, 59] on div "Warehouse" at bounding box center [991, 54] width 92 height 10
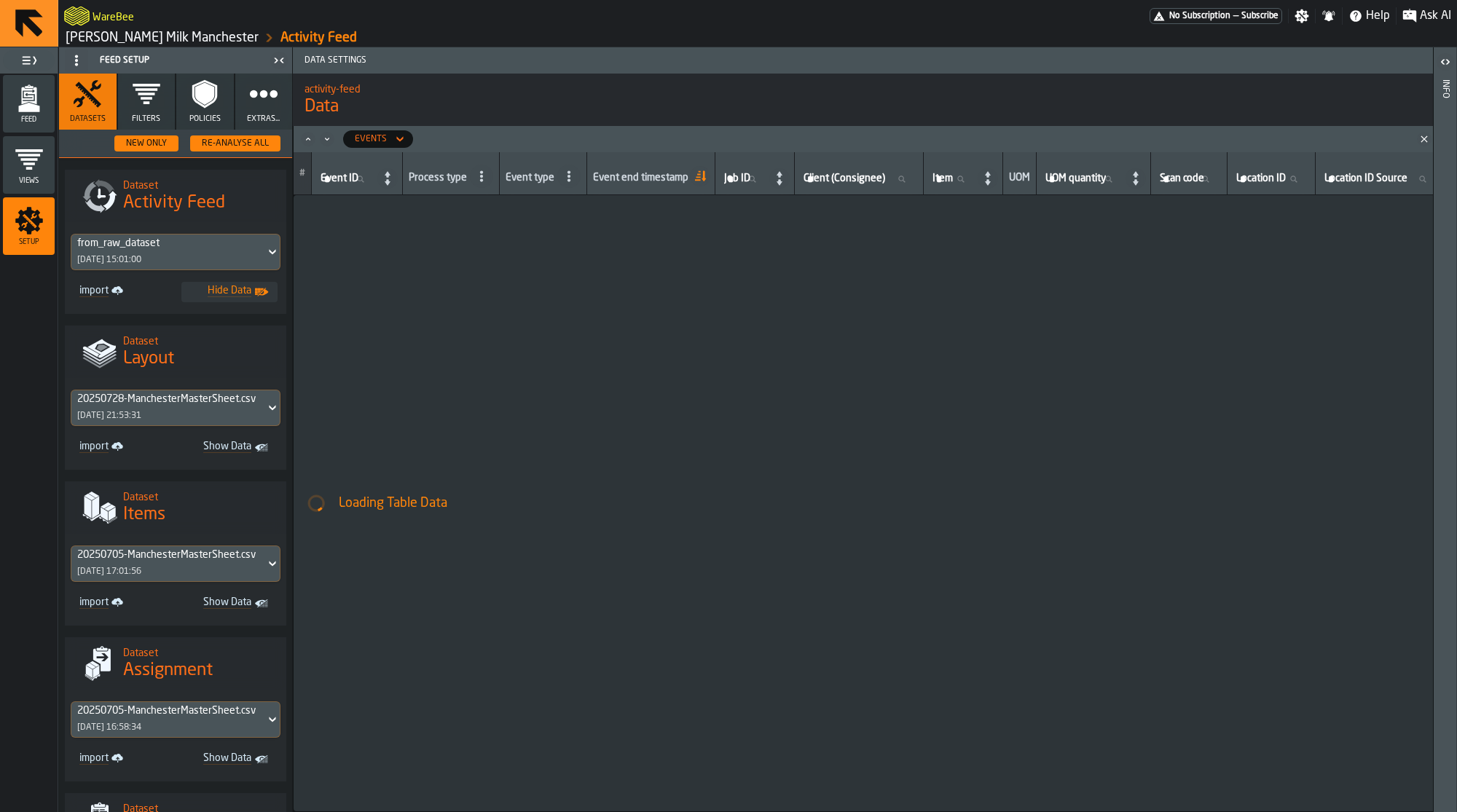
click at [146, 90] on icon "button" at bounding box center [146, 94] width 30 height 29
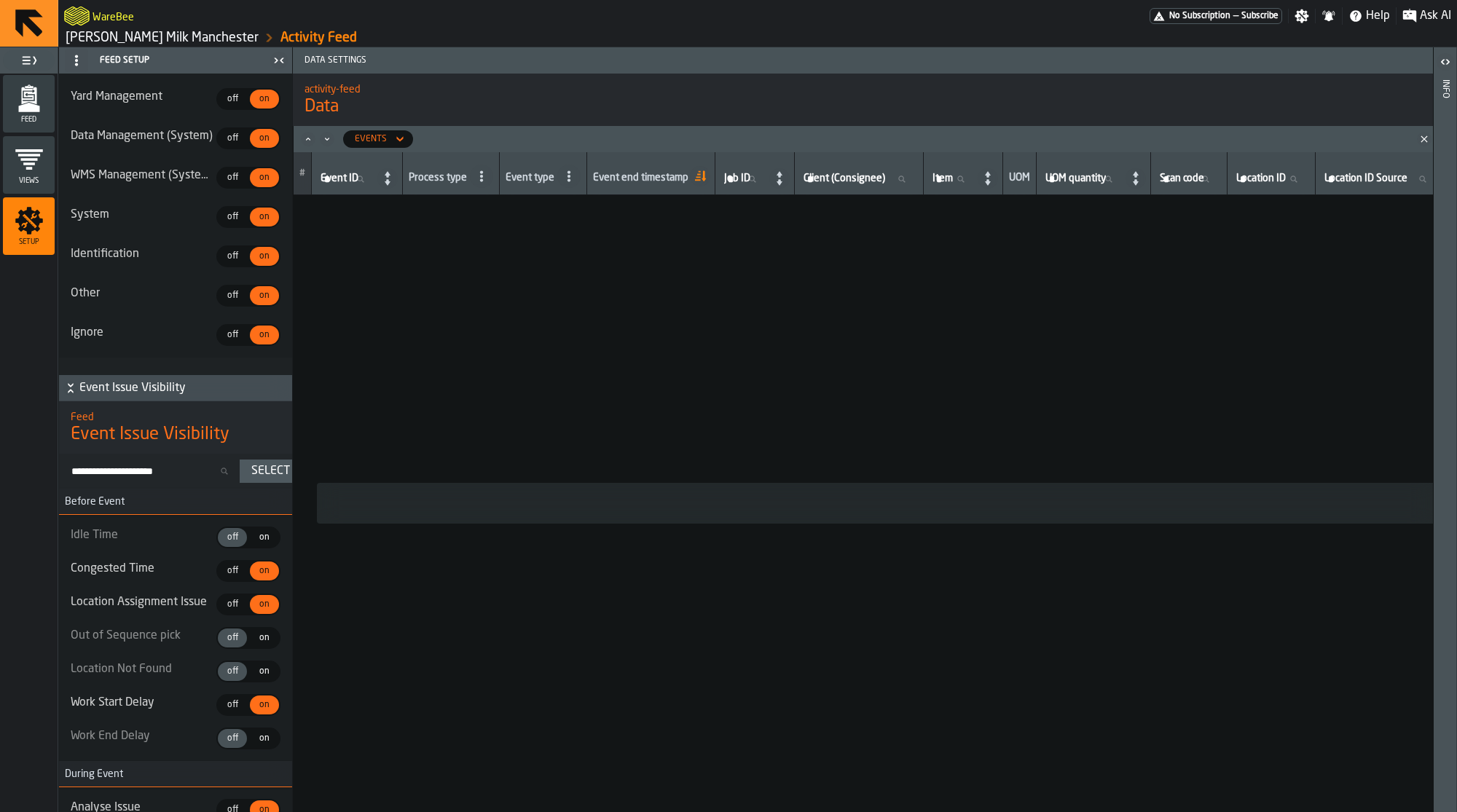
scroll to position [575, 0]
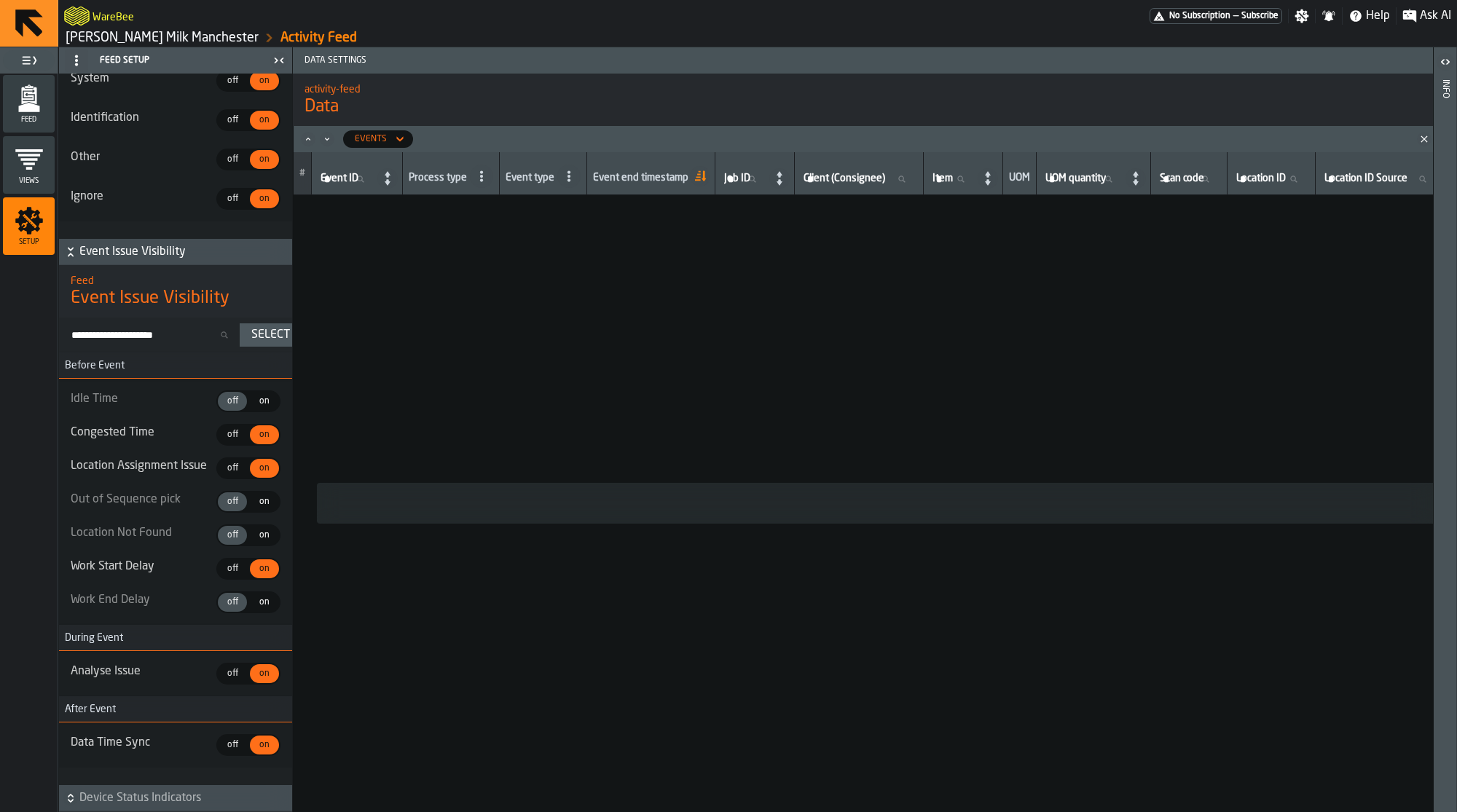
click at [42, 113] on div "Feed" at bounding box center [29, 104] width 51 height 40
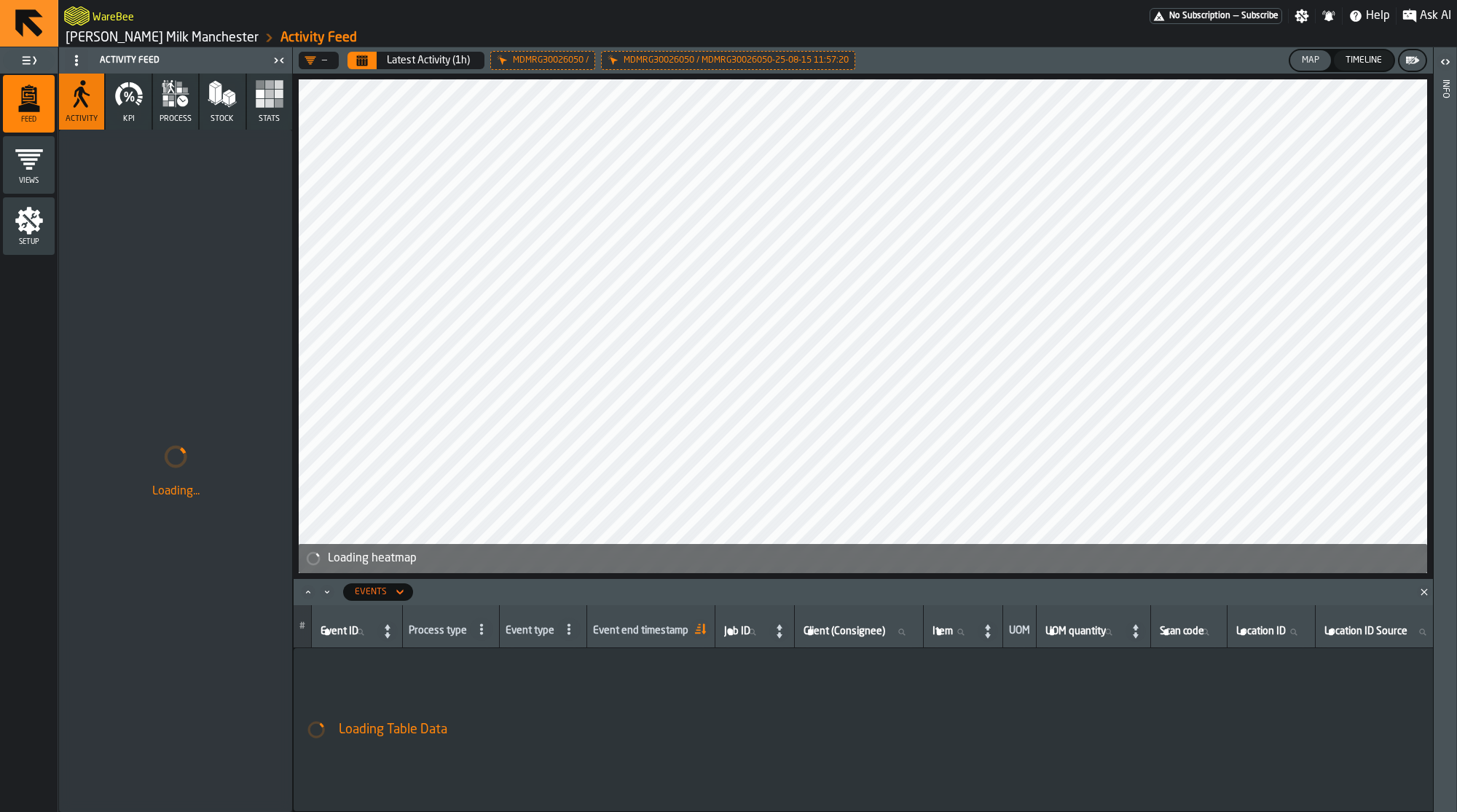
click at [130, 84] on icon "button" at bounding box center [135, 88] width 13 height 12
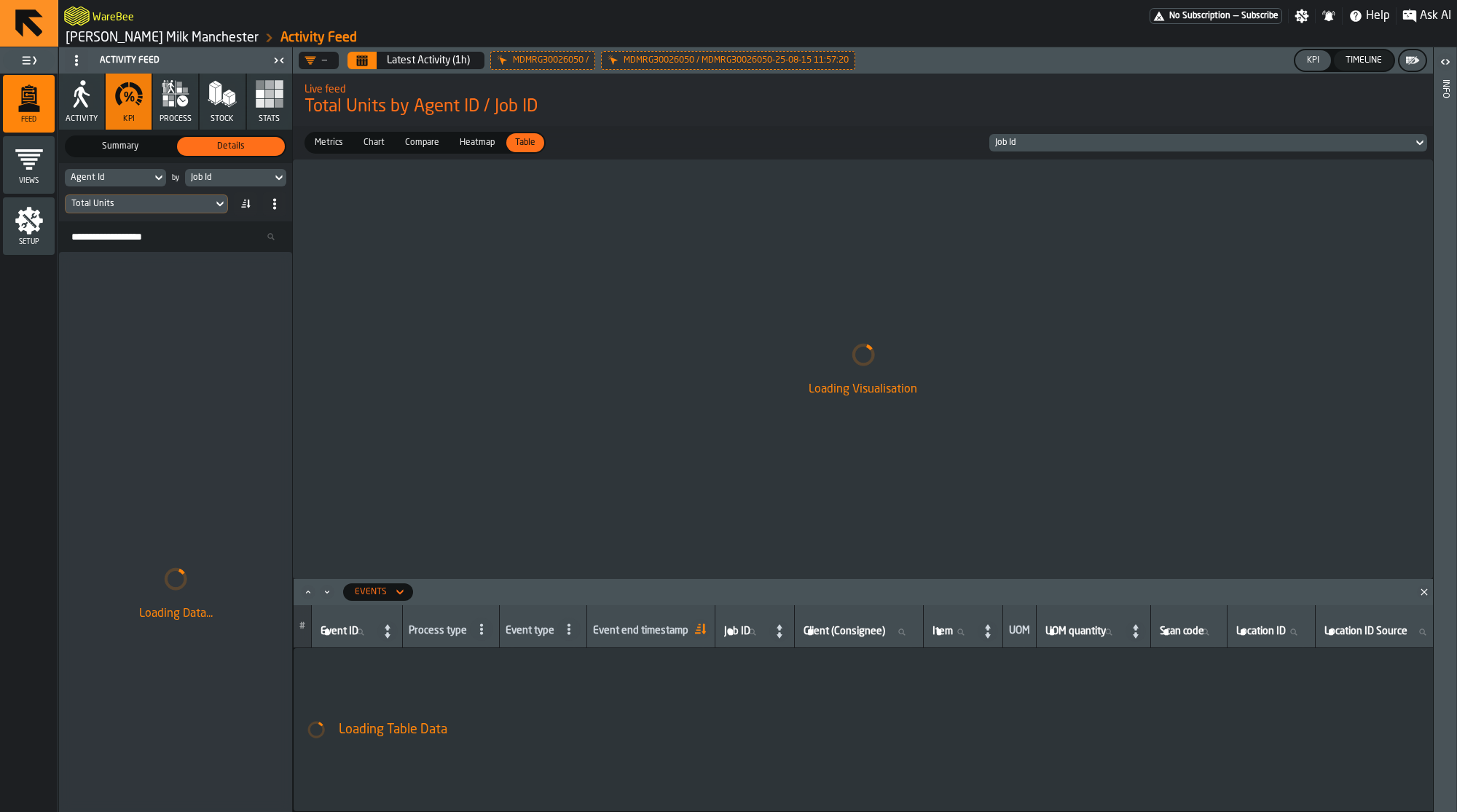
click at [228, 188] on div "Agent Id by Job Id Total Units" at bounding box center [176, 192] width 233 height 58
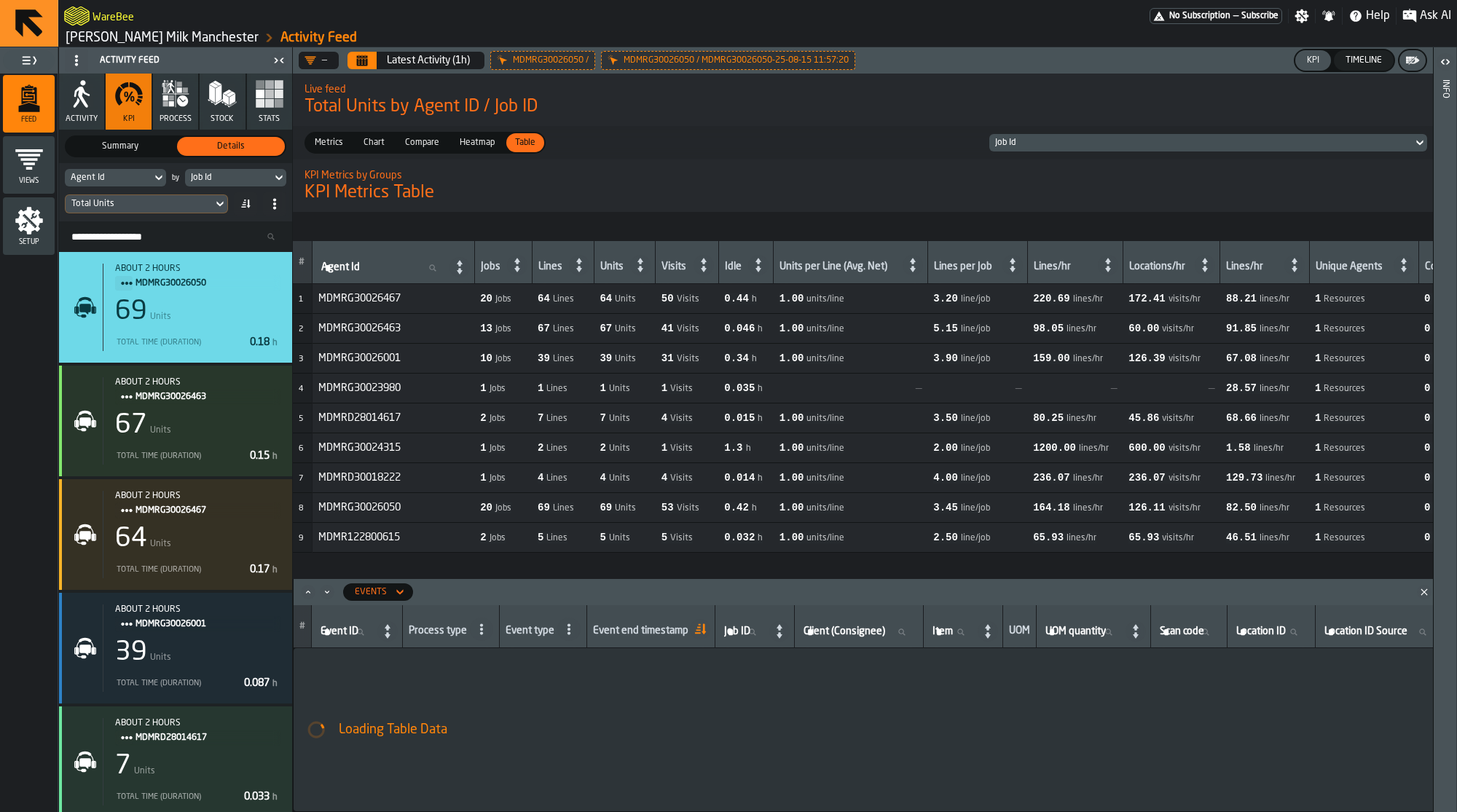
click at [231, 181] on div "Job Id" at bounding box center [228, 177] width 75 height 10
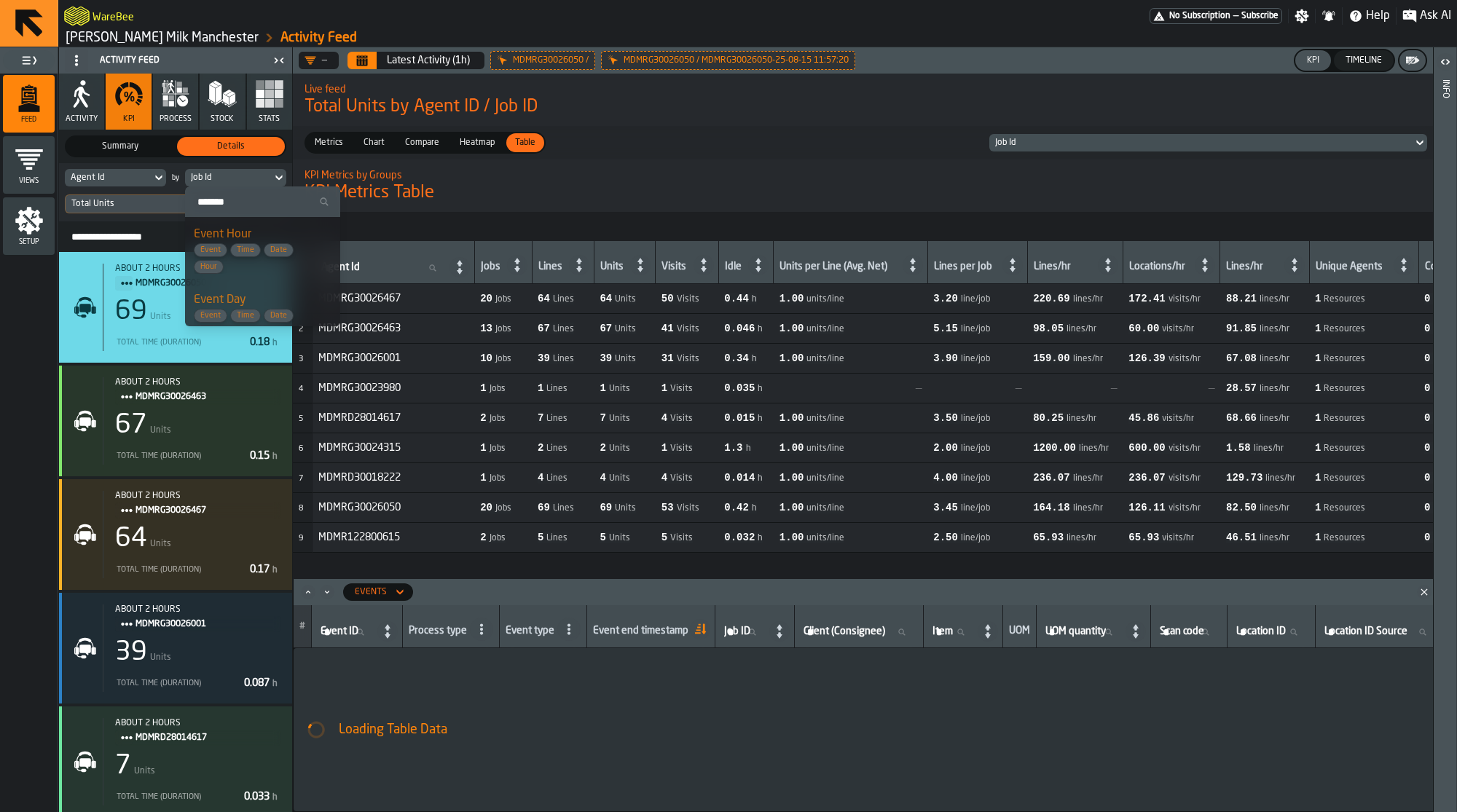
click at [247, 197] on input "Search" at bounding box center [263, 201] width 144 height 19
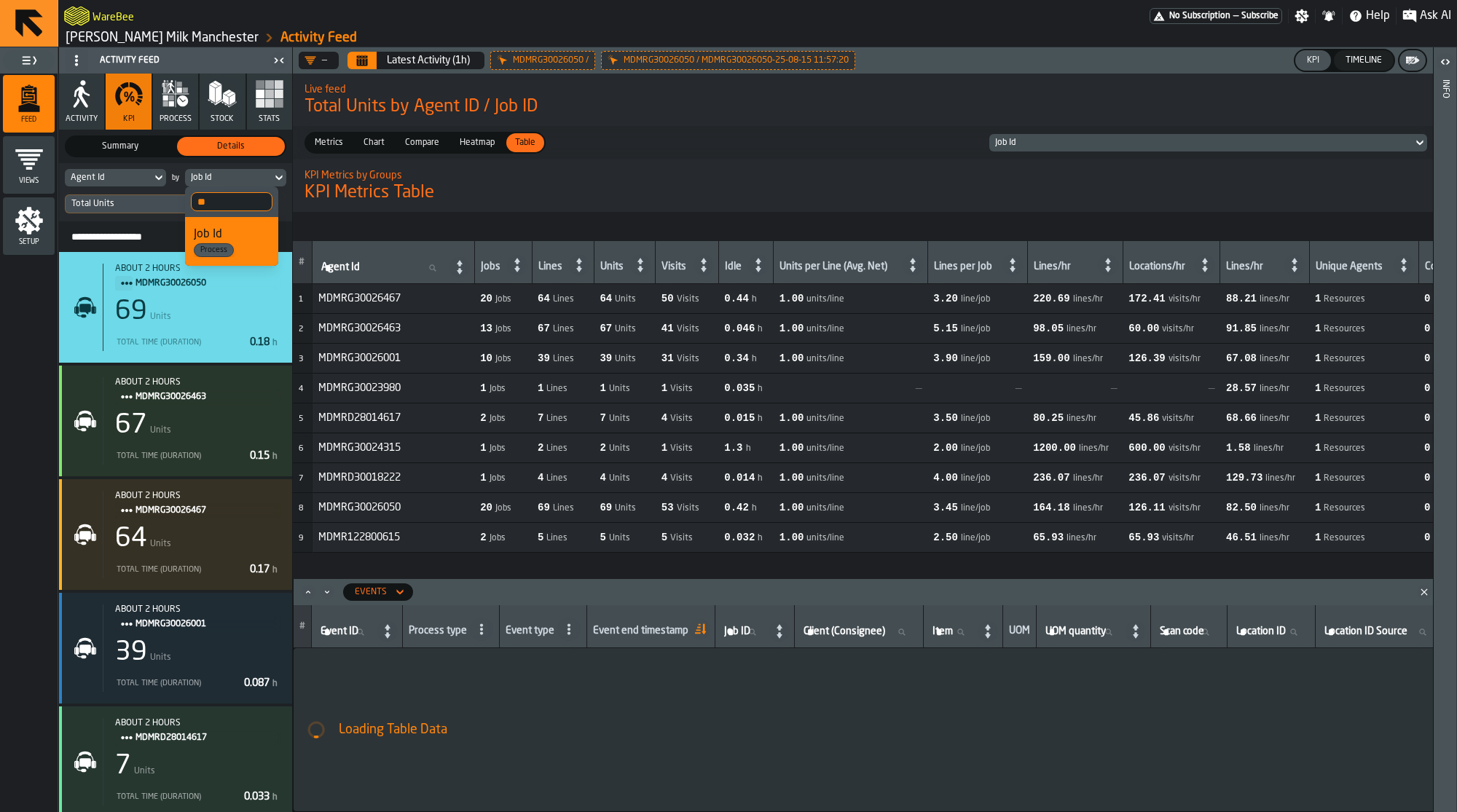
type input "*"
type input "*****"
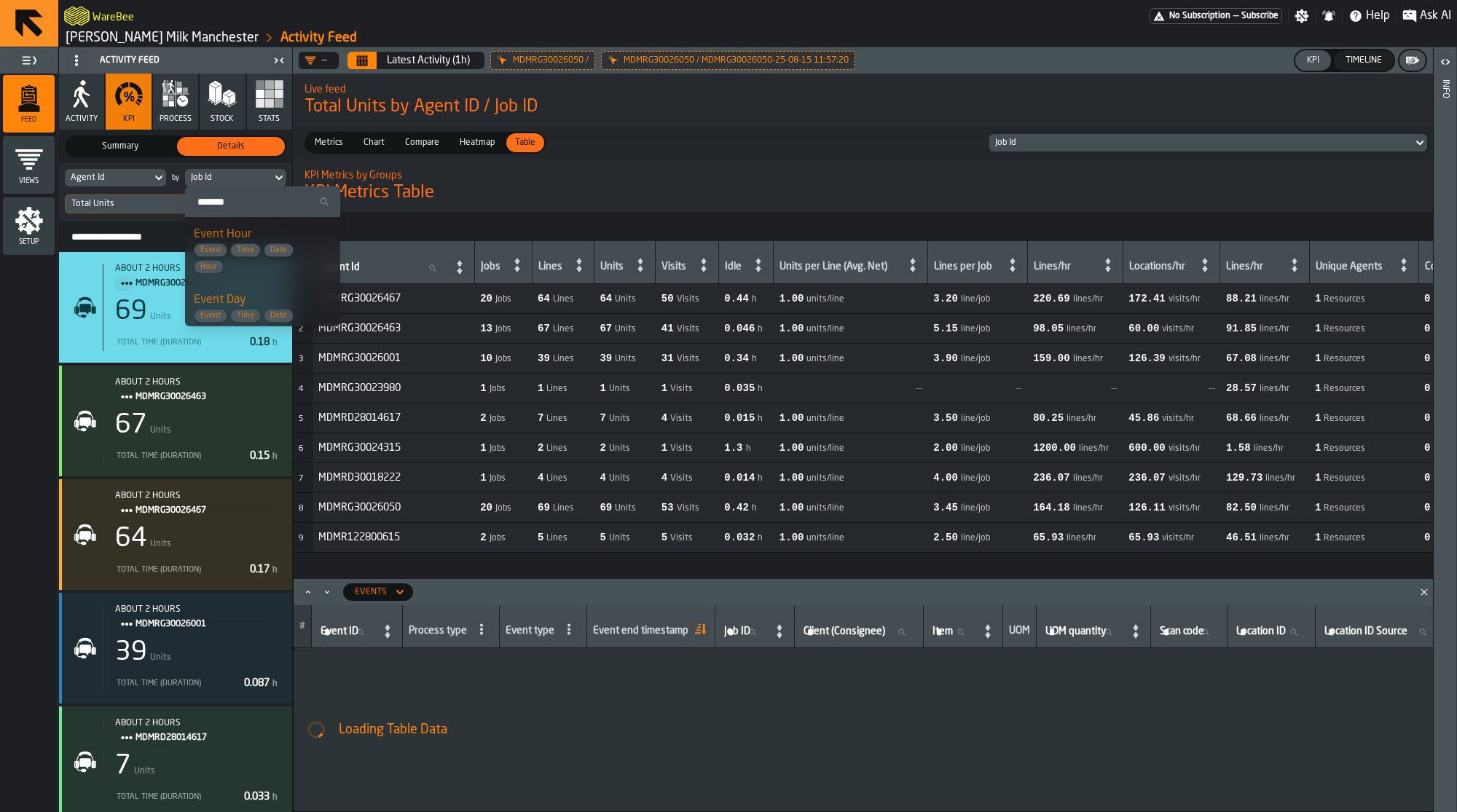
click at [610, 203] on h1 "KPI Metrics Table" at bounding box center [1167, 193] width 1726 height 23
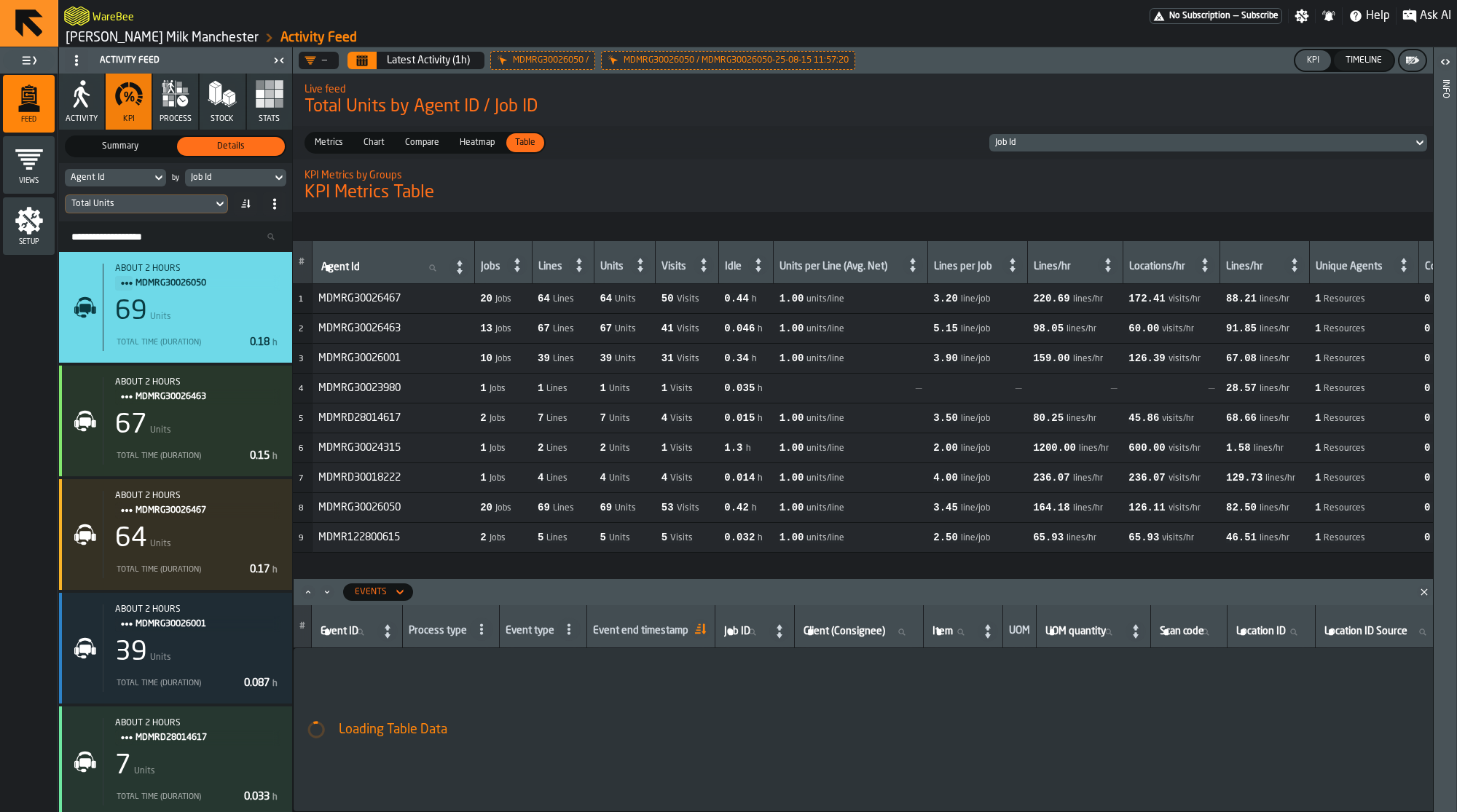
click at [29, 223] on icon "menu Setup" at bounding box center [29, 221] width 28 height 28
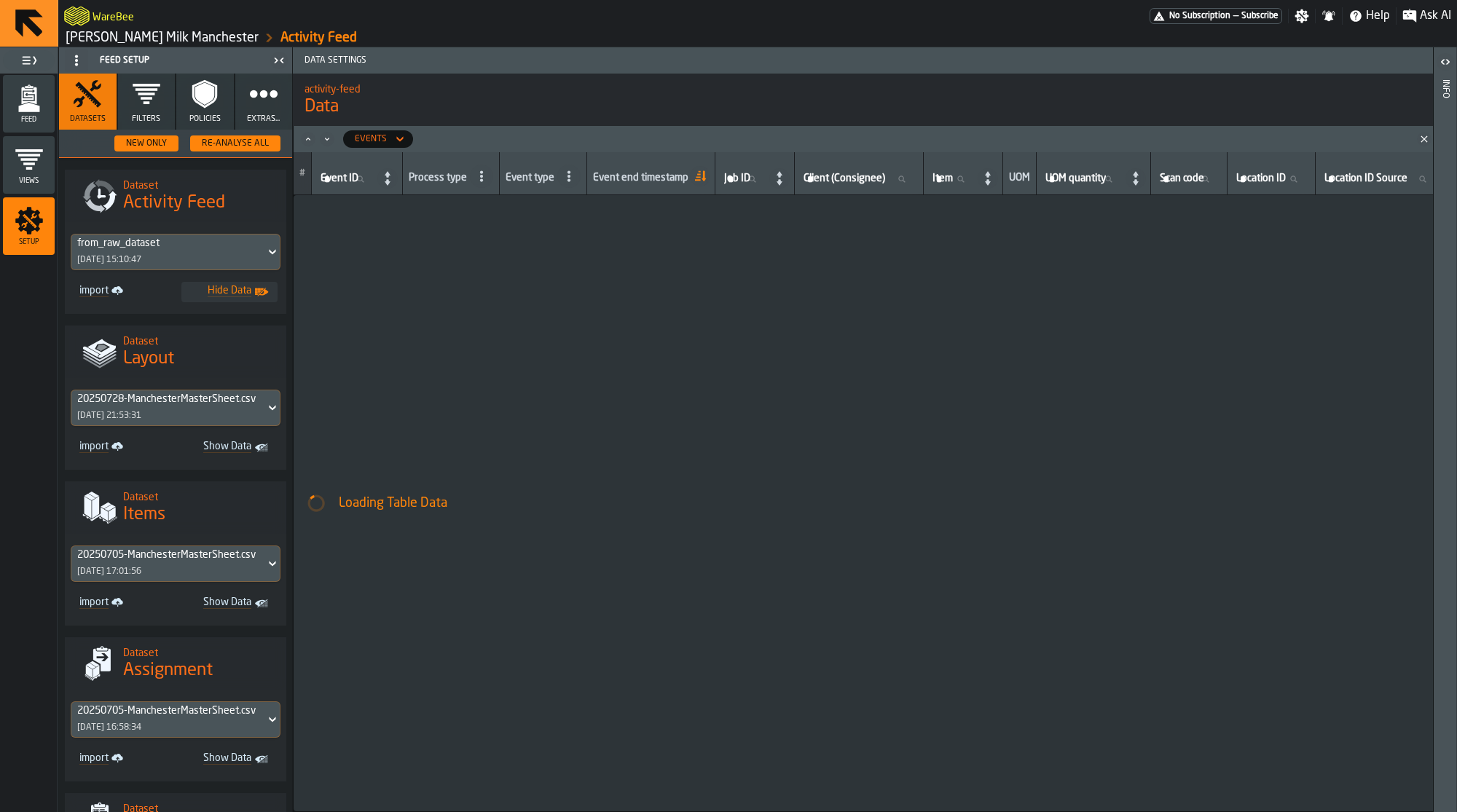
click at [270, 113] on button "Extras..." at bounding box center [264, 101] width 57 height 56
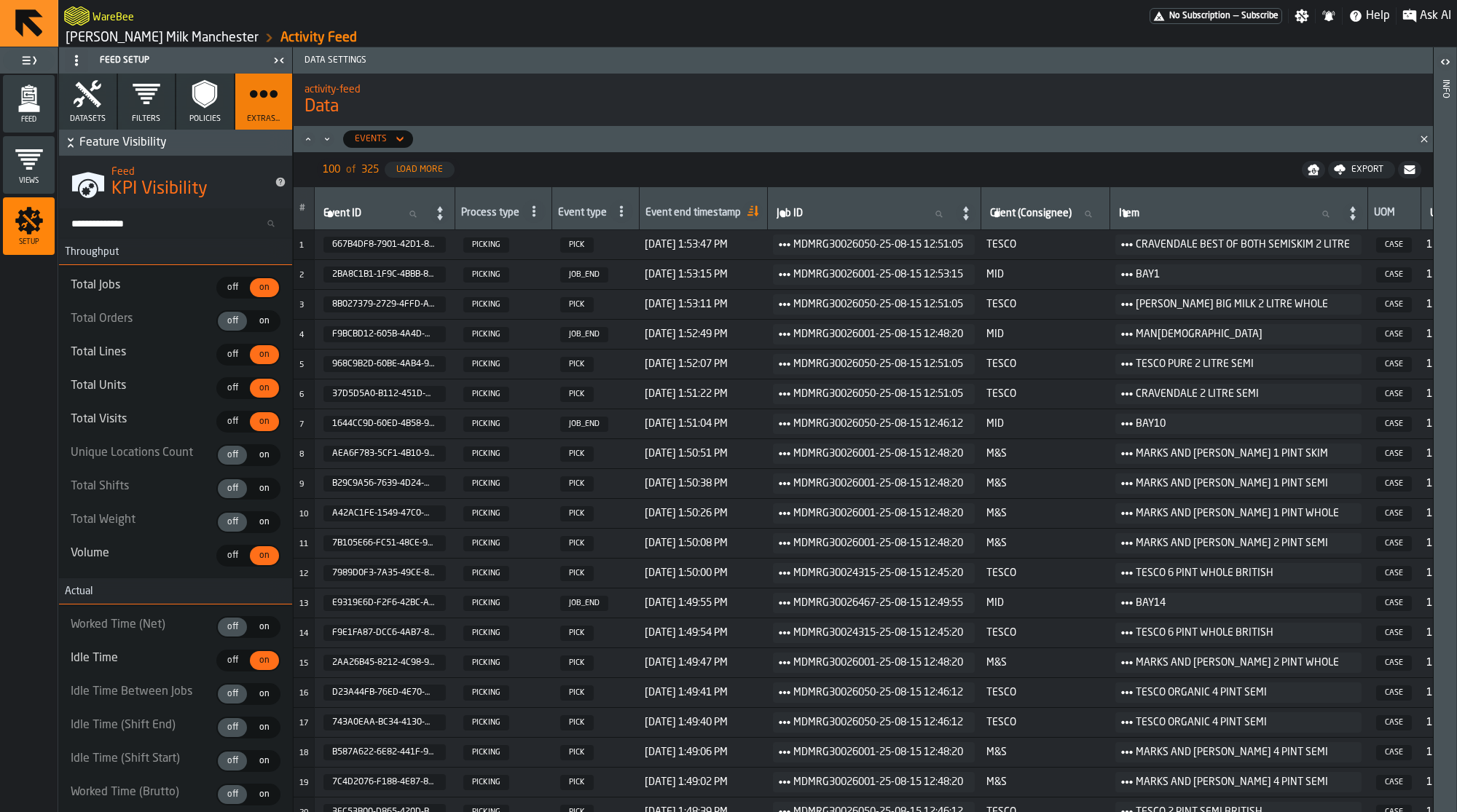
scroll to position [10, 0]
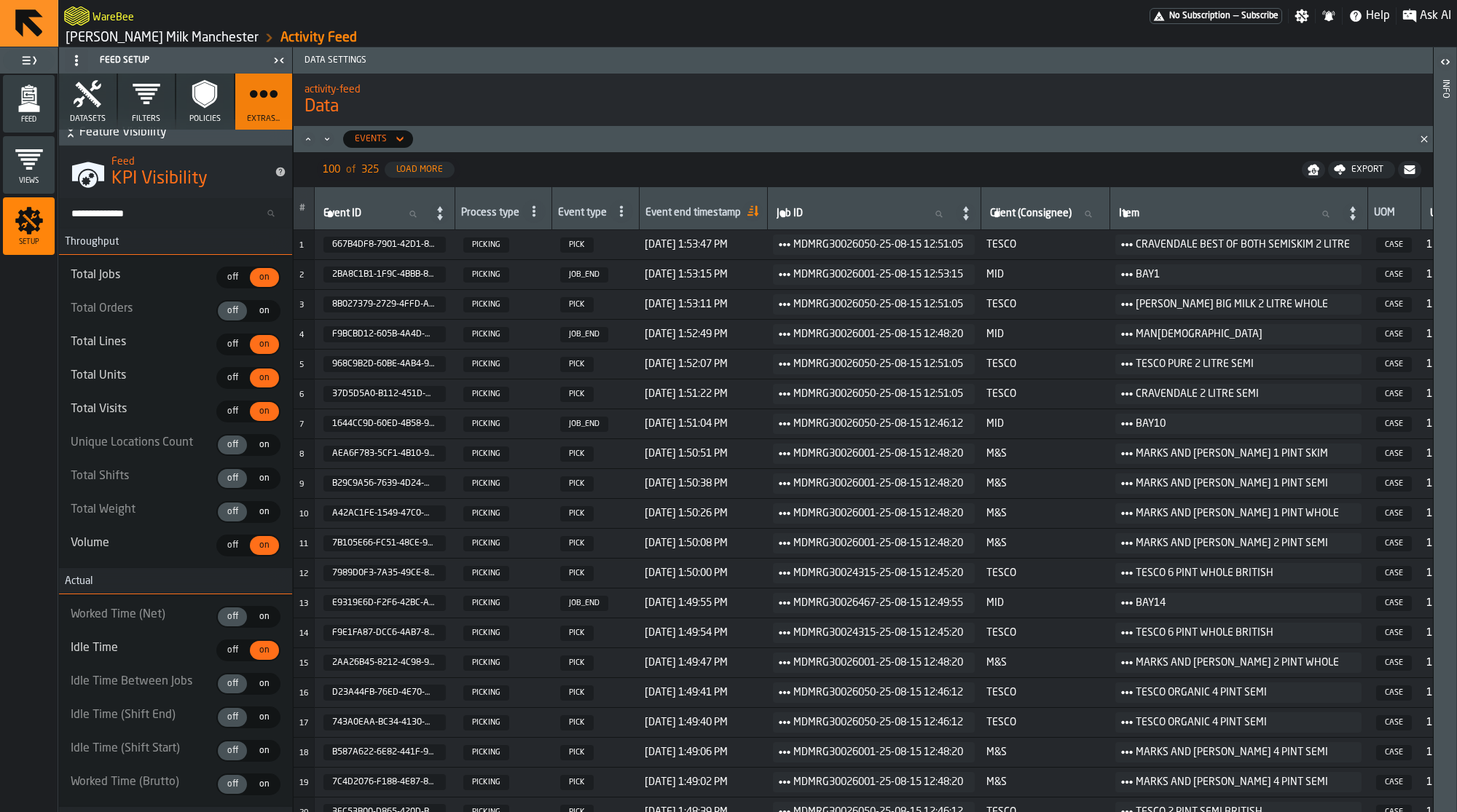
click at [231, 306] on span "off" at bounding box center [232, 311] width 23 height 13
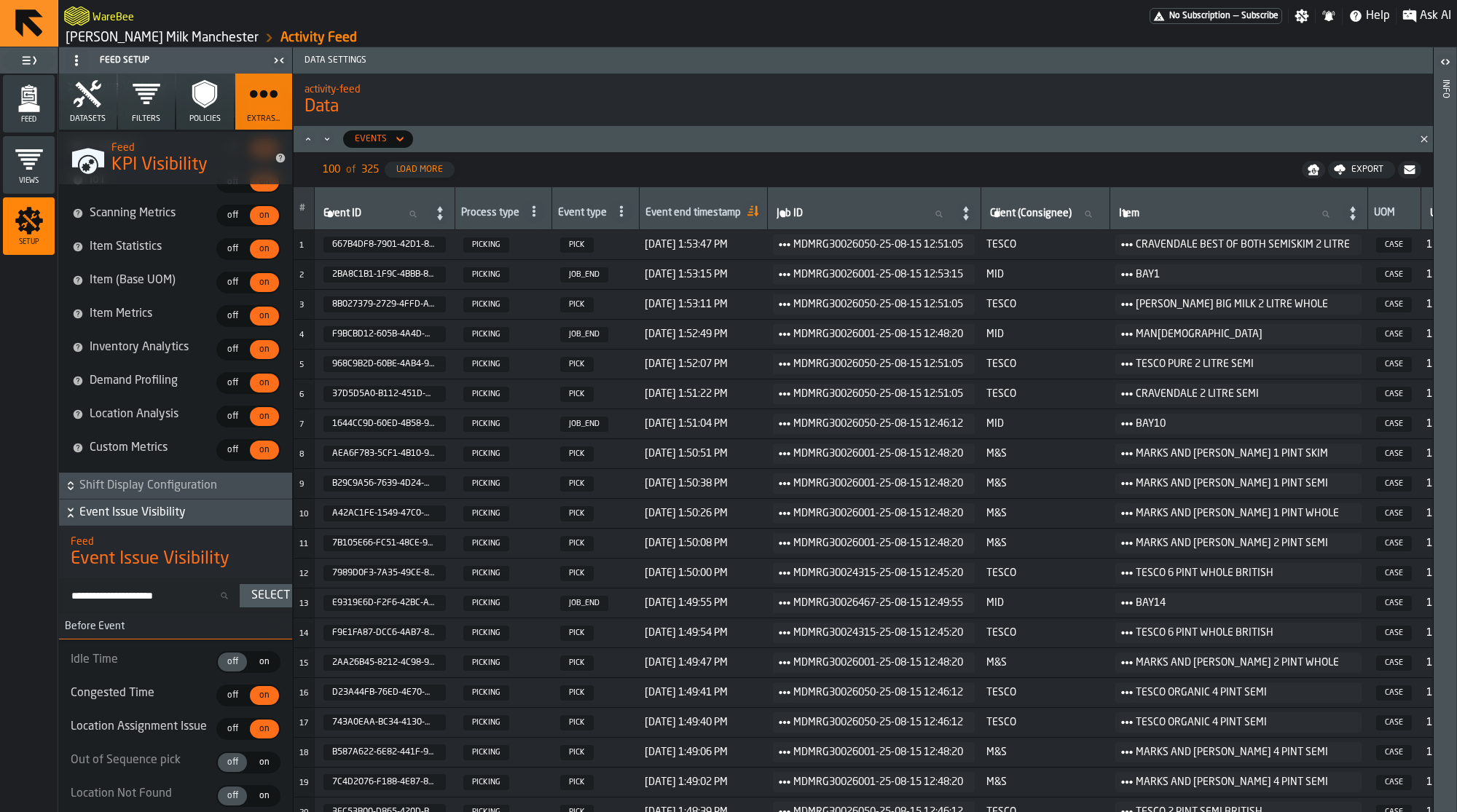
scroll to position [3039, 0]
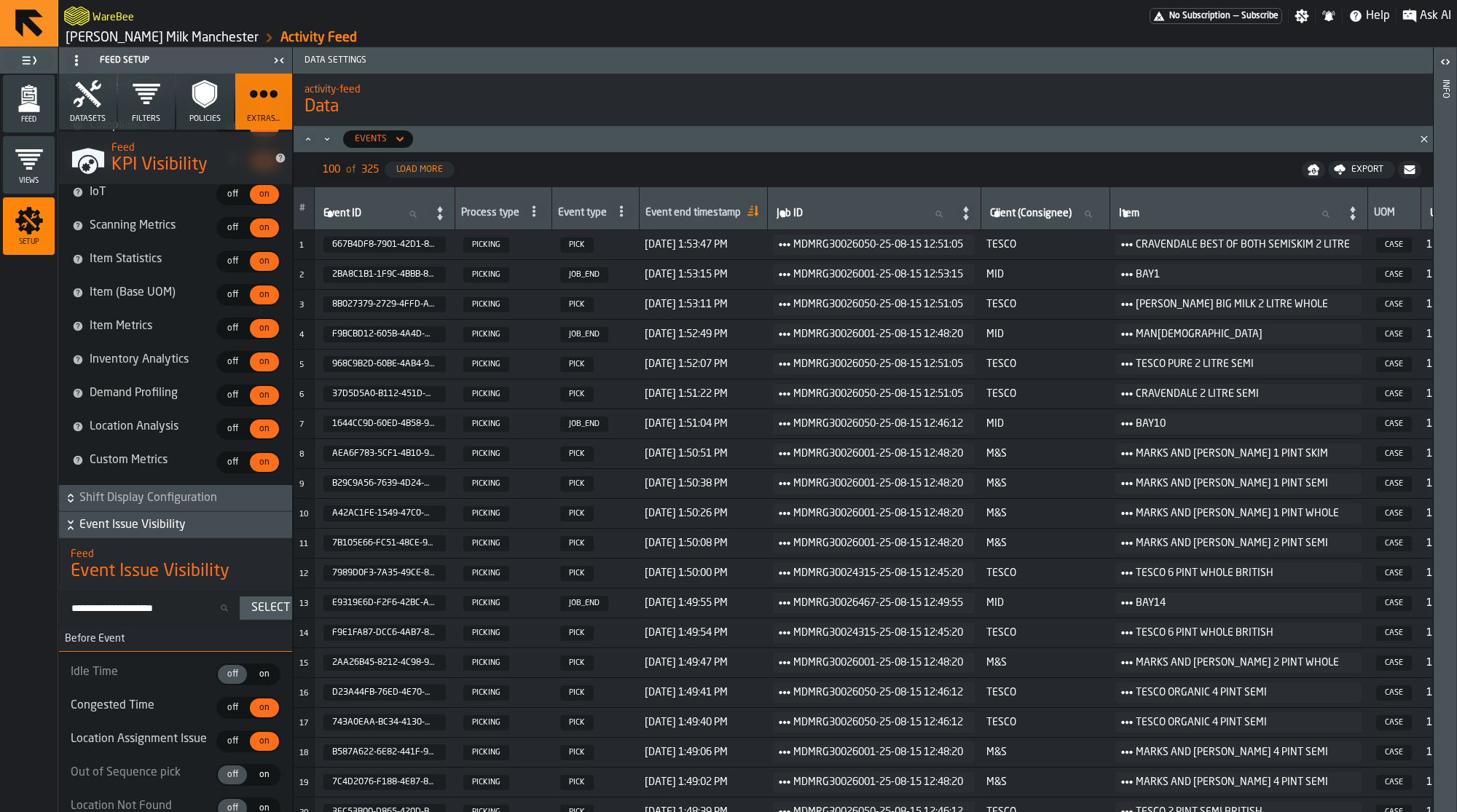
click at [172, 507] on span "Shift Display Configuration" at bounding box center [184, 497] width 210 height 17
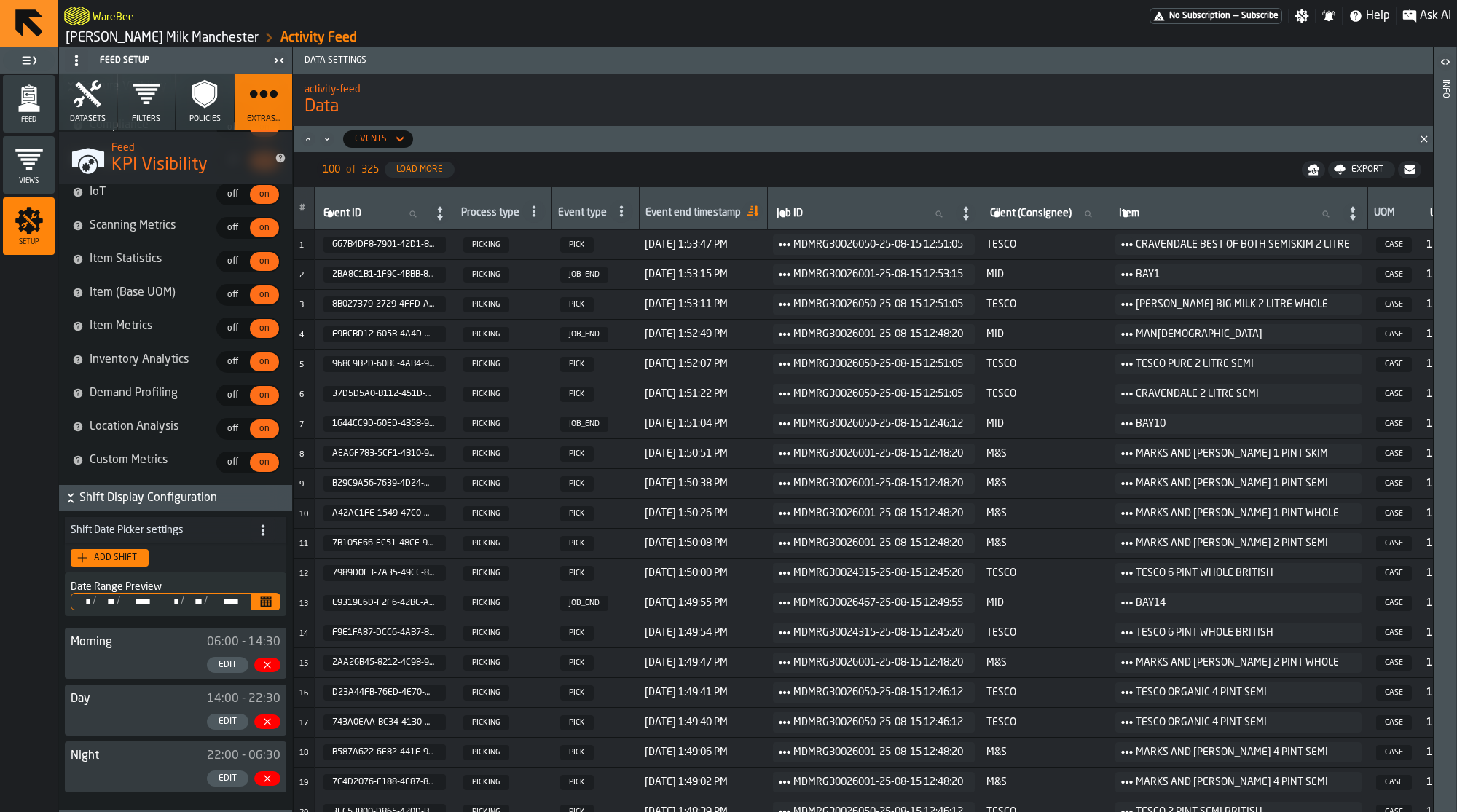
click at [172, 507] on span "Shift Display Configuration" at bounding box center [184, 497] width 210 height 17
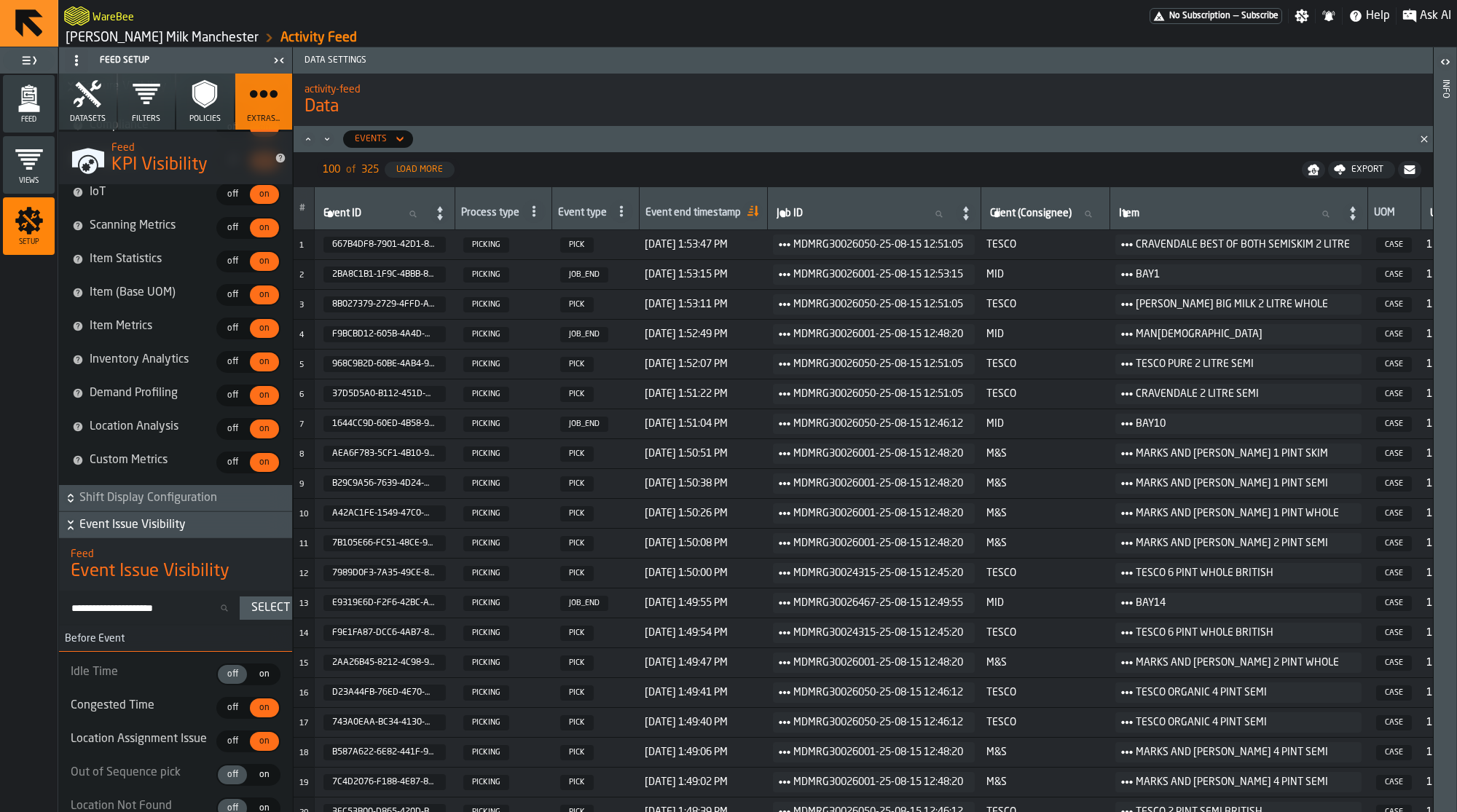
click at [172, 507] on span "Shift Display Configuration" at bounding box center [184, 497] width 210 height 17
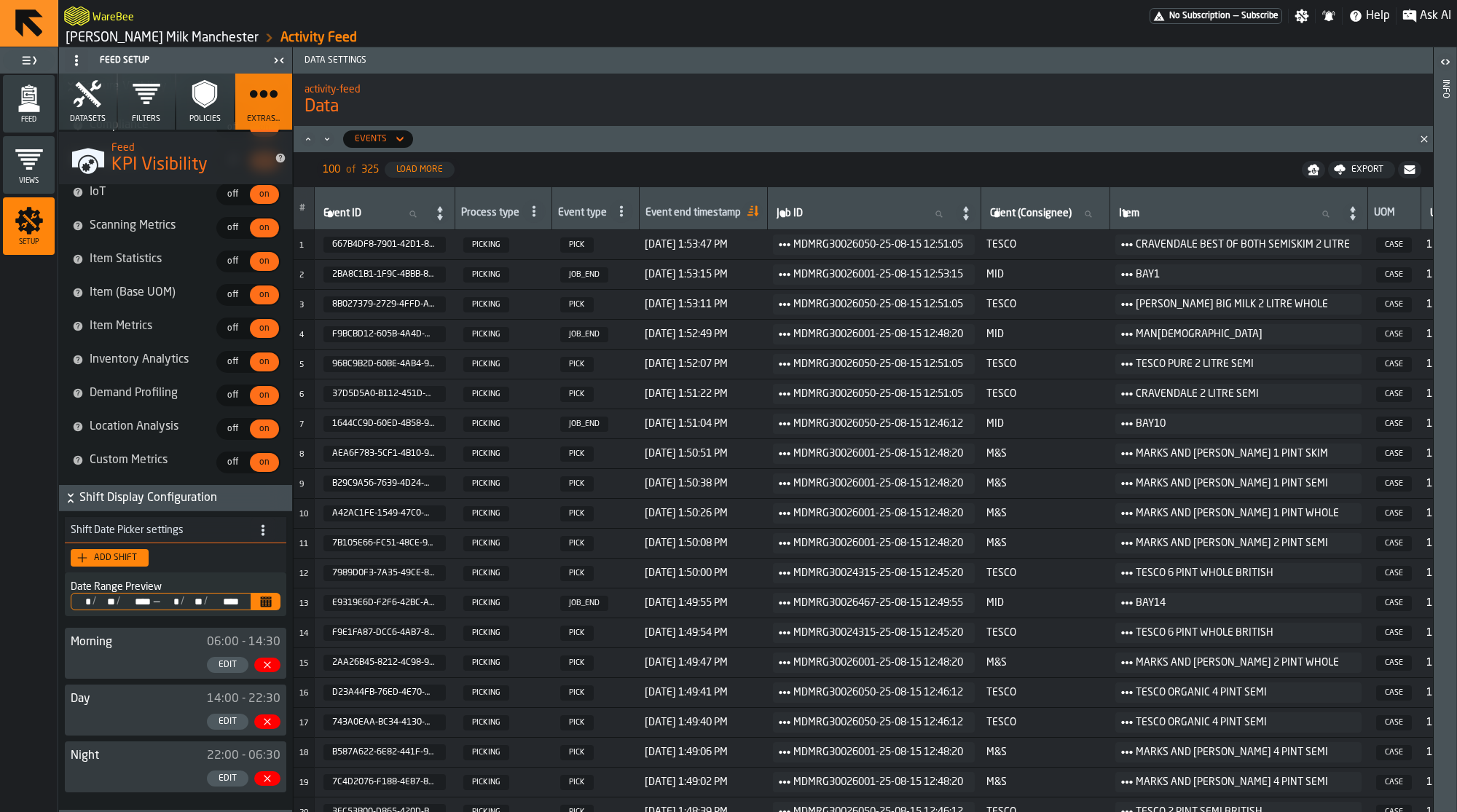
click at [172, 507] on span "Shift Display Configuration" at bounding box center [184, 497] width 210 height 17
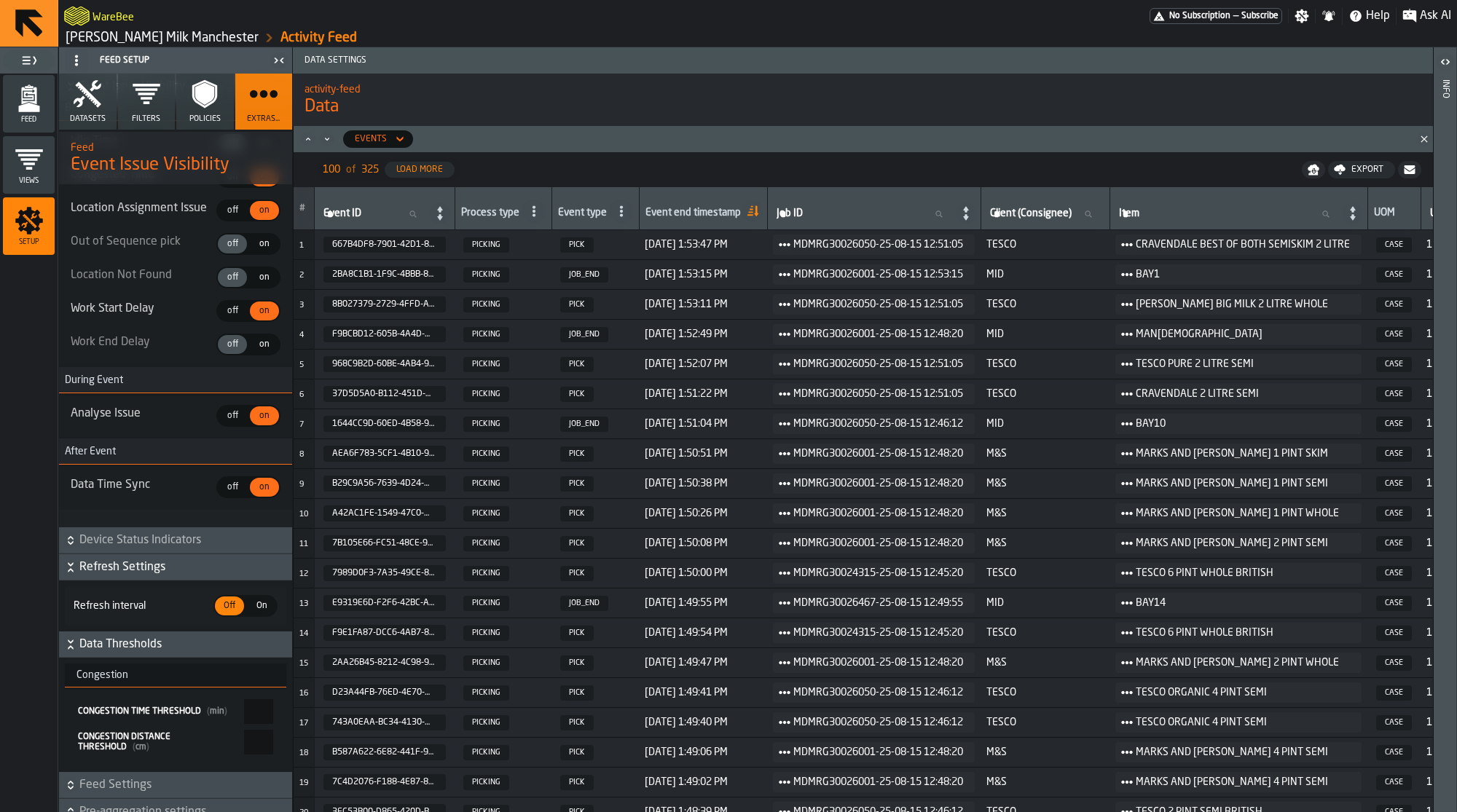
scroll to position [3612, 0]
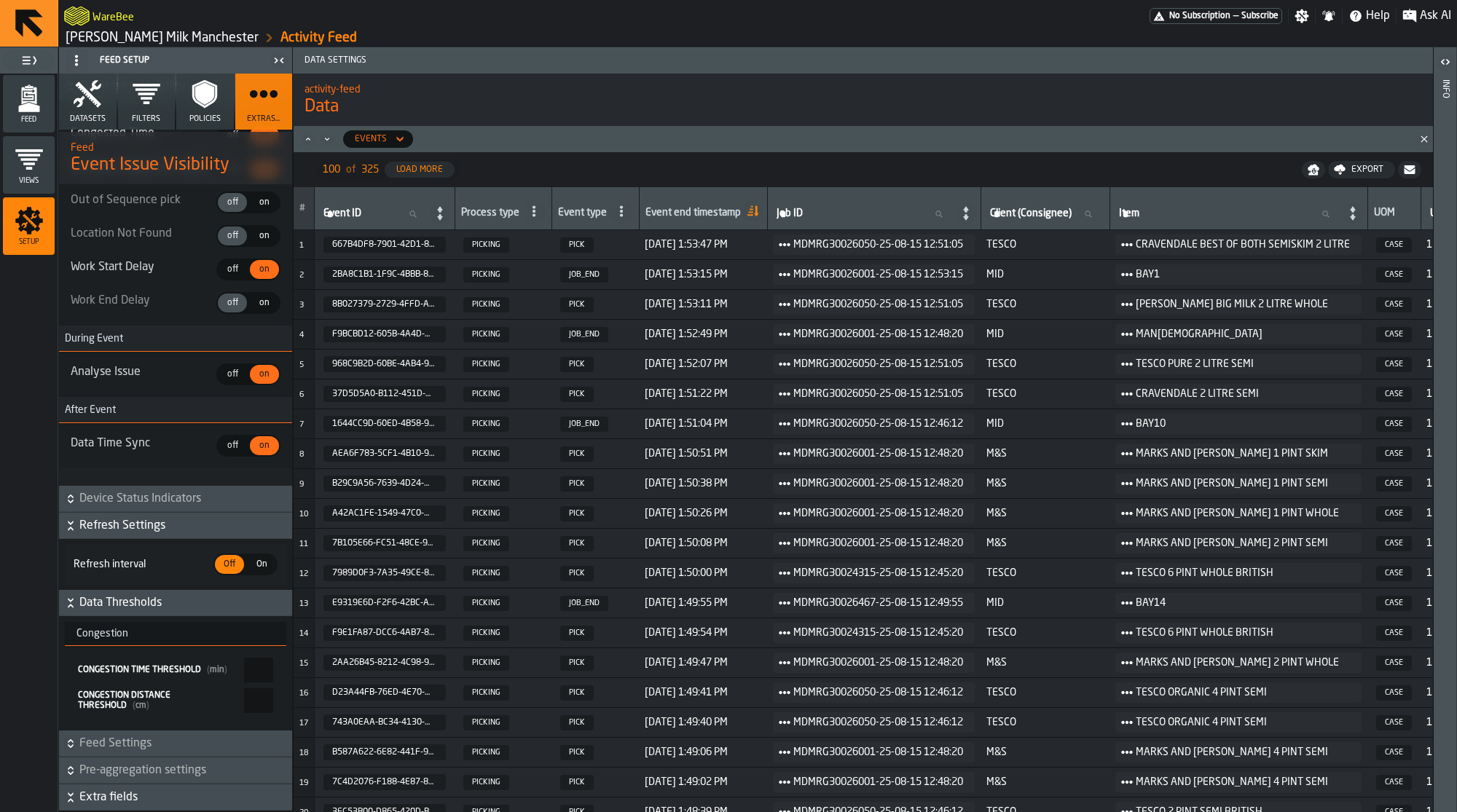
click at [172, 507] on span "Device Status Indicators" at bounding box center [184, 498] width 210 height 17
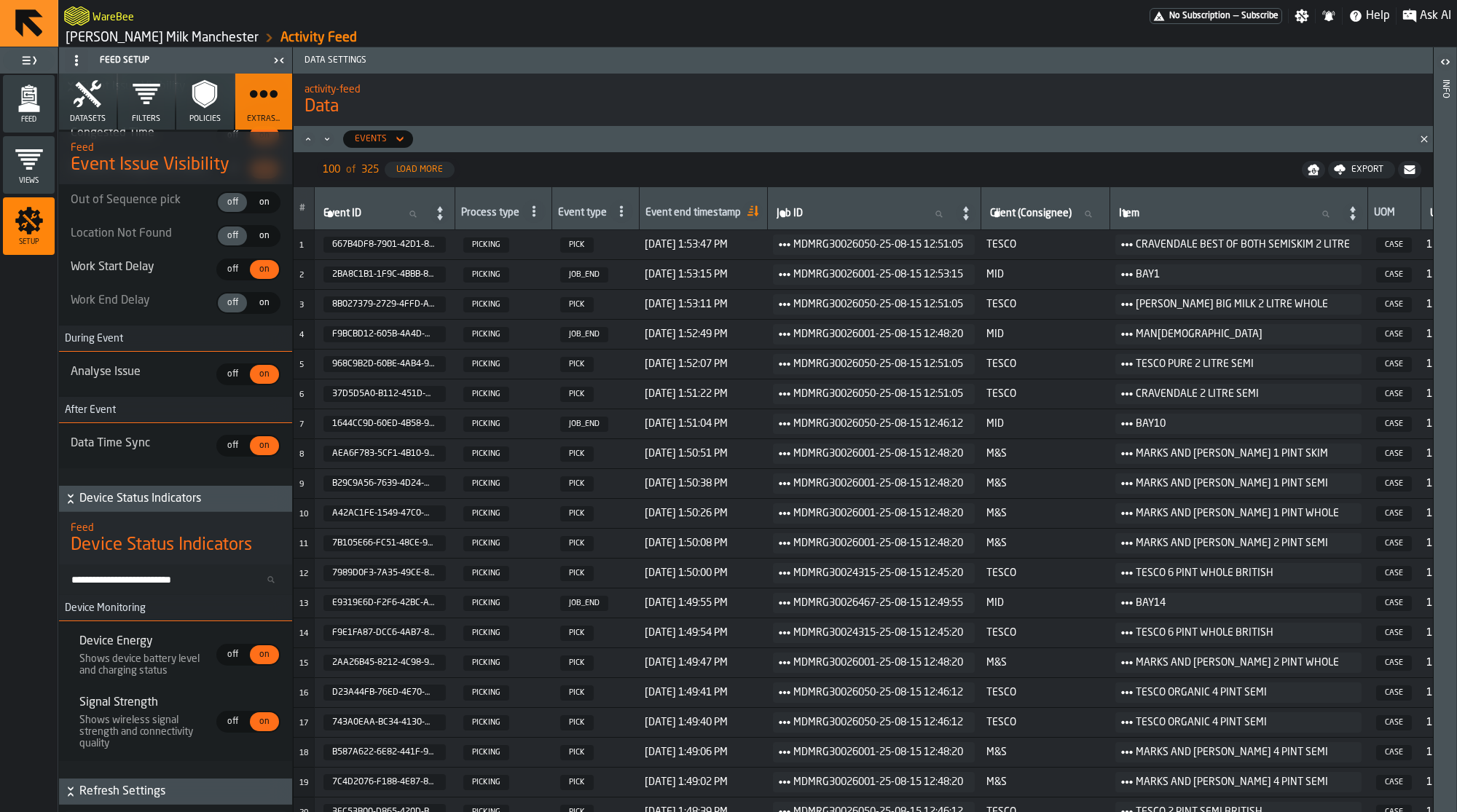
click at [172, 507] on span "Device Status Indicators" at bounding box center [184, 498] width 210 height 17
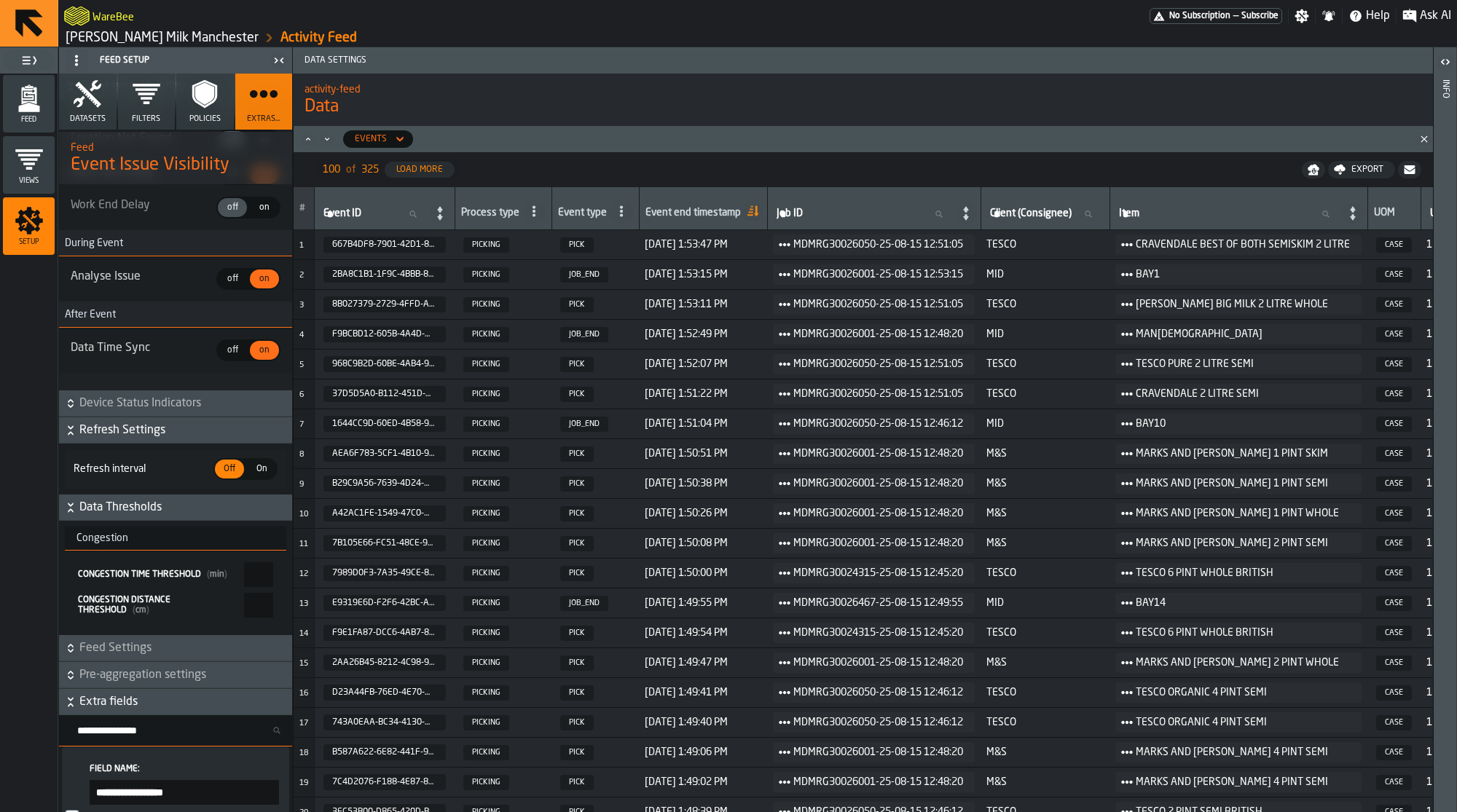
scroll to position [4022, 0]
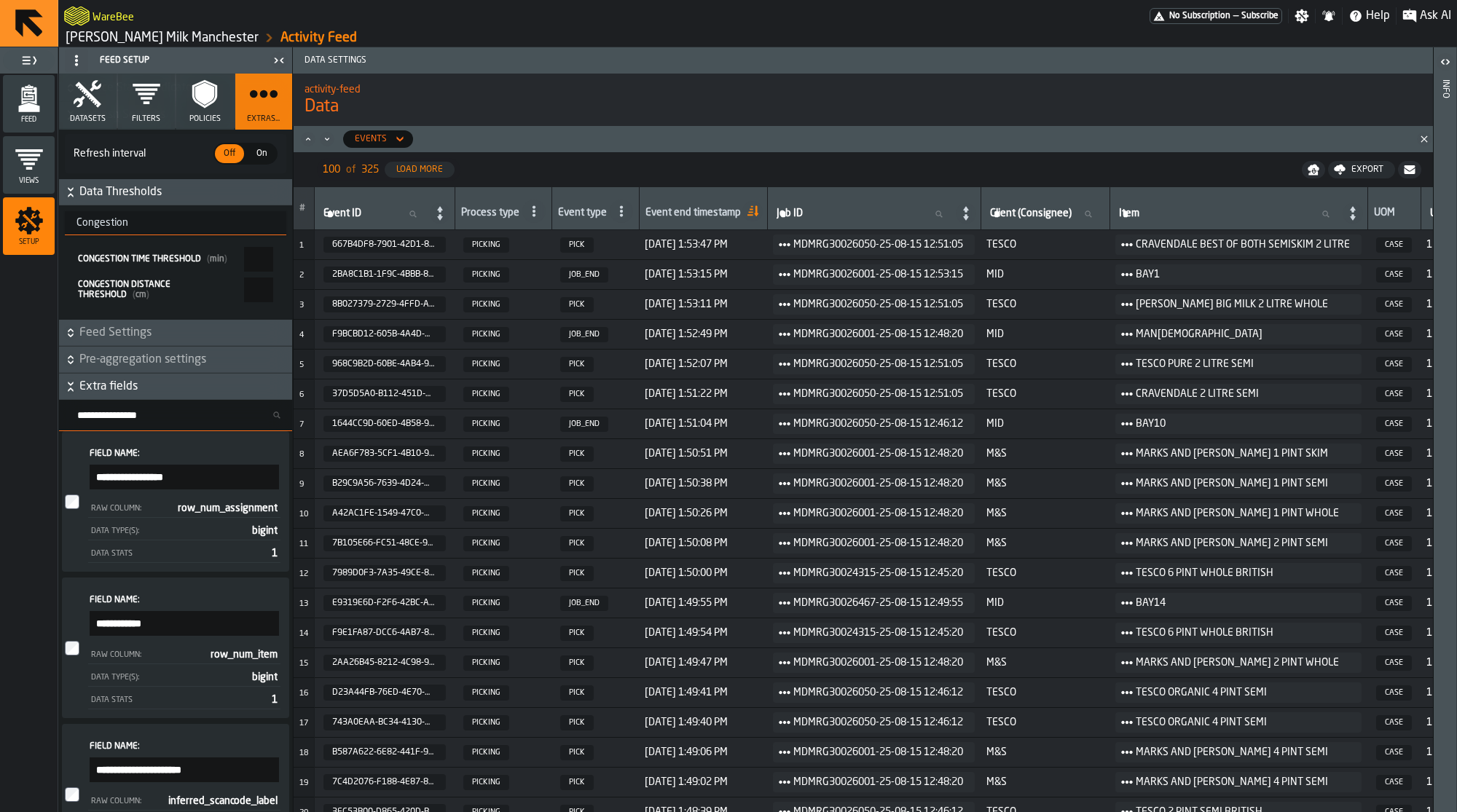
click at [255, 160] on span "On" at bounding box center [261, 153] width 23 height 13
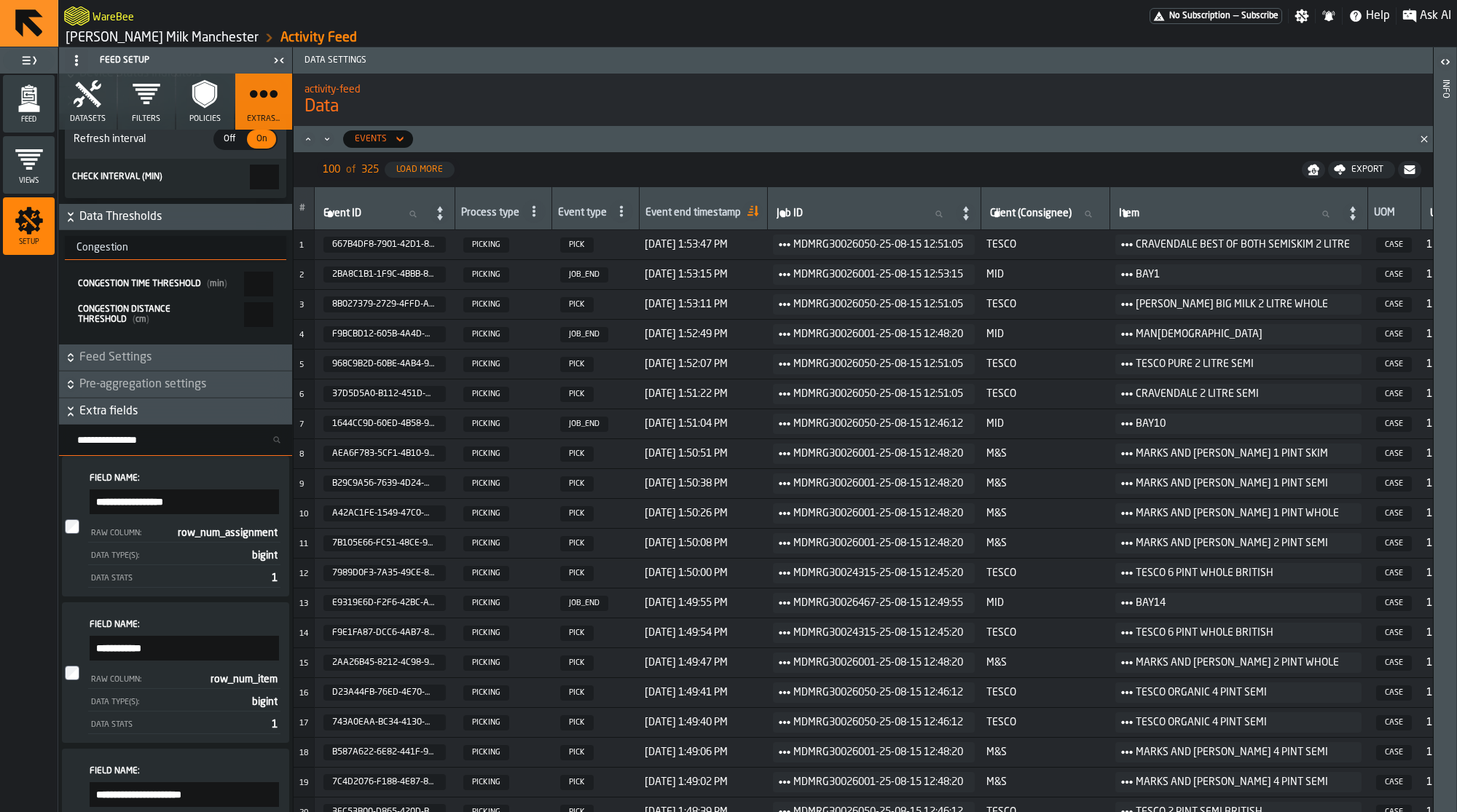
scroll to position [4042, 0]
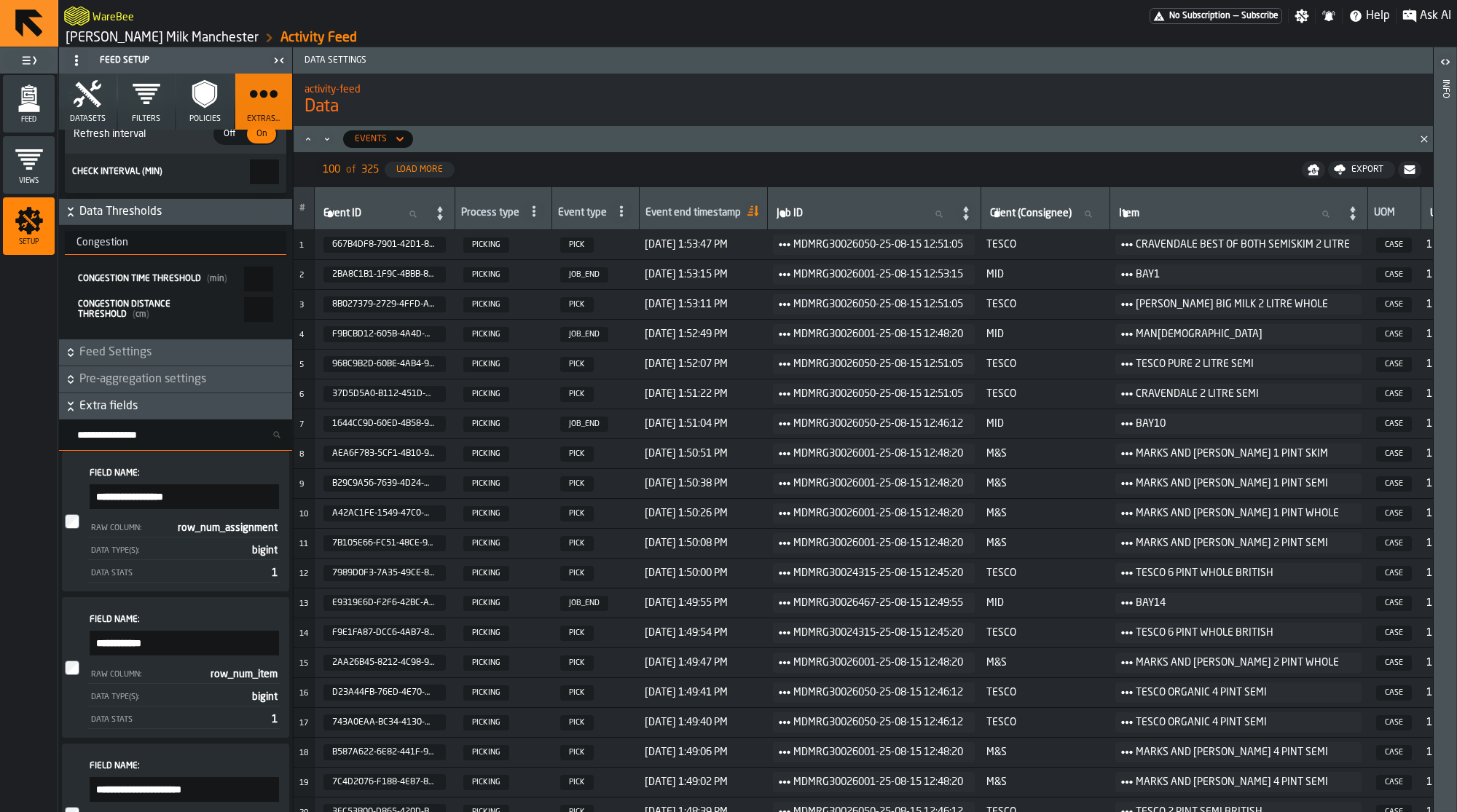
click at [200, 361] on span "Feed Settings" at bounding box center [184, 352] width 210 height 17
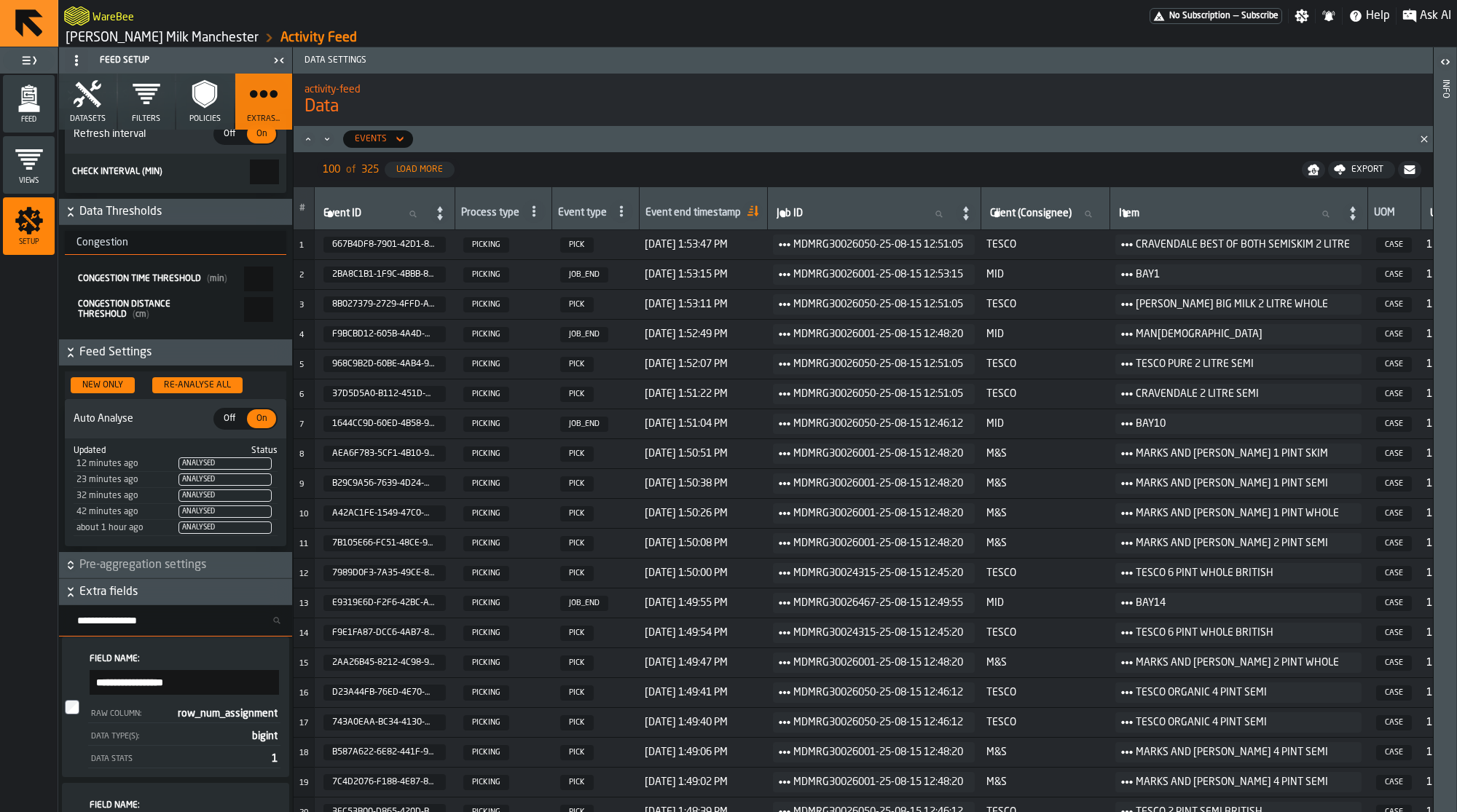
click at [199, 361] on span "Feed Settings" at bounding box center [184, 352] width 210 height 17
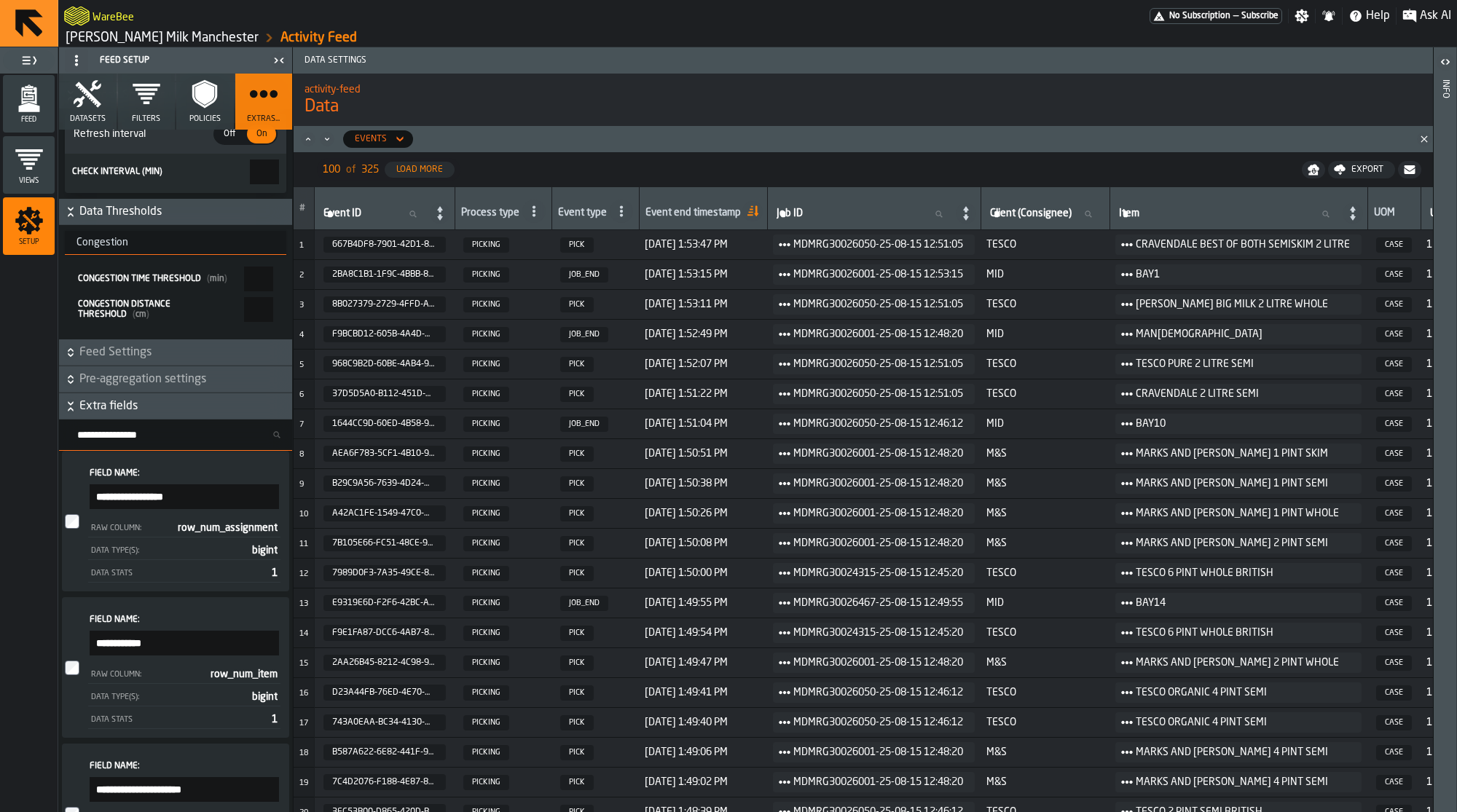
click at [193, 415] on span "Extra fields" at bounding box center [184, 406] width 210 height 17
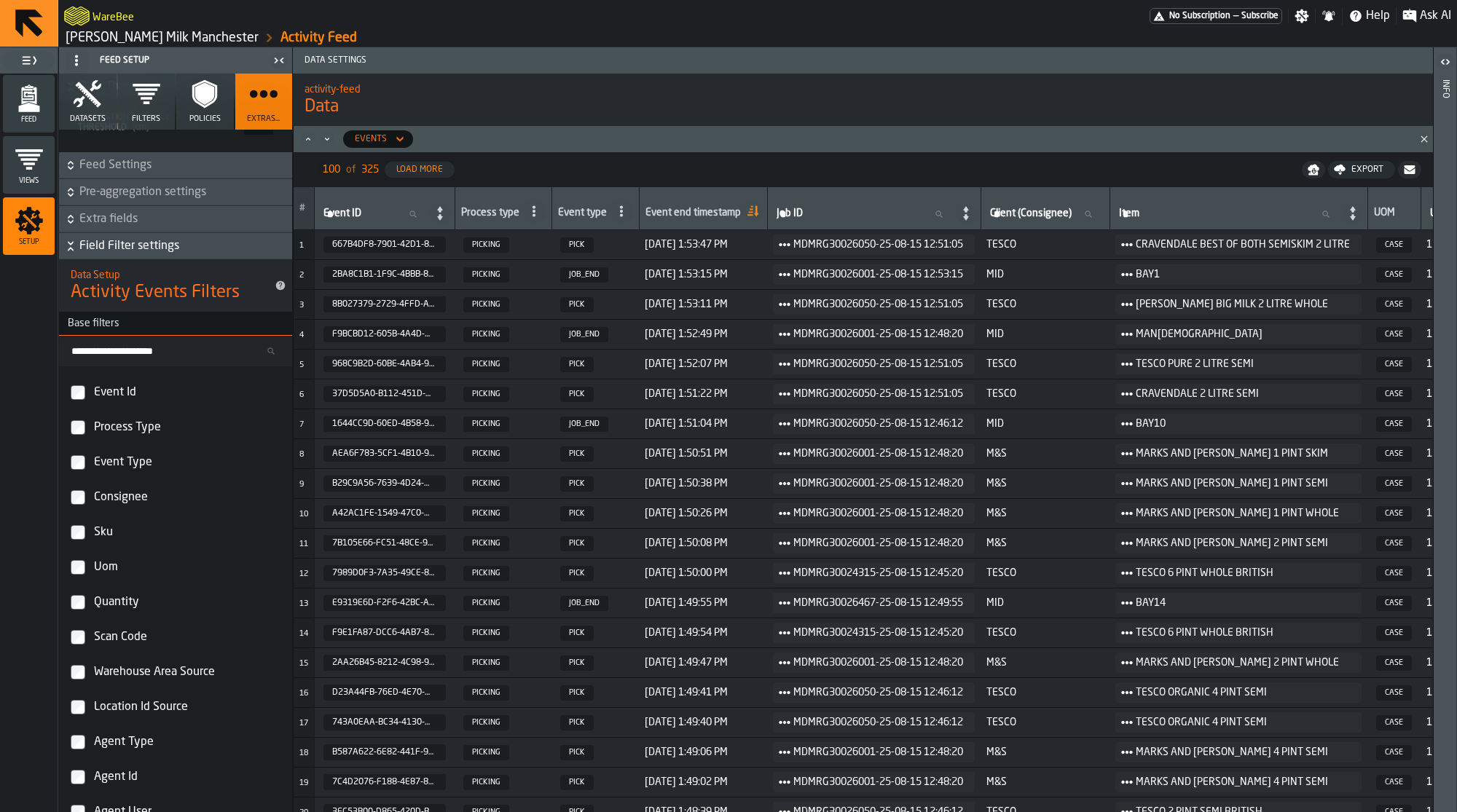
scroll to position [4251, 0]
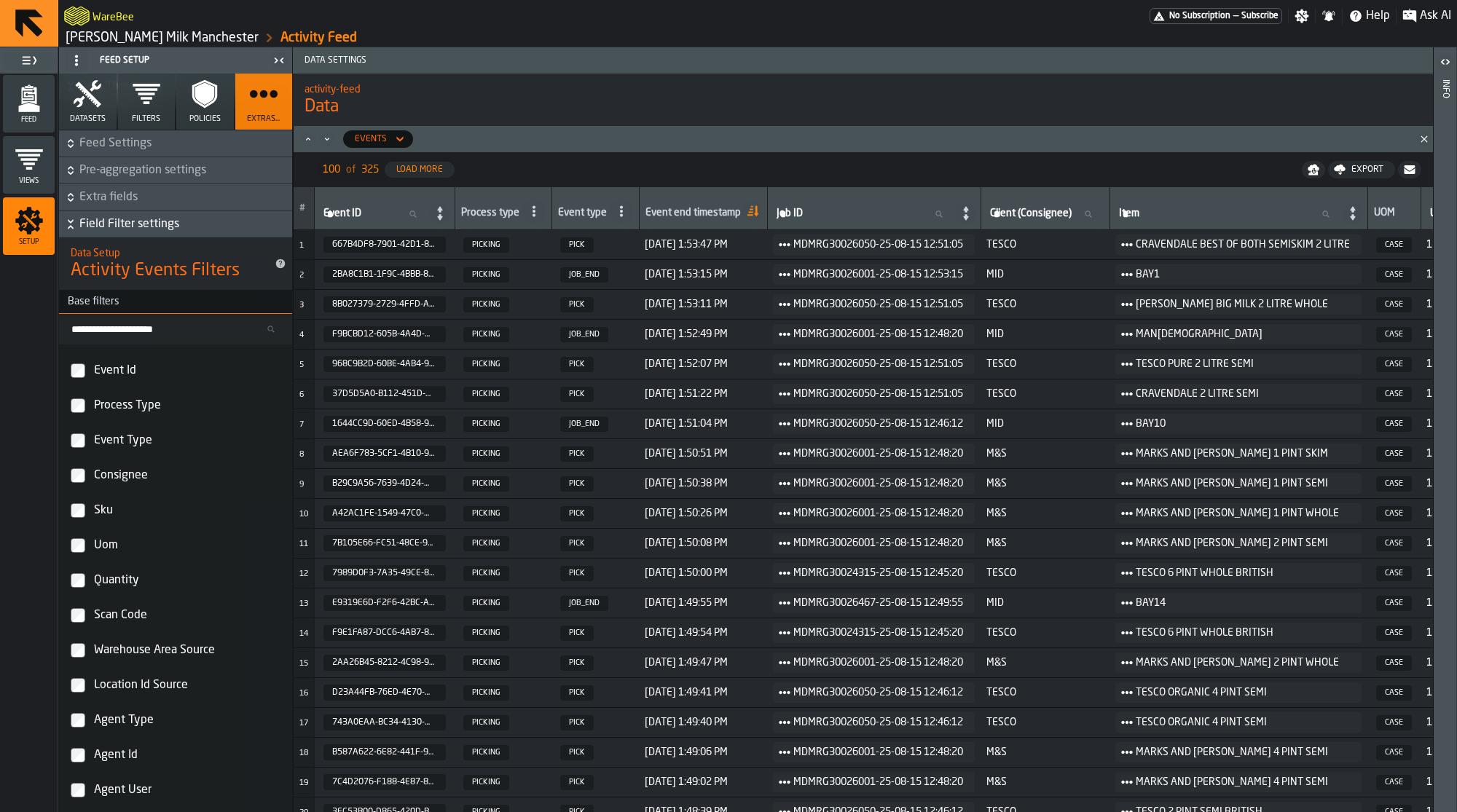
click at [19, 107] on polygon "menu Feed" at bounding box center [29, 107] width 21 height 10
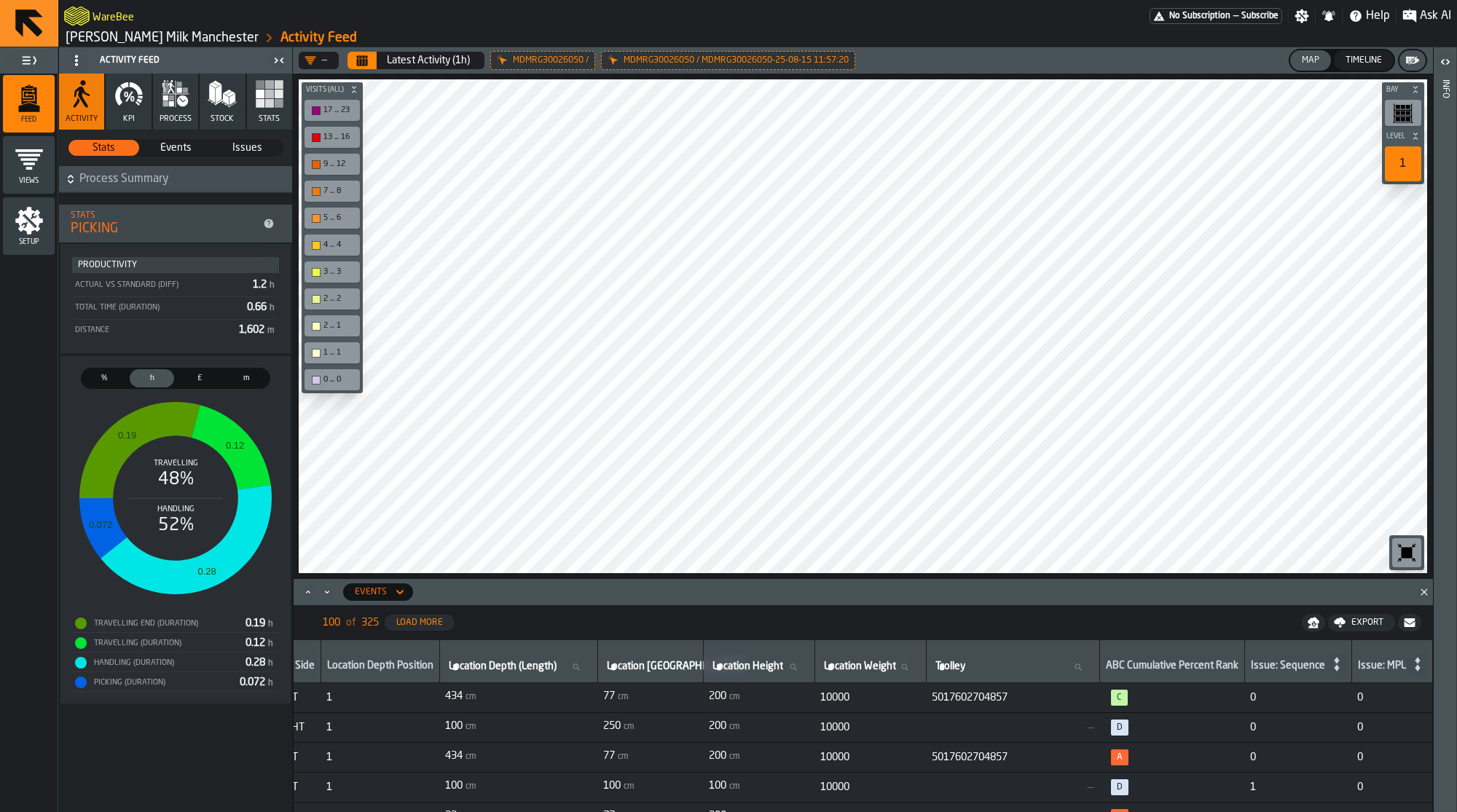
scroll to position [0, 5778]
click at [162, 181] on span "Process Summary" at bounding box center [184, 178] width 210 height 17
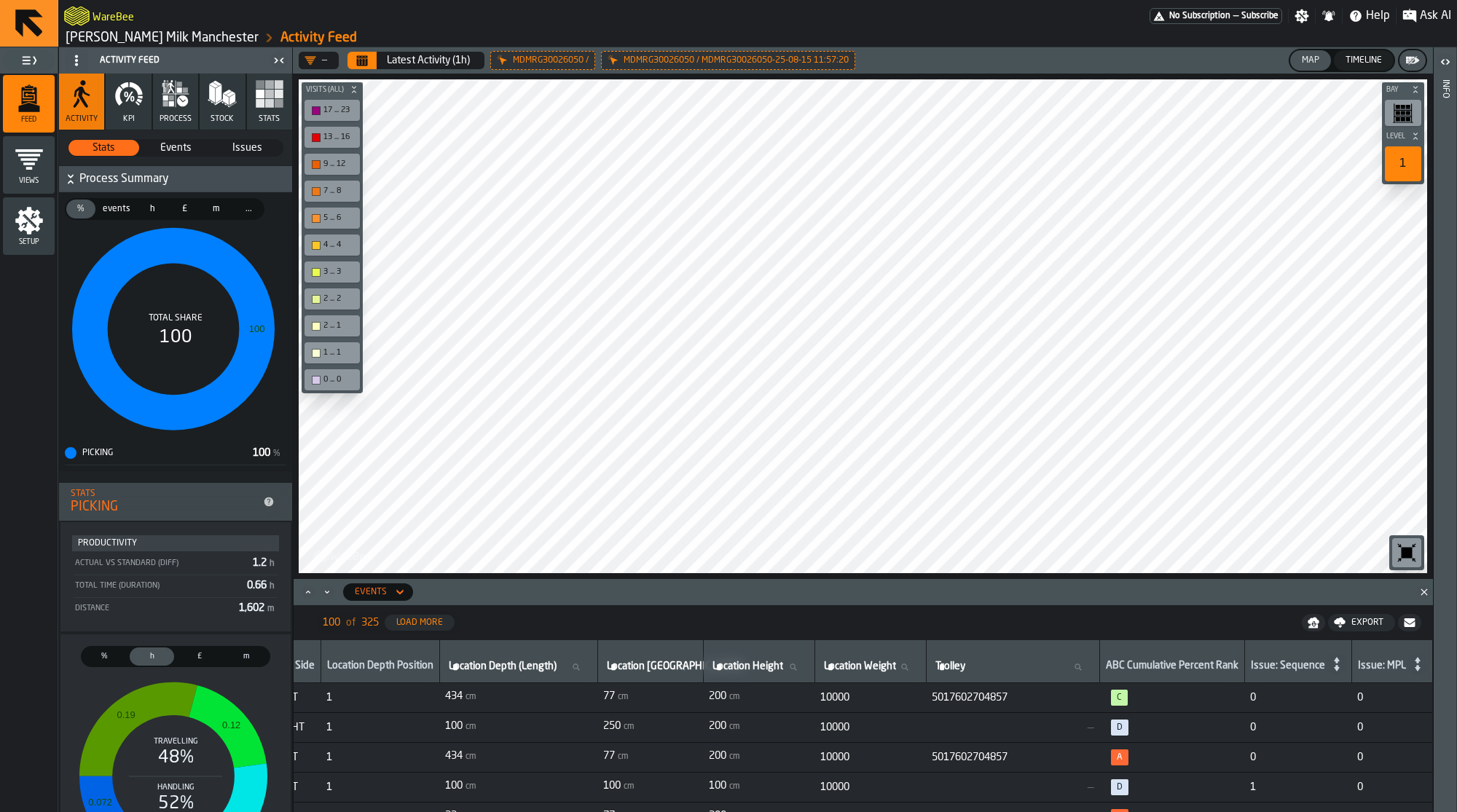
click at [162, 181] on span "Process Summary" at bounding box center [184, 178] width 210 height 17
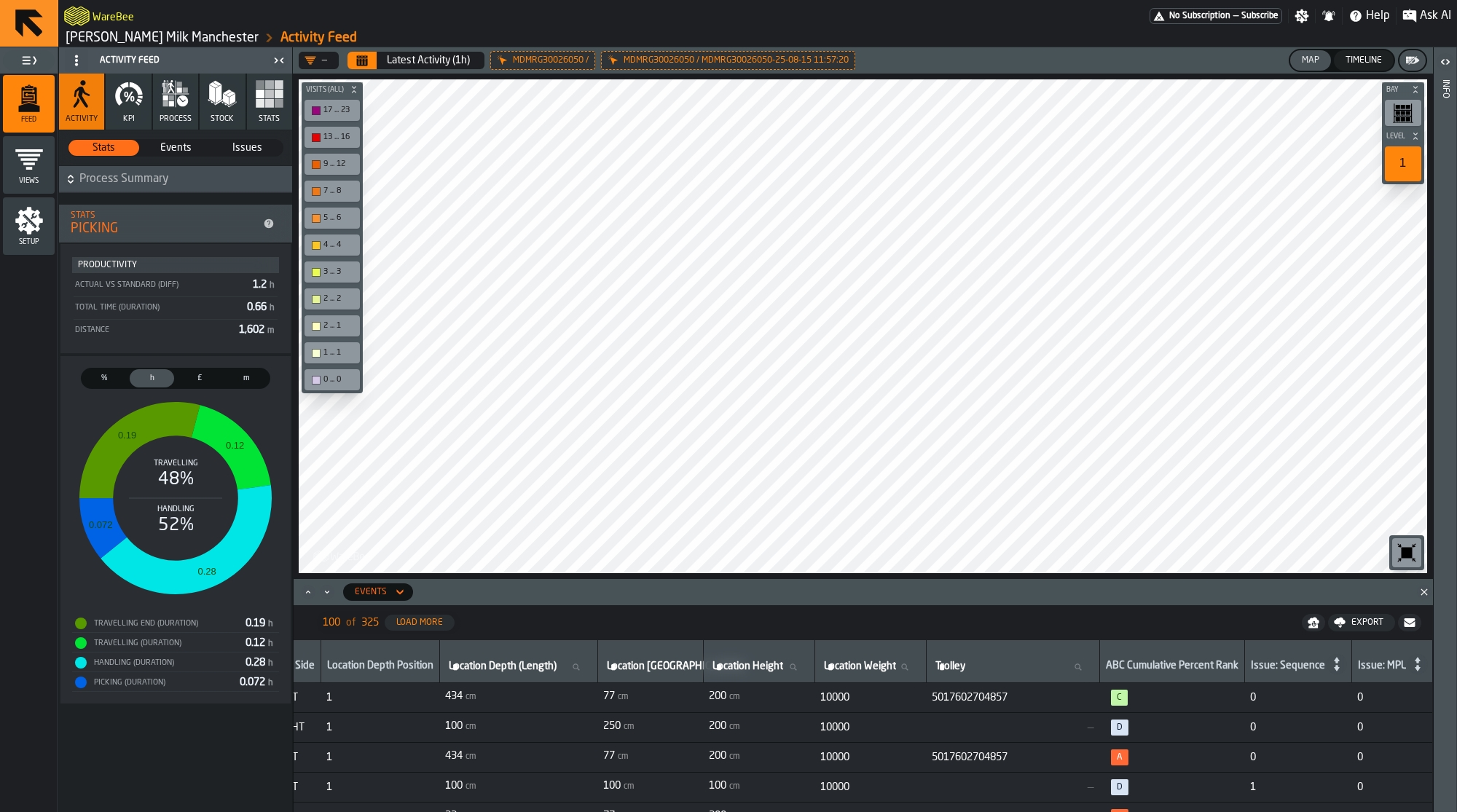
click at [238, 148] on span "Issues" at bounding box center [247, 147] width 69 height 14
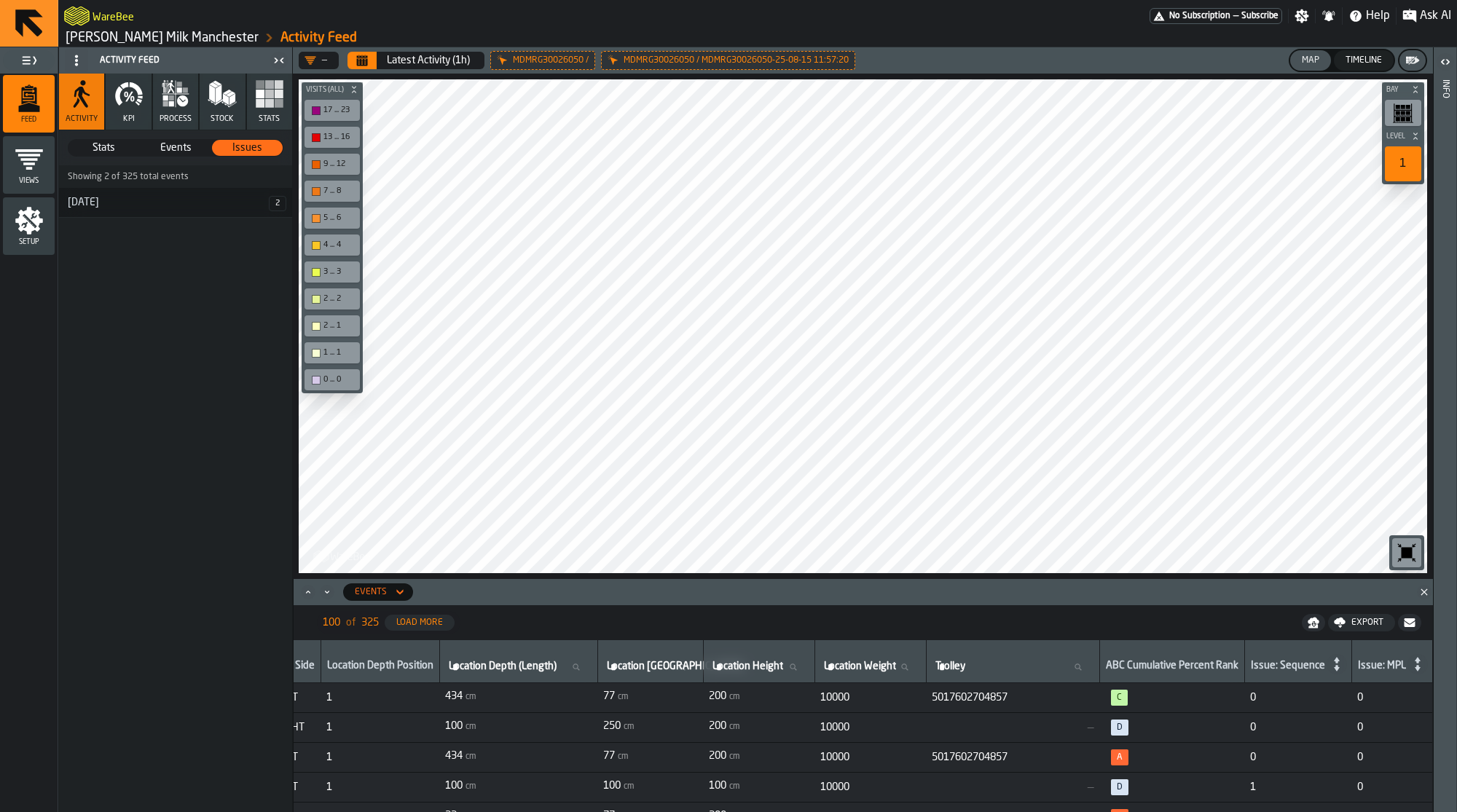
click at [171, 149] on span "Events" at bounding box center [176, 147] width 69 height 14
click at [90, 153] on span "Stats" at bounding box center [103, 147] width 69 height 14
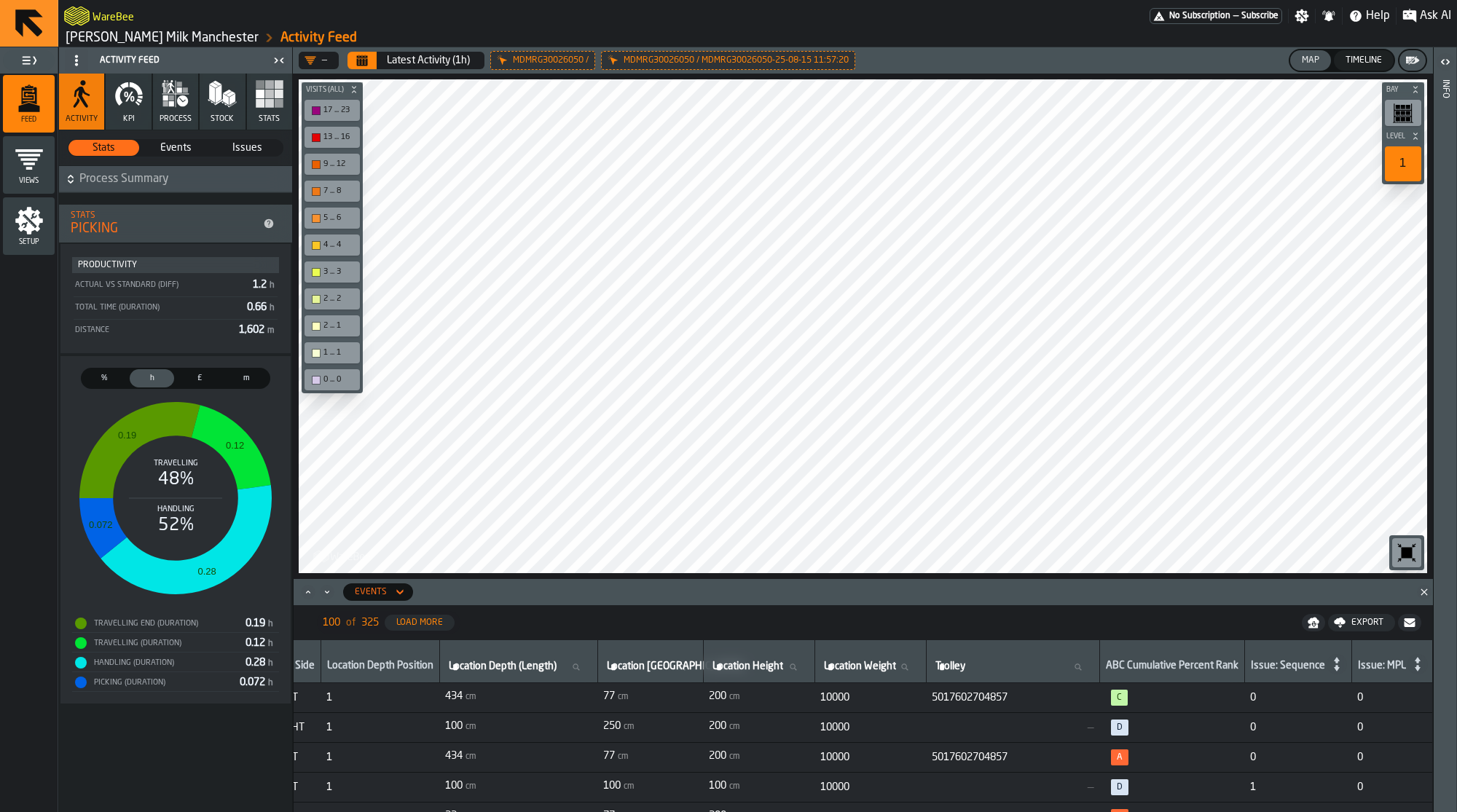
click at [188, 89] on icon "button" at bounding box center [176, 94] width 30 height 29
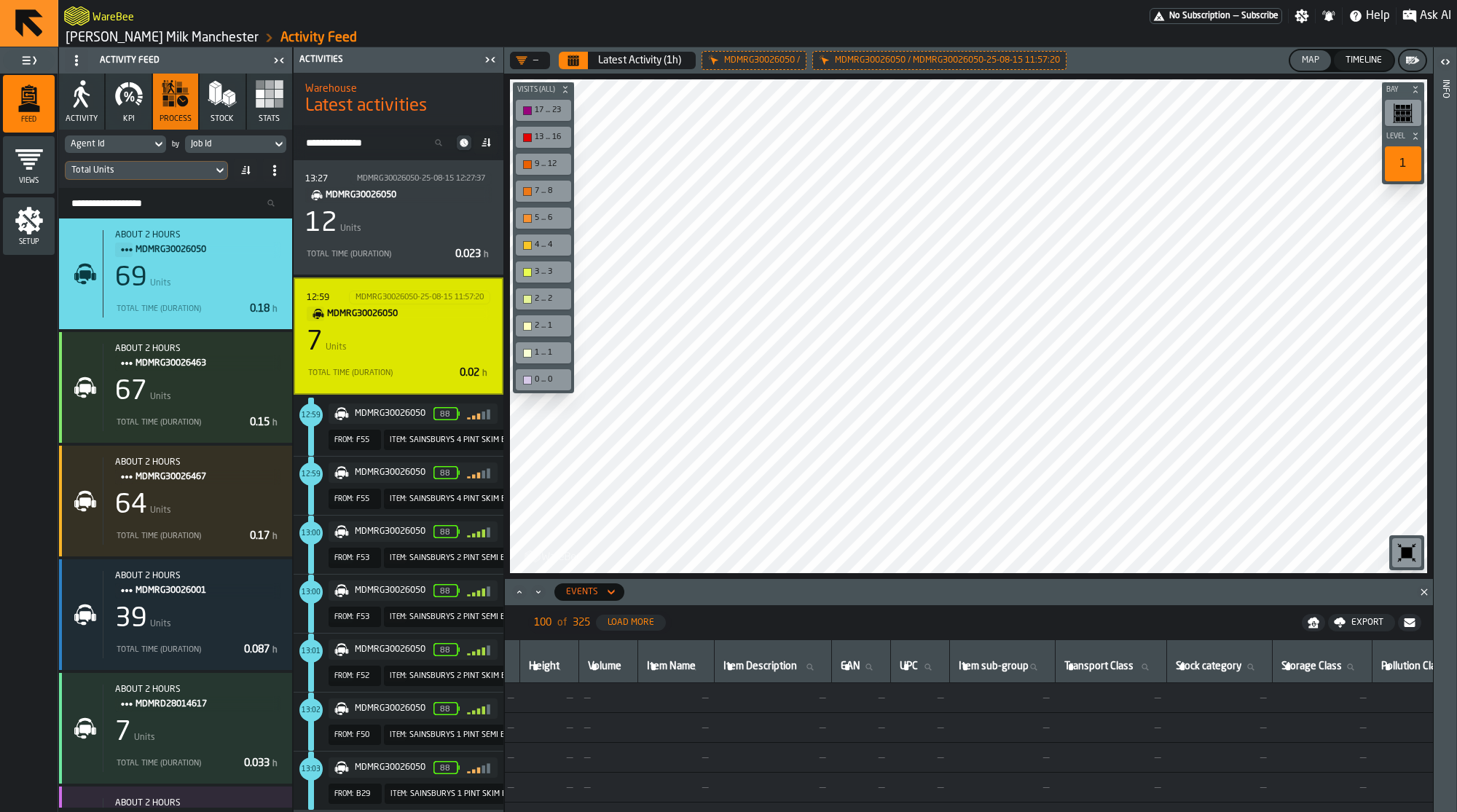
scroll to position [52, 0]
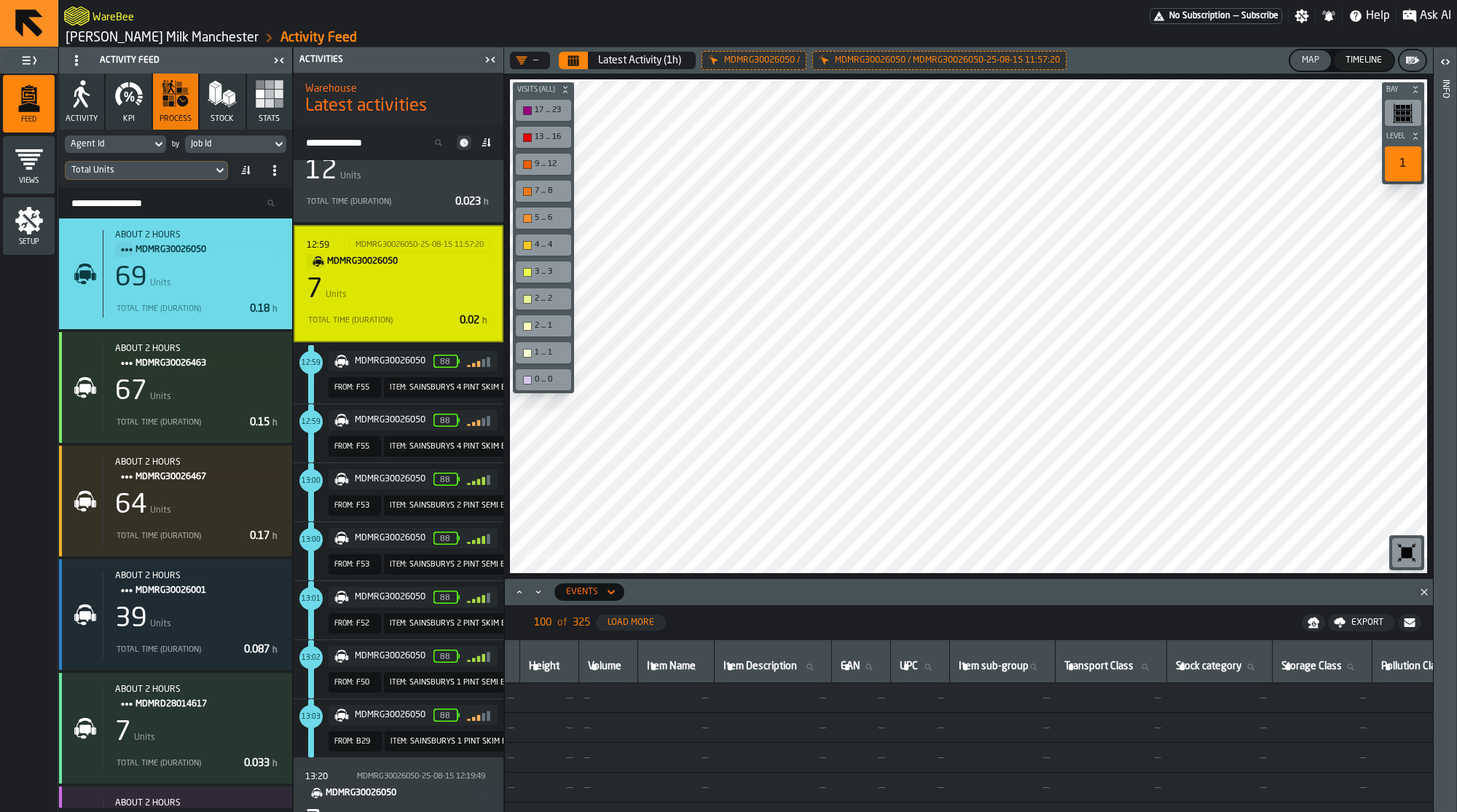
click at [209, 143] on div "Job Id" at bounding box center [228, 144] width 75 height 10
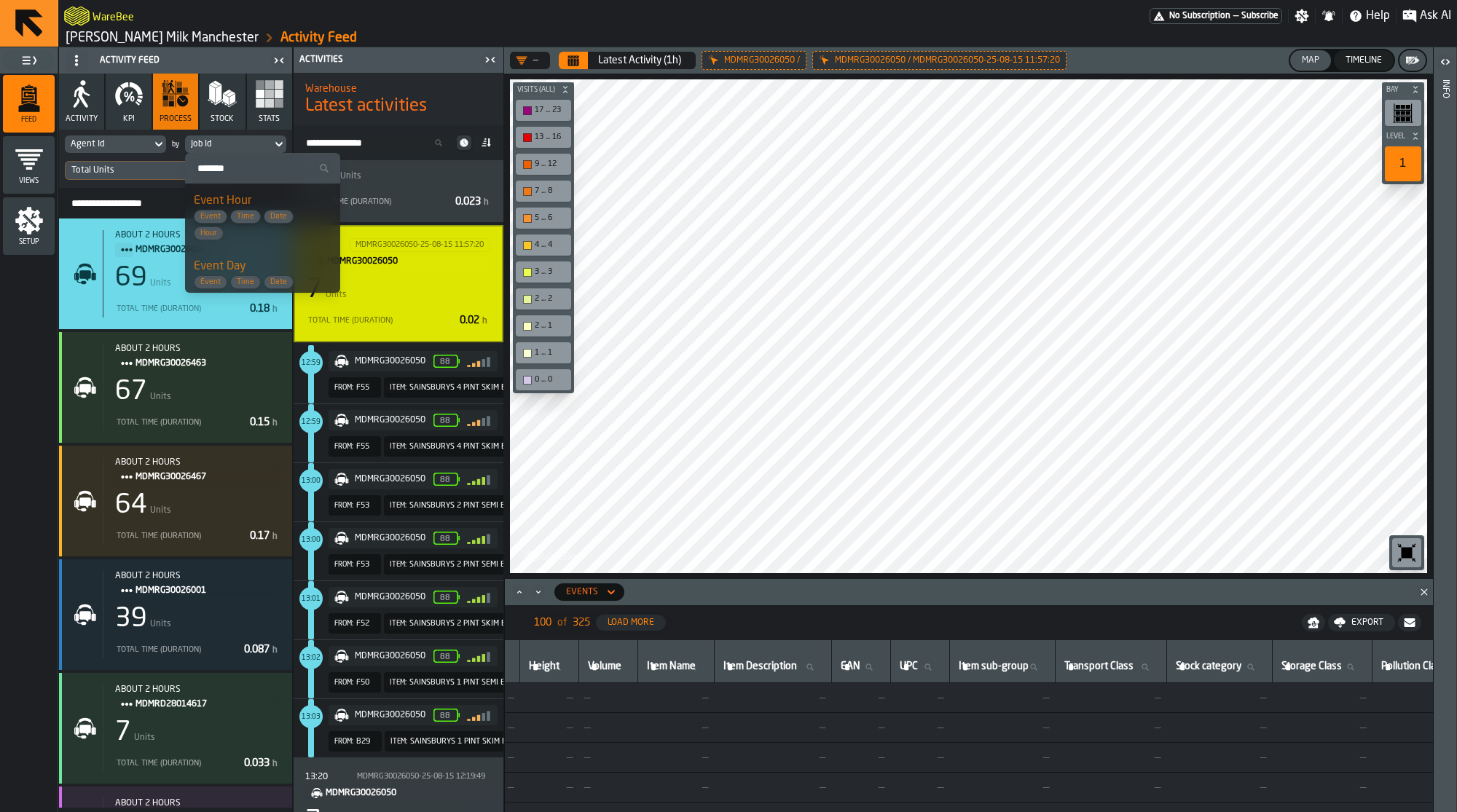
click at [110, 140] on div "Agent Id" at bounding box center [107, 144] width 75 height 10
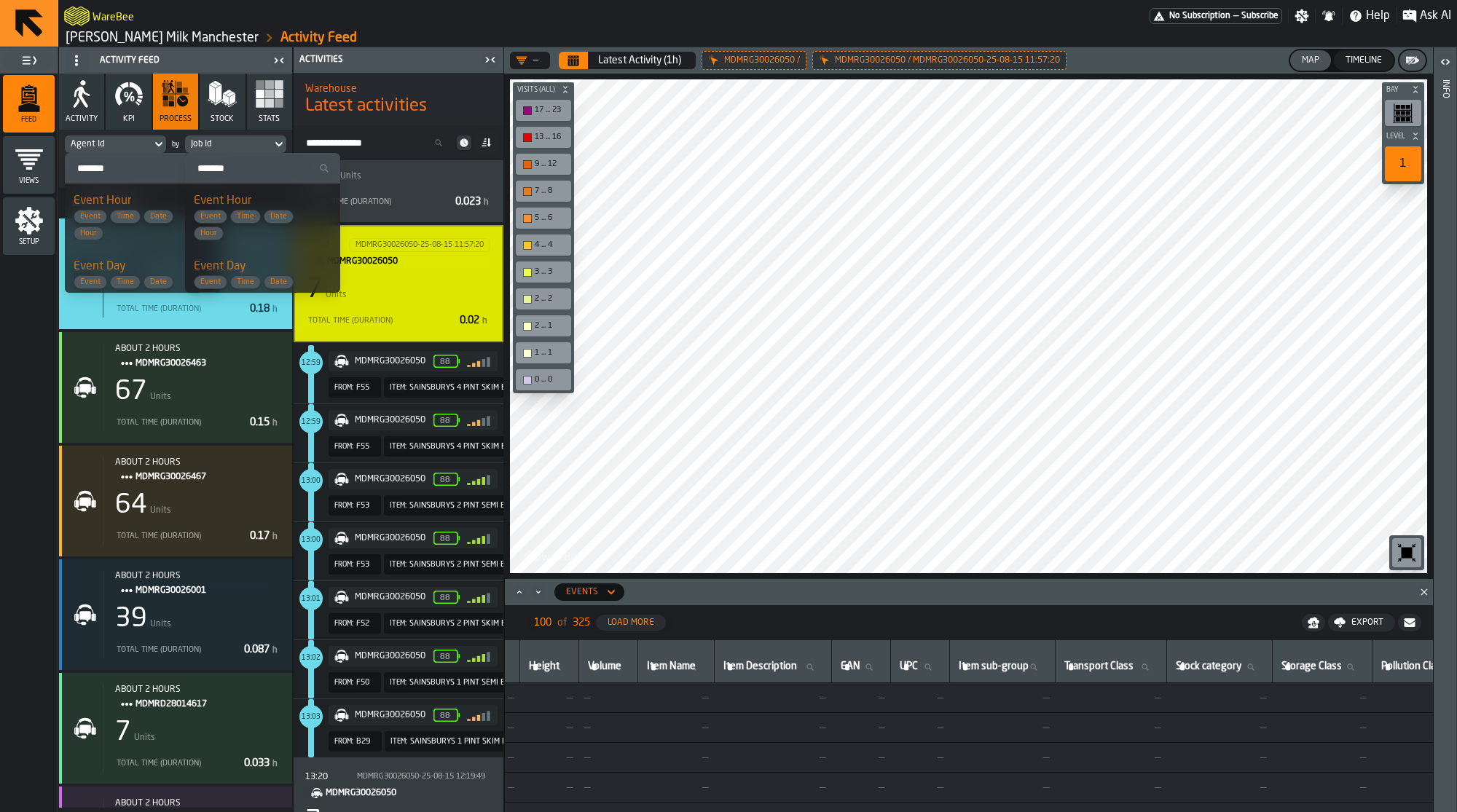
click at [123, 163] on input "Search" at bounding box center [142, 168] width 144 height 19
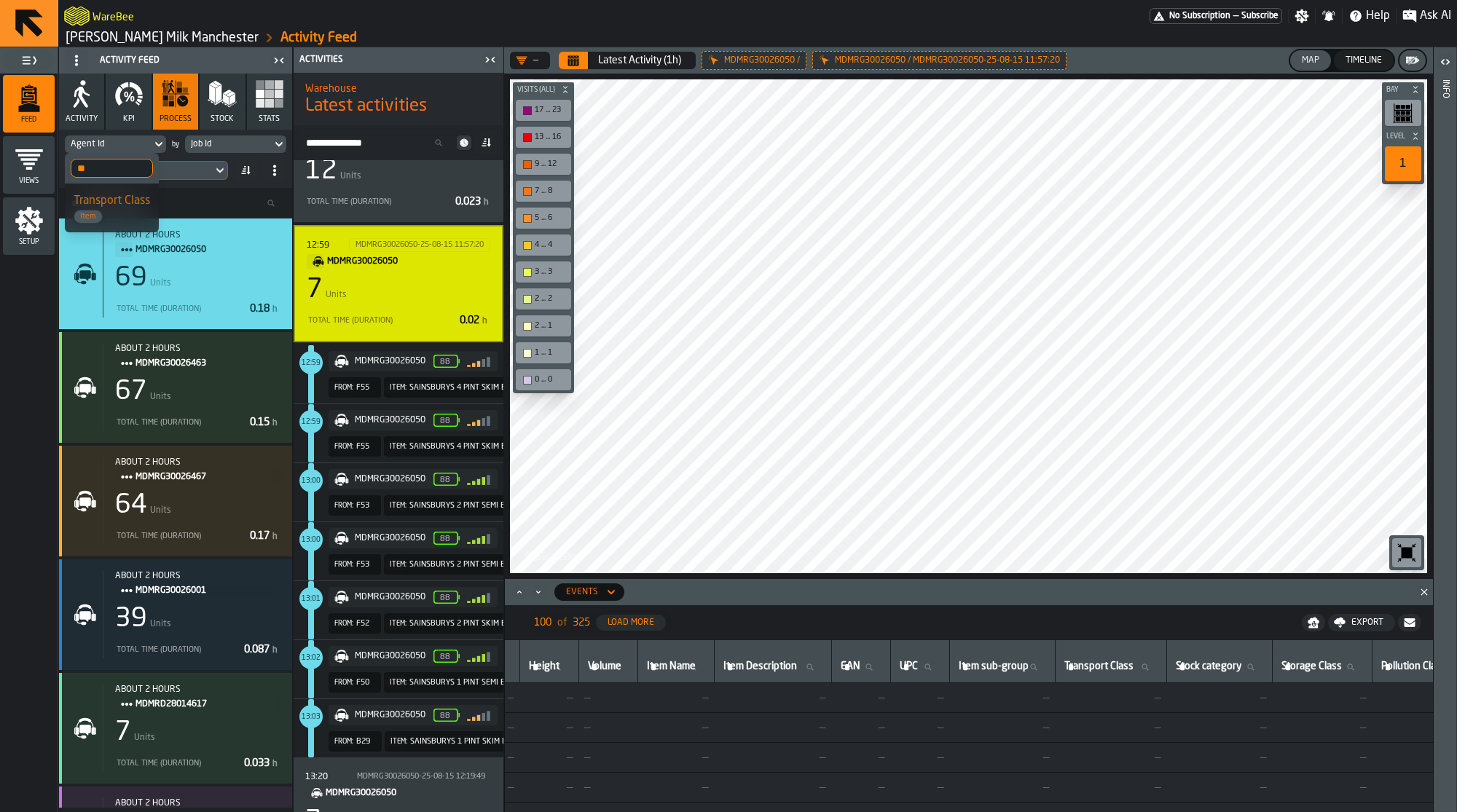
type input "*"
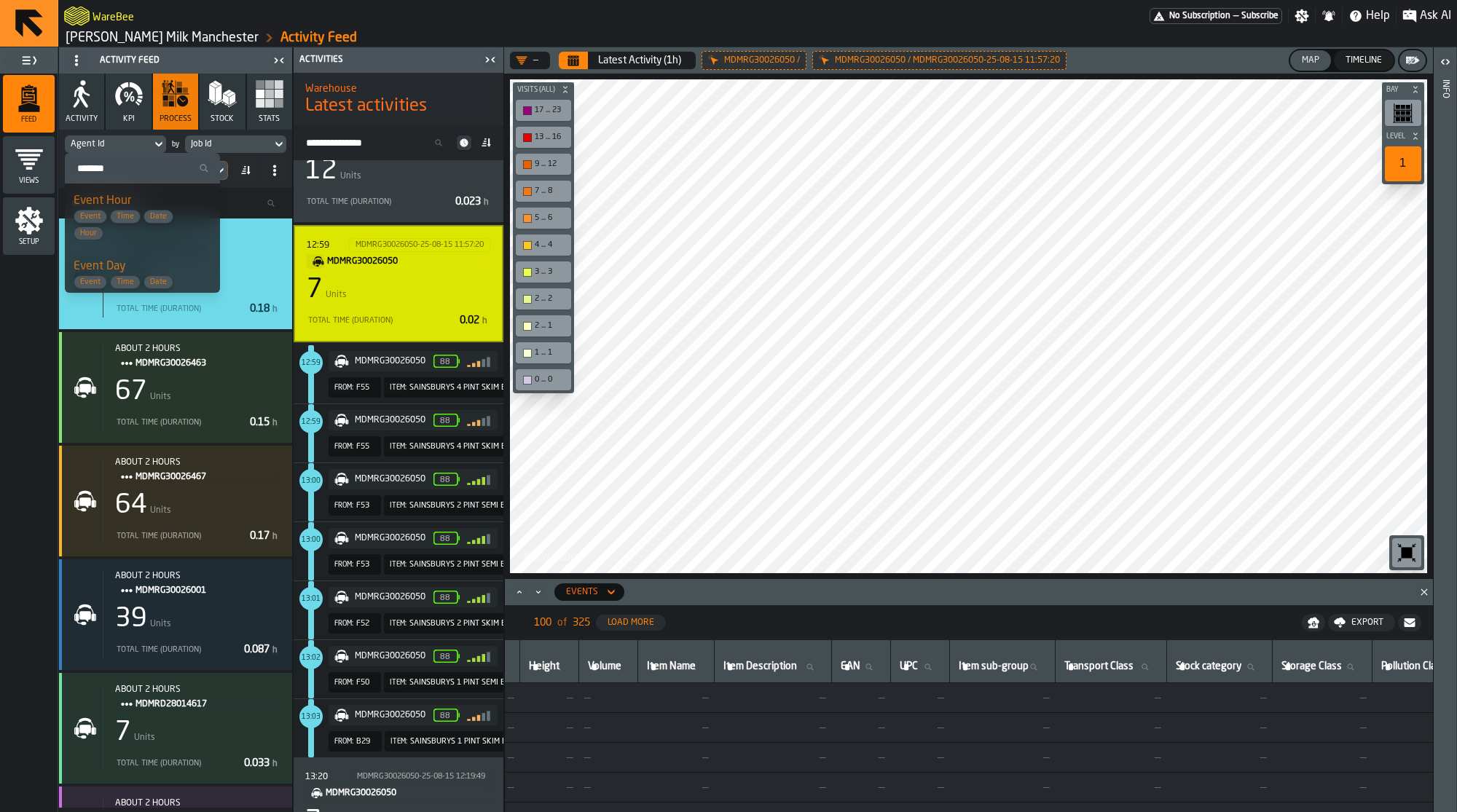
click at [219, 136] on div "Job Id" at bounding box center [228, 144] width 87 height 16
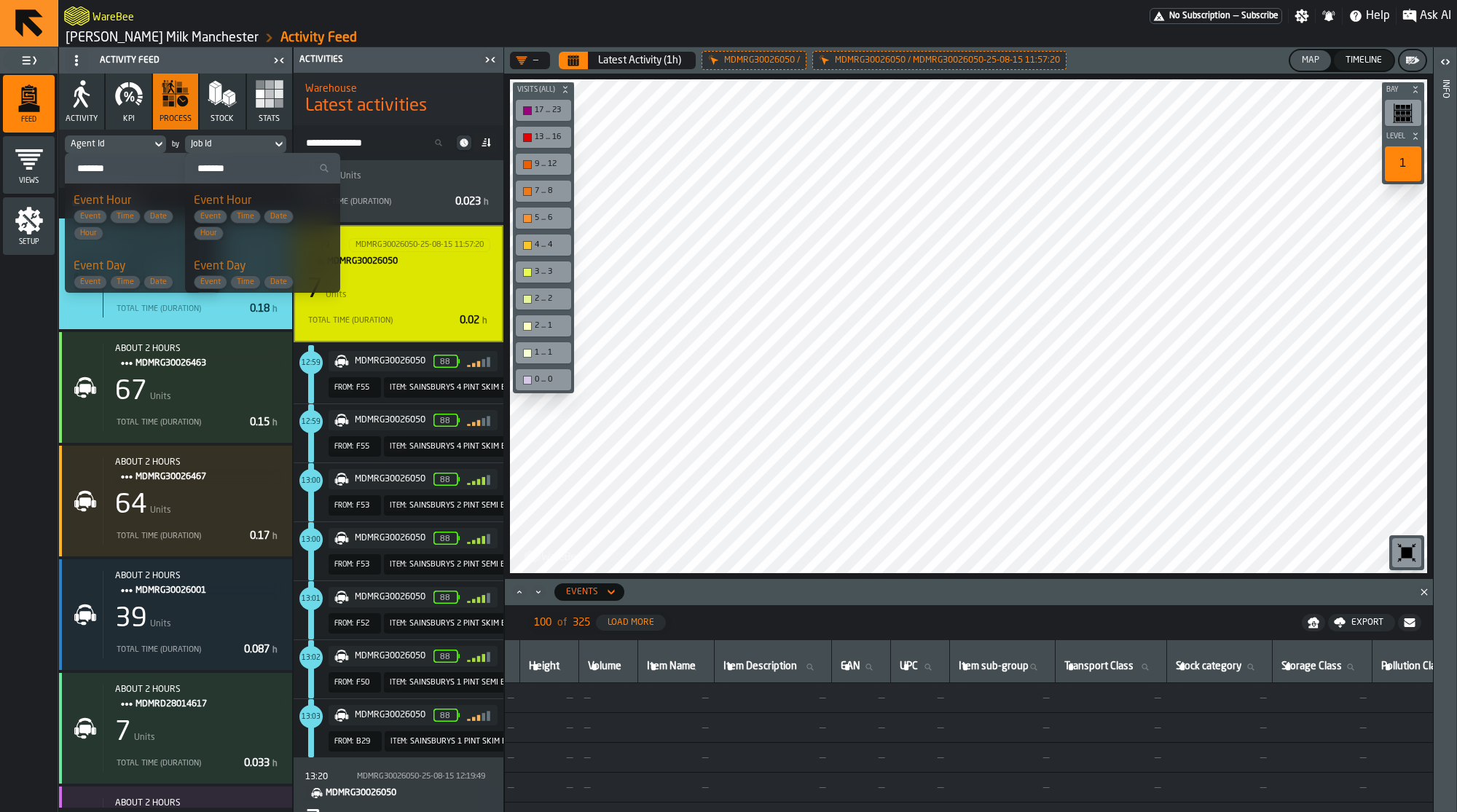
click at [220, 167] on input "Search" at bounding box center [263, 168] width 144 height 19
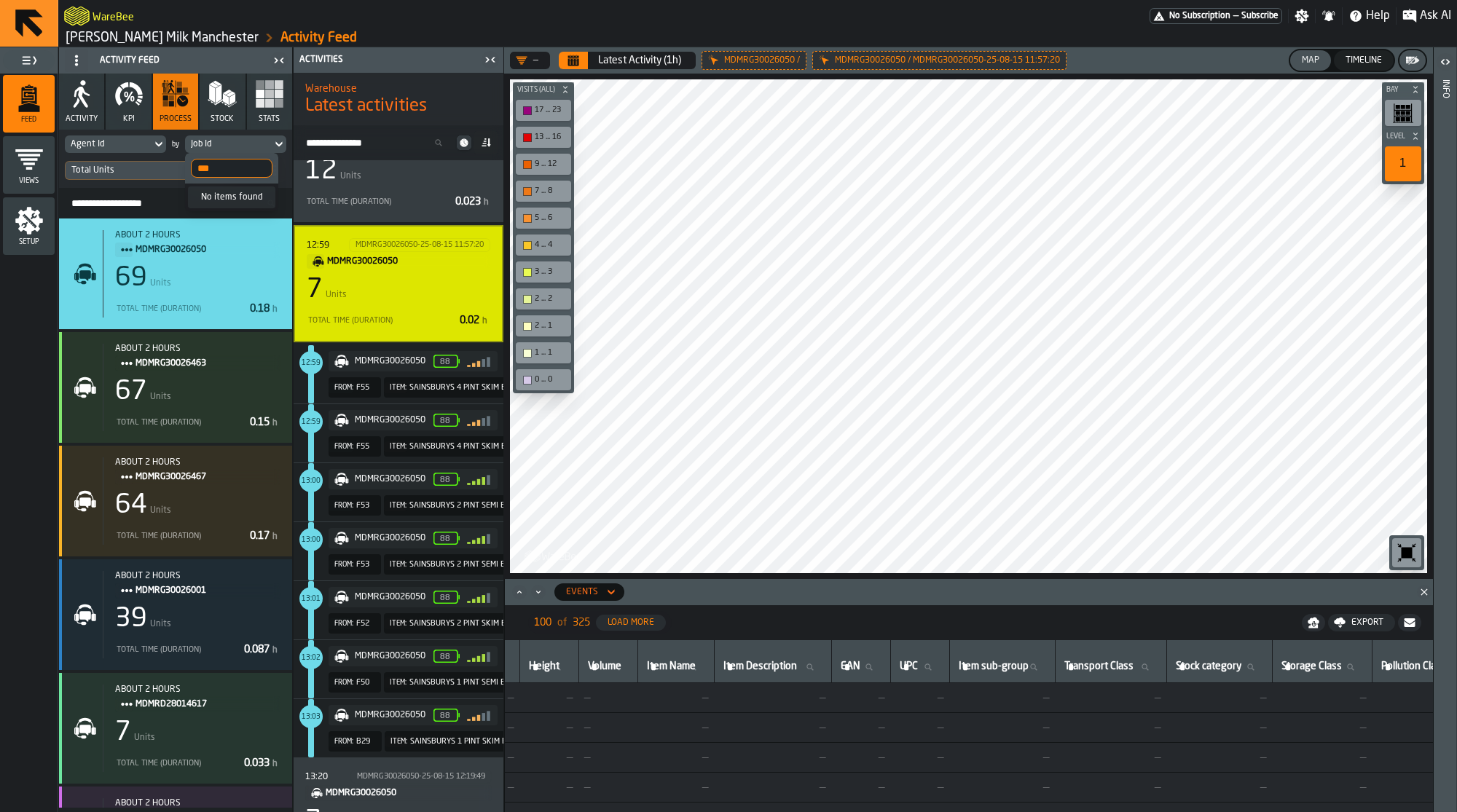
type input "***"
click at [154, 175] on div "Total Units" at bounding box center [139, 170] width 148 height 16
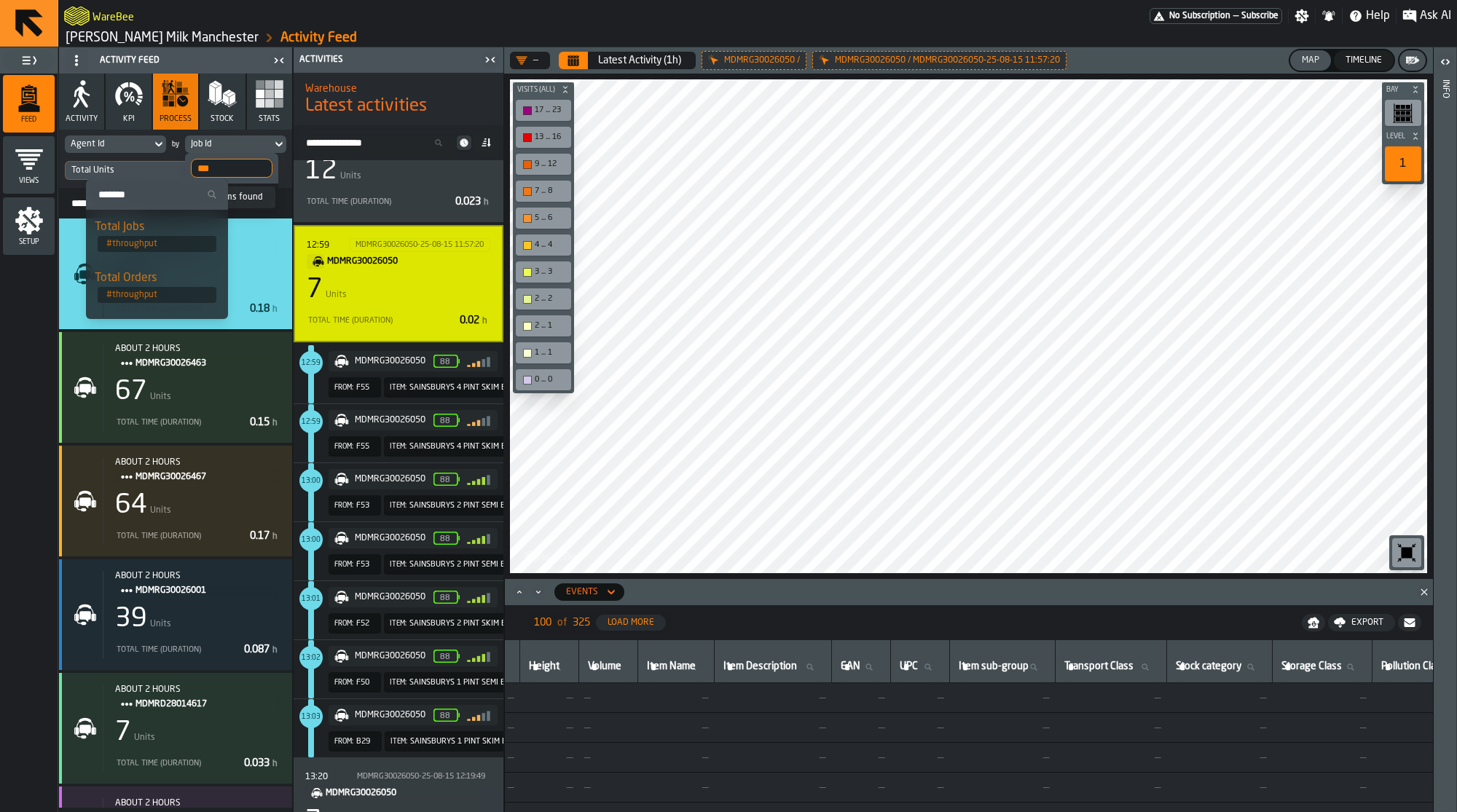
click at [151, 194] on input "Search" at bounding box center [157, 194] width 130 height 19
type input "***"
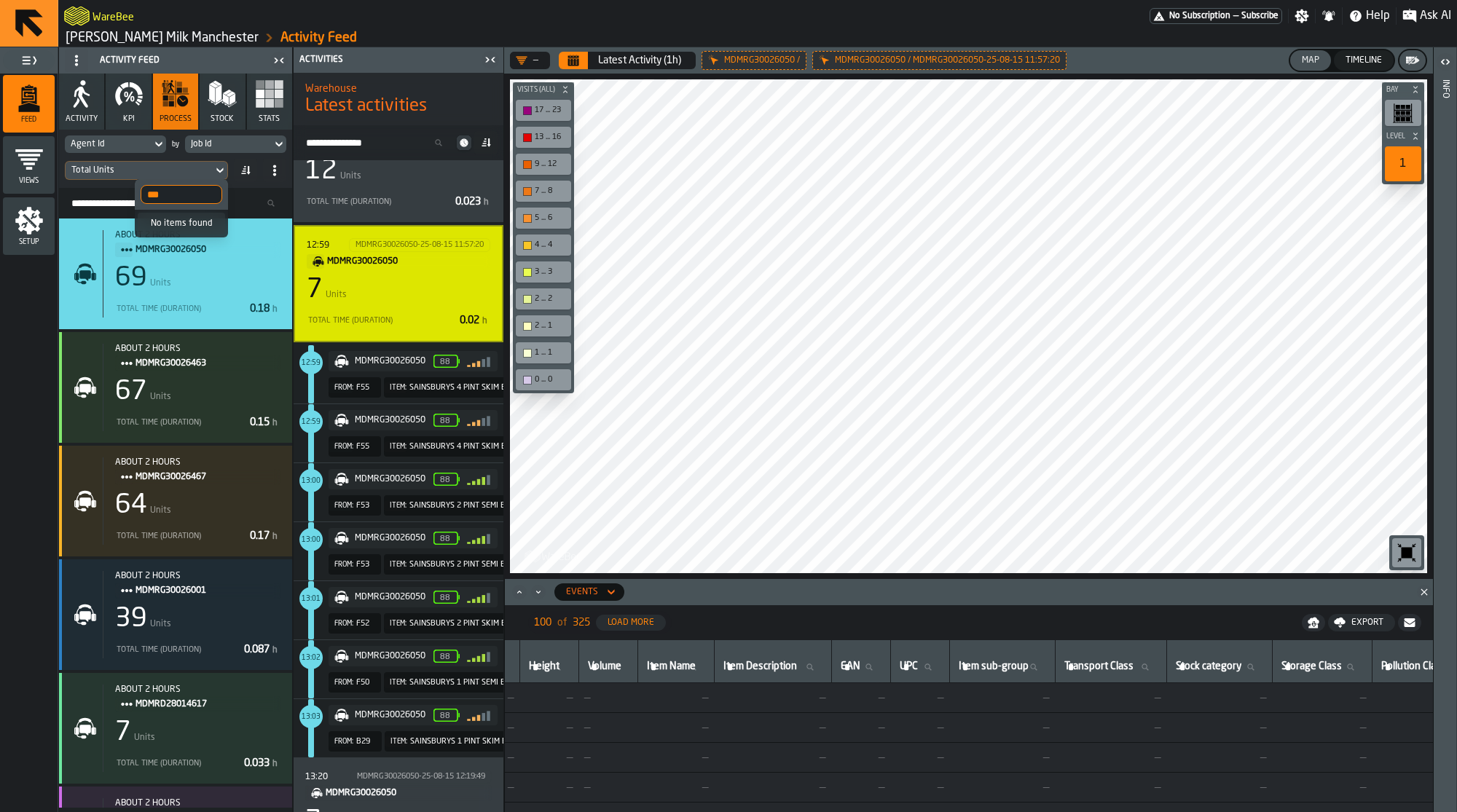
click at [260, 109] on button "Stats" at bounding box center [269, 101] width 45 height 56
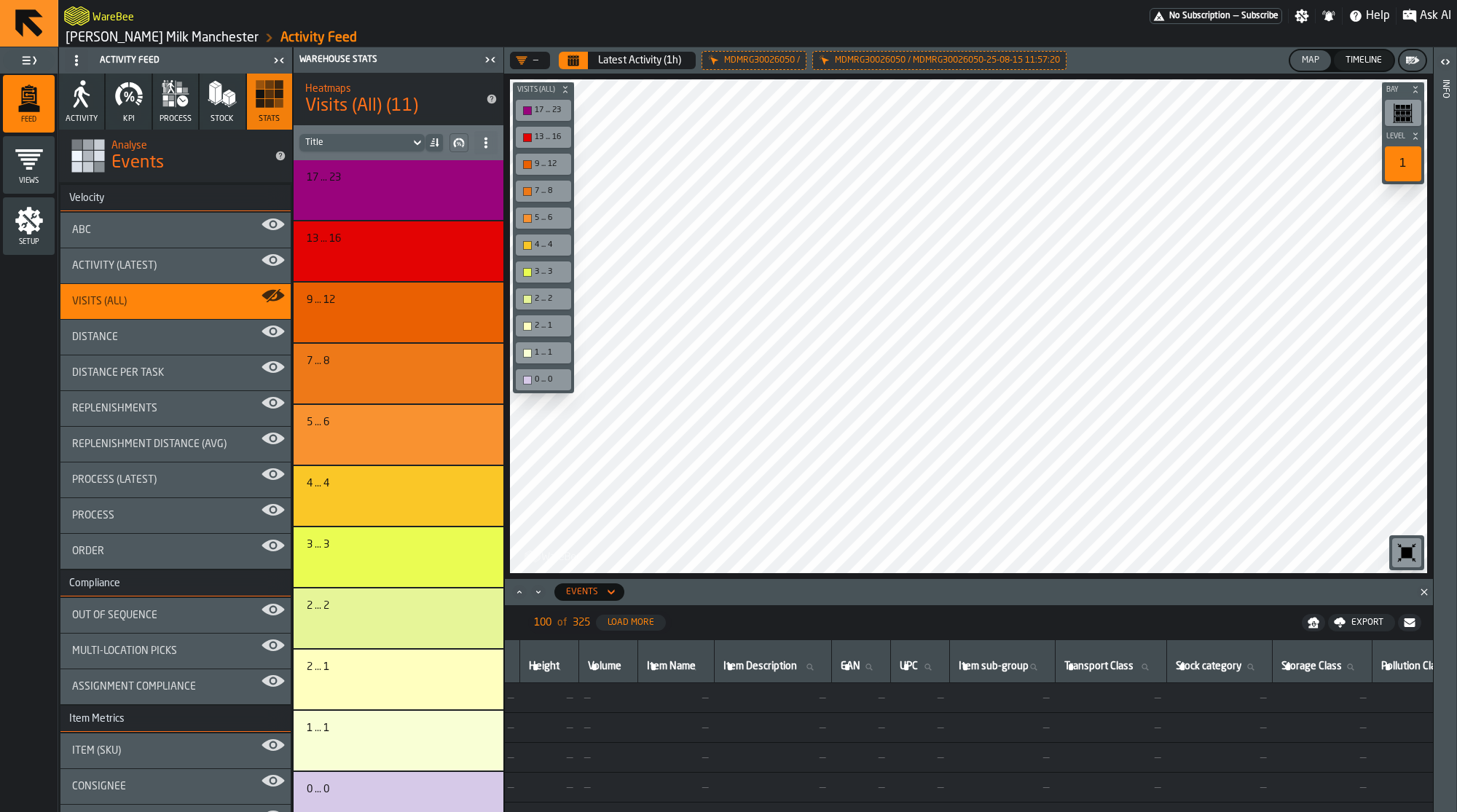
click at [207, 91] on icon "button" at bounding box center [222, 94] width 30 height 29
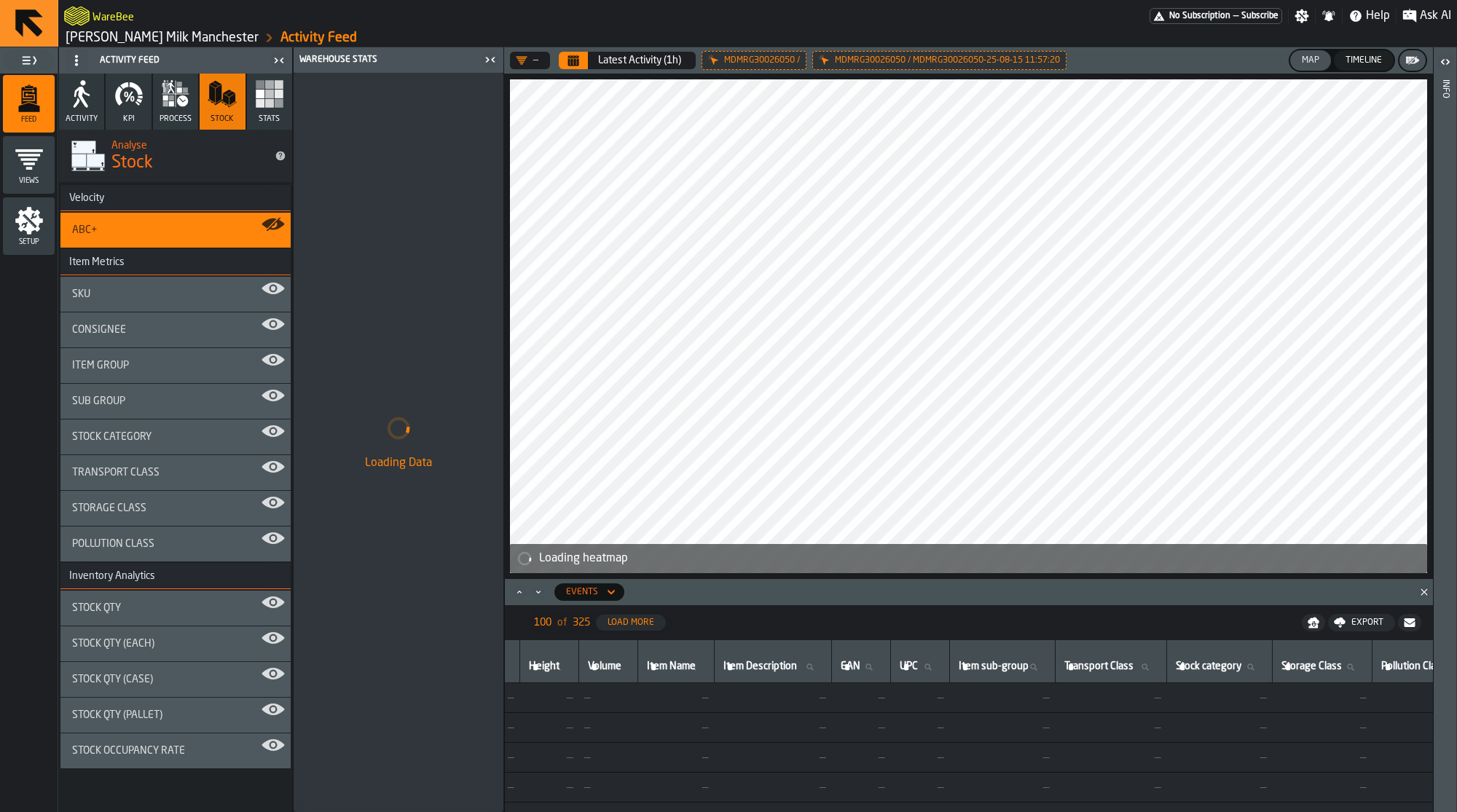
click at [82, 96] on icon "button" at bounding box center [82, 94] width 30 height 29
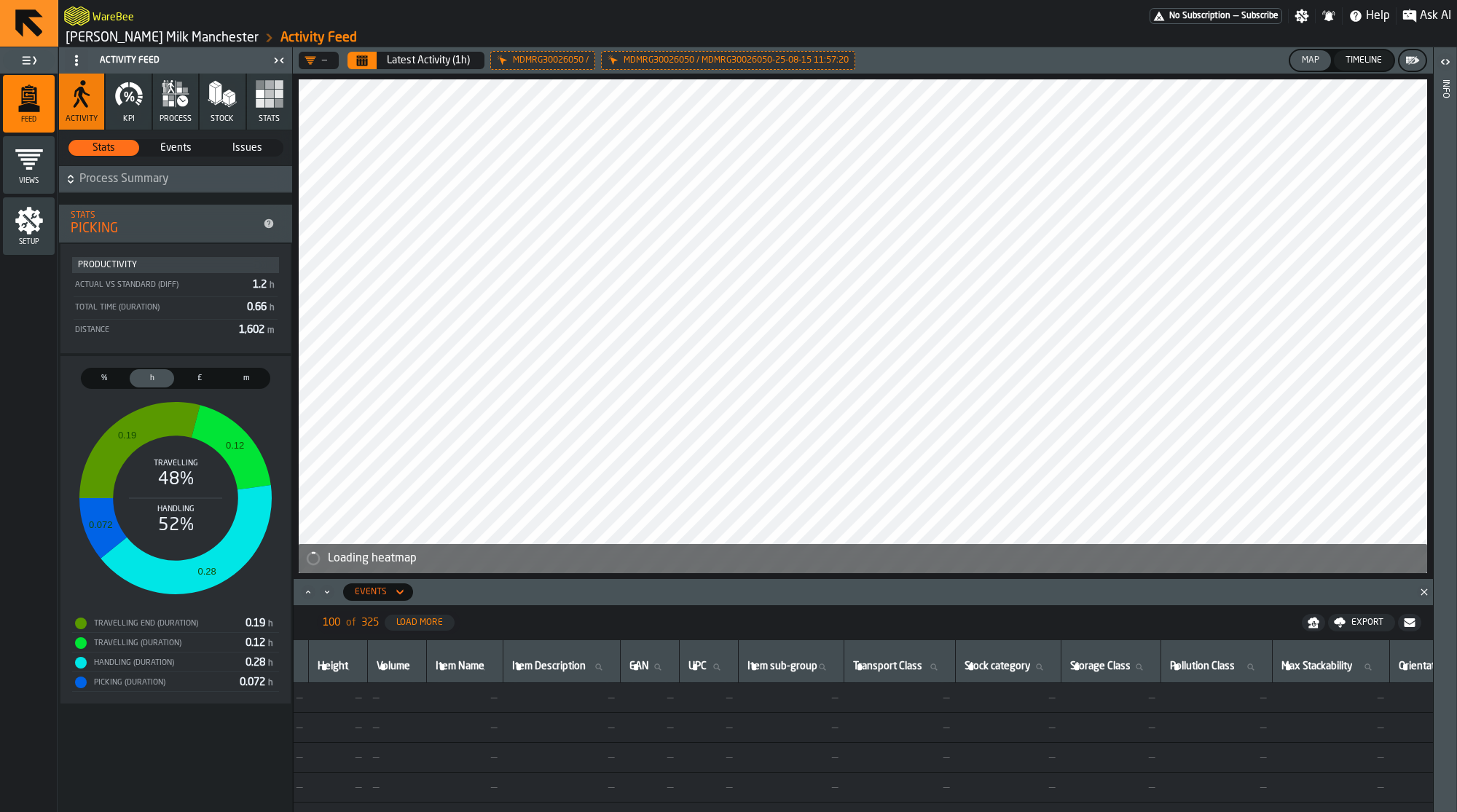
click at [262, 141] on span "Issues" at bounding box center [247, 147] width 69 height 14
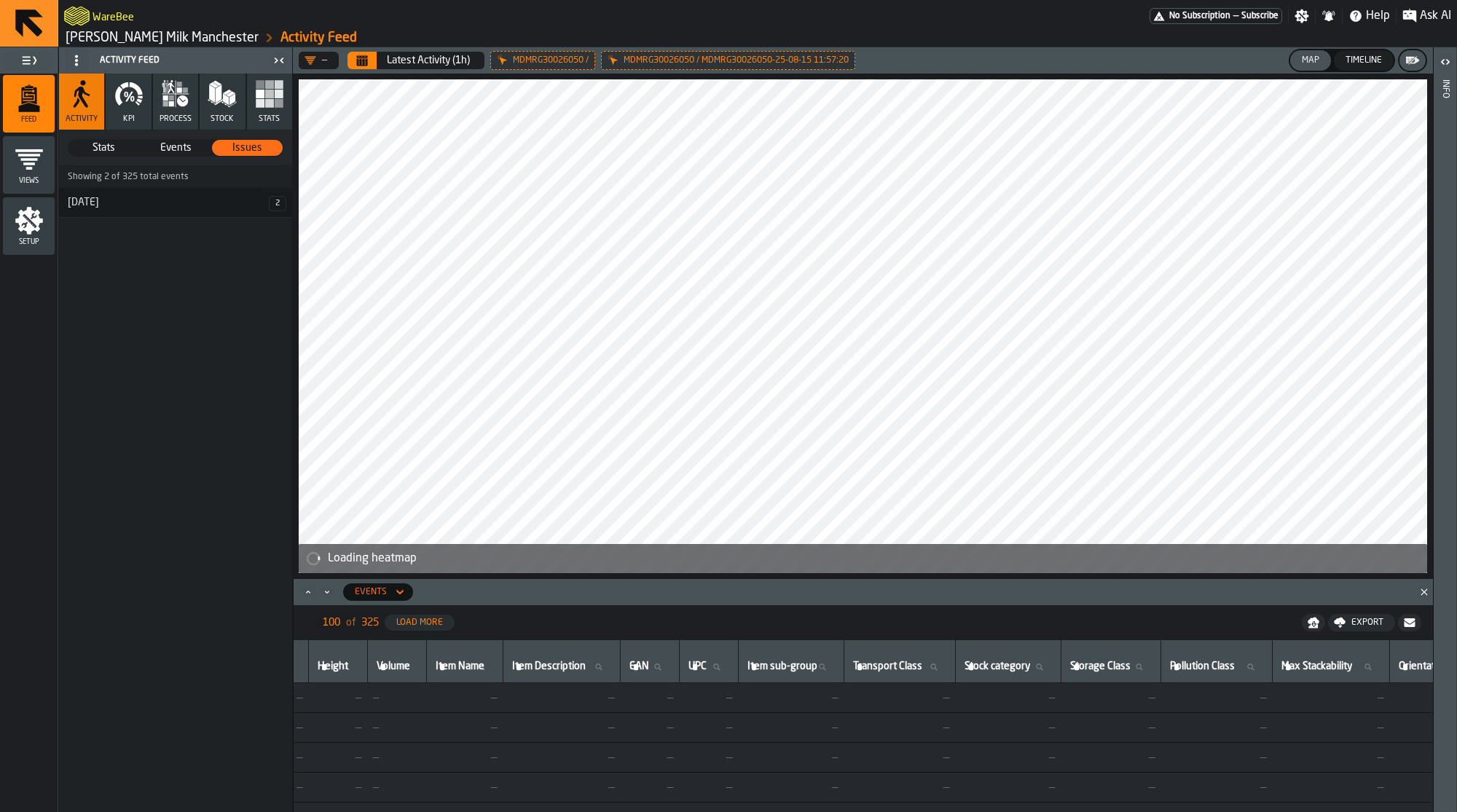
click at [162, 145] on span "Events" at bounding box center [176, 147] width 69 height 14
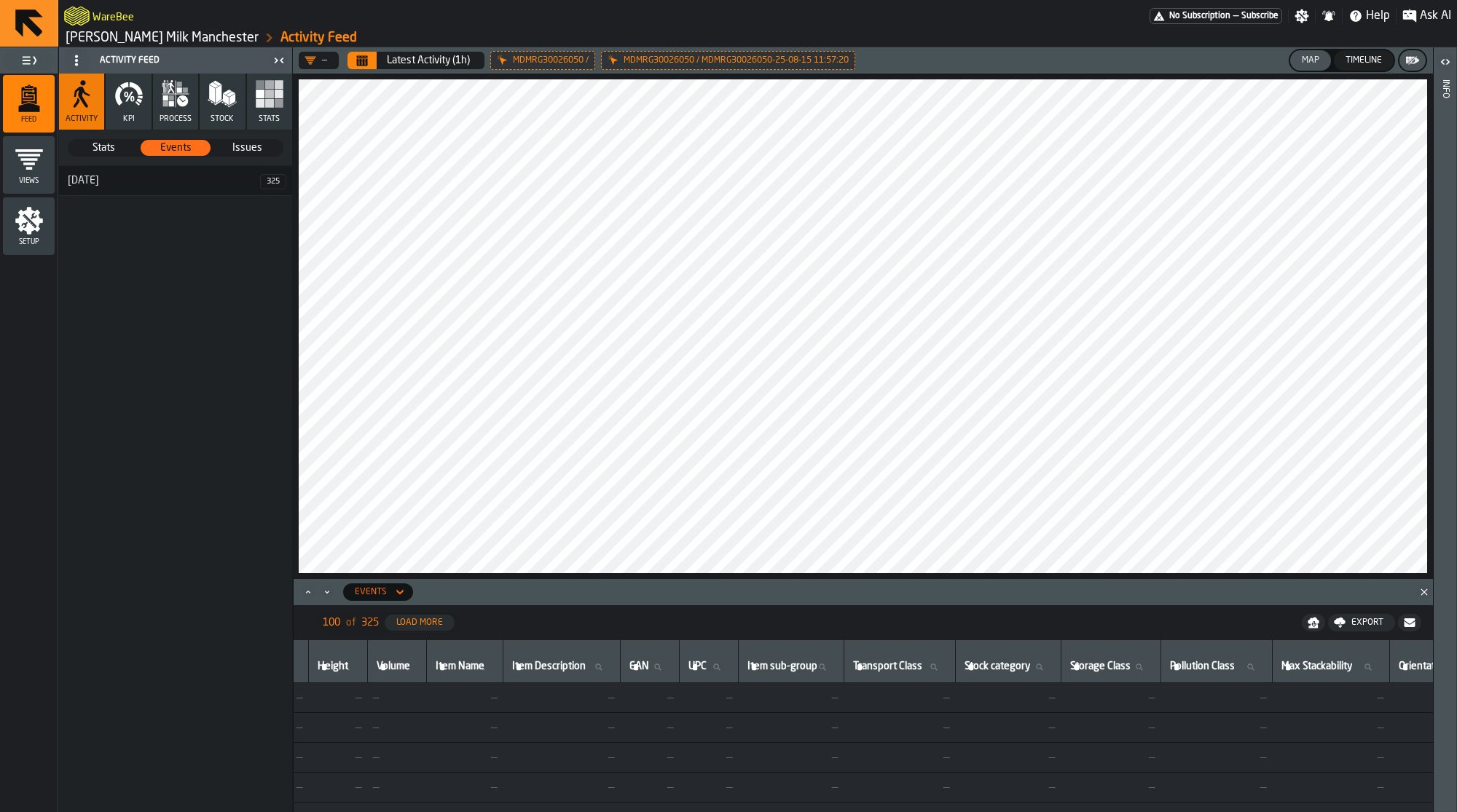
click at [140, 96] on icon "button" at bounding box center [140, 98] width 5 height 3
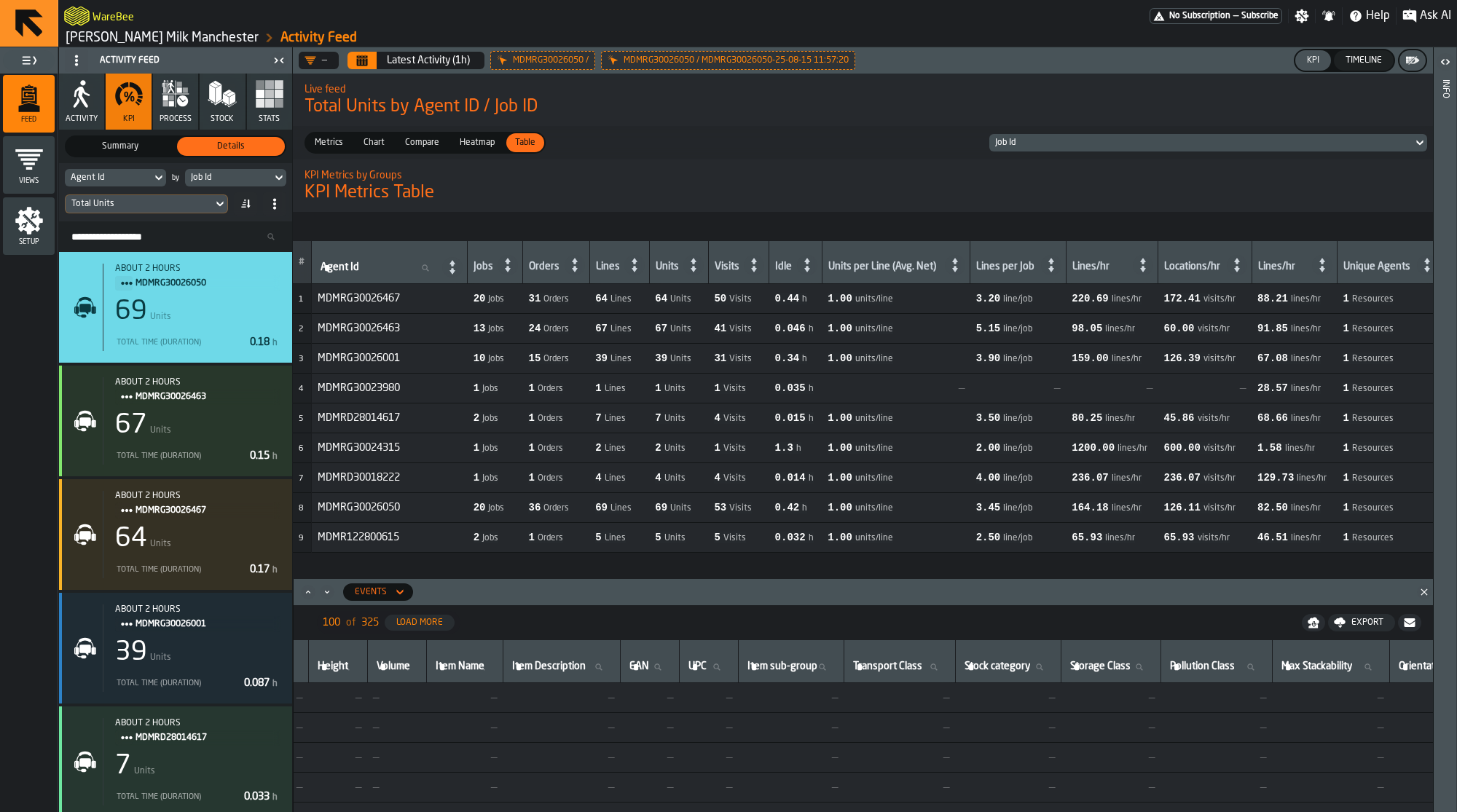
scroll to position [0, 3251]
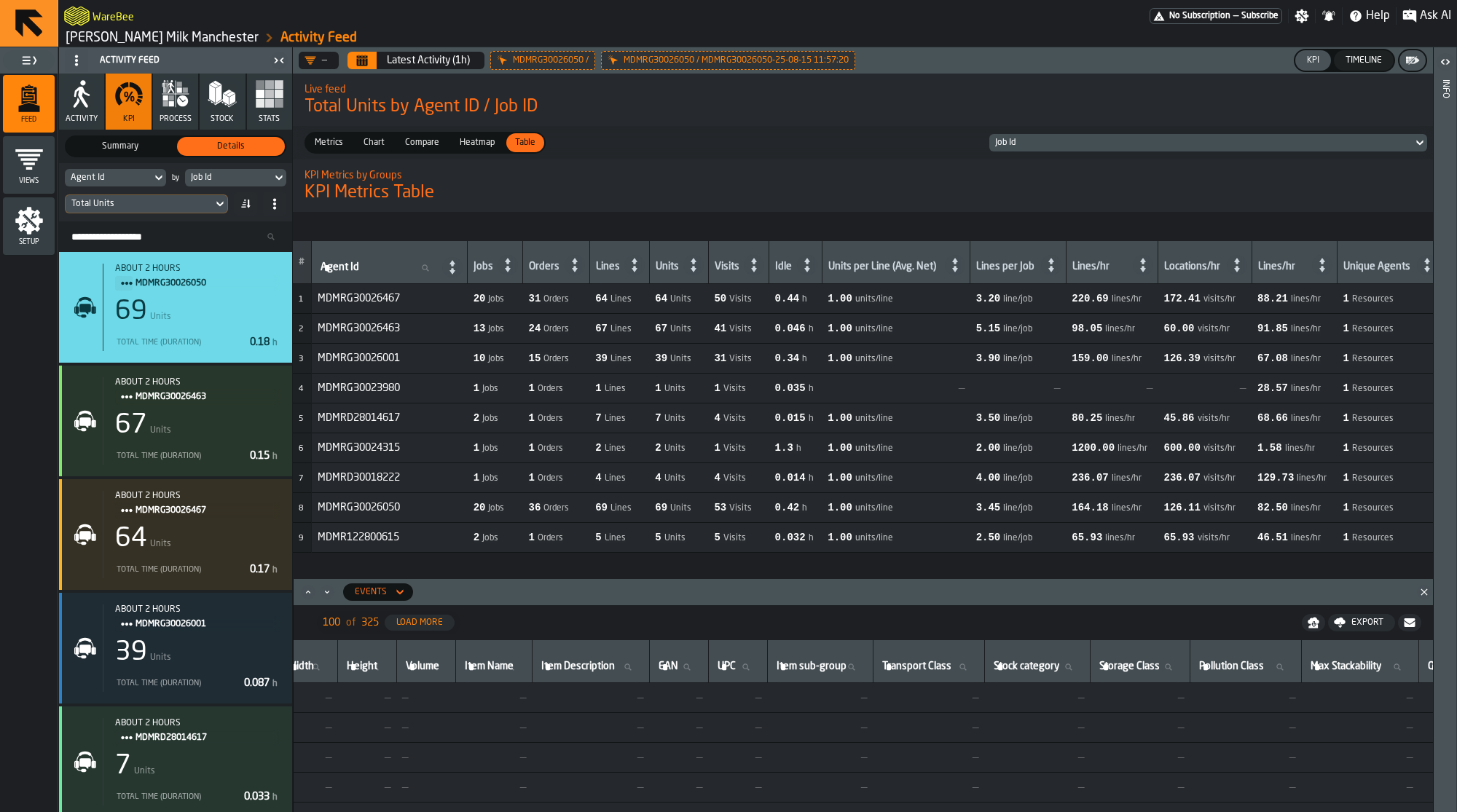
click at [165, 202] on div "Total Units" at bounding box center [138, 203] width 135 height 10
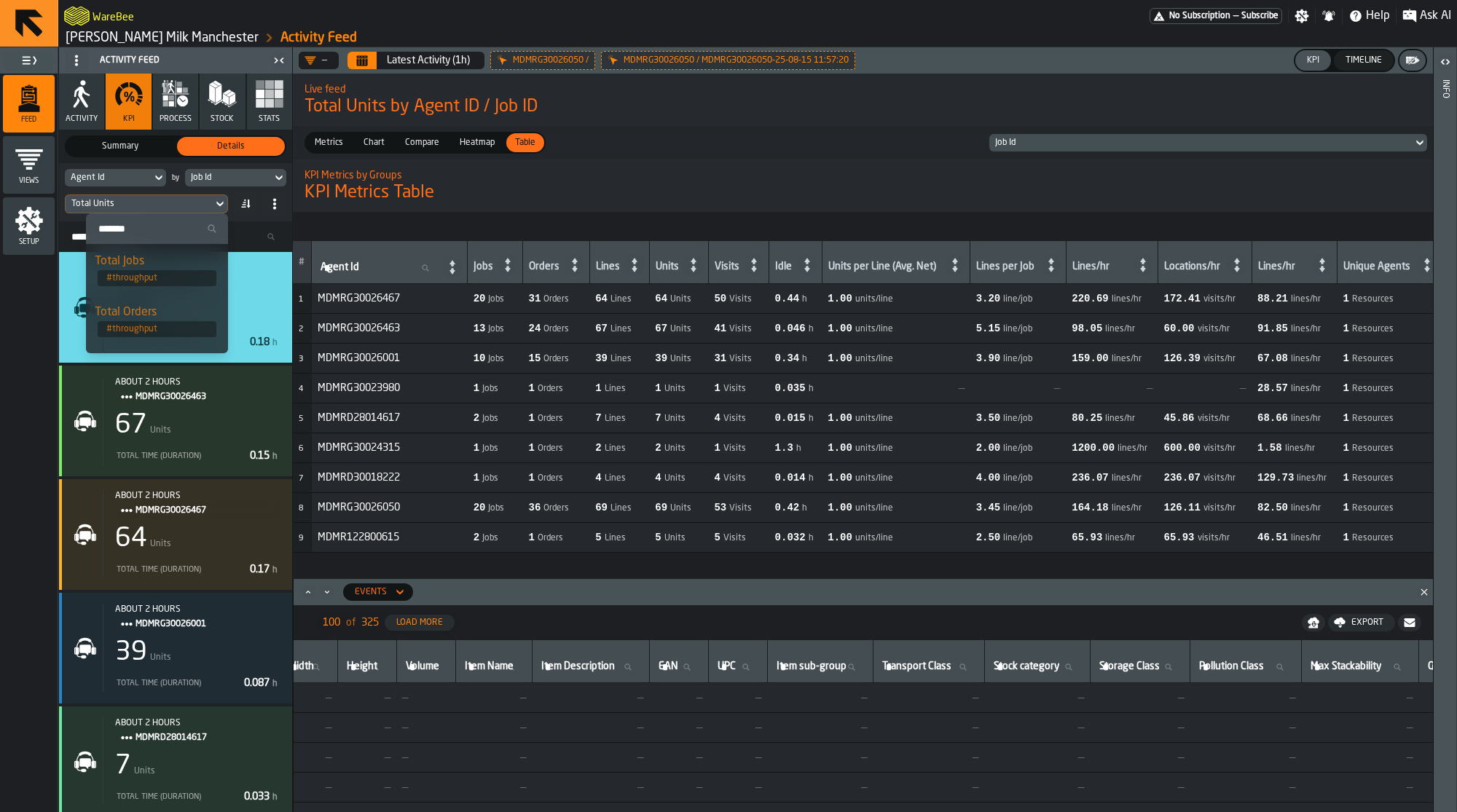
click at [165, 202] on div "Total Units" at bounding box center [138, 203] width 135 height 10
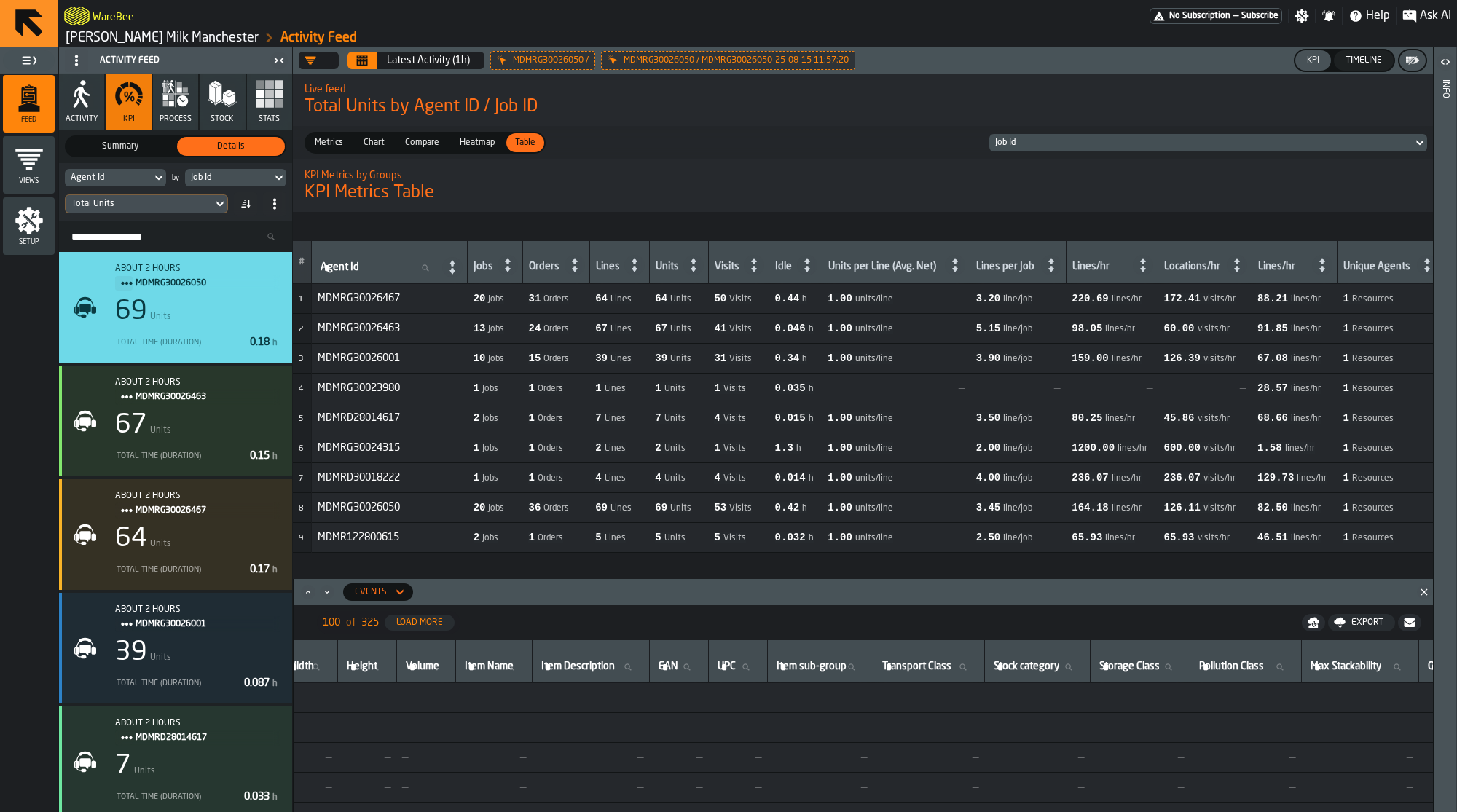
click at [1021, 143] on div "Job Id" at bounding box center [1201, 142] width 412 height 10
click at [1024, 167] on input "Search" at bounding box center [1066, 166] width 144 height 19
type input "***"
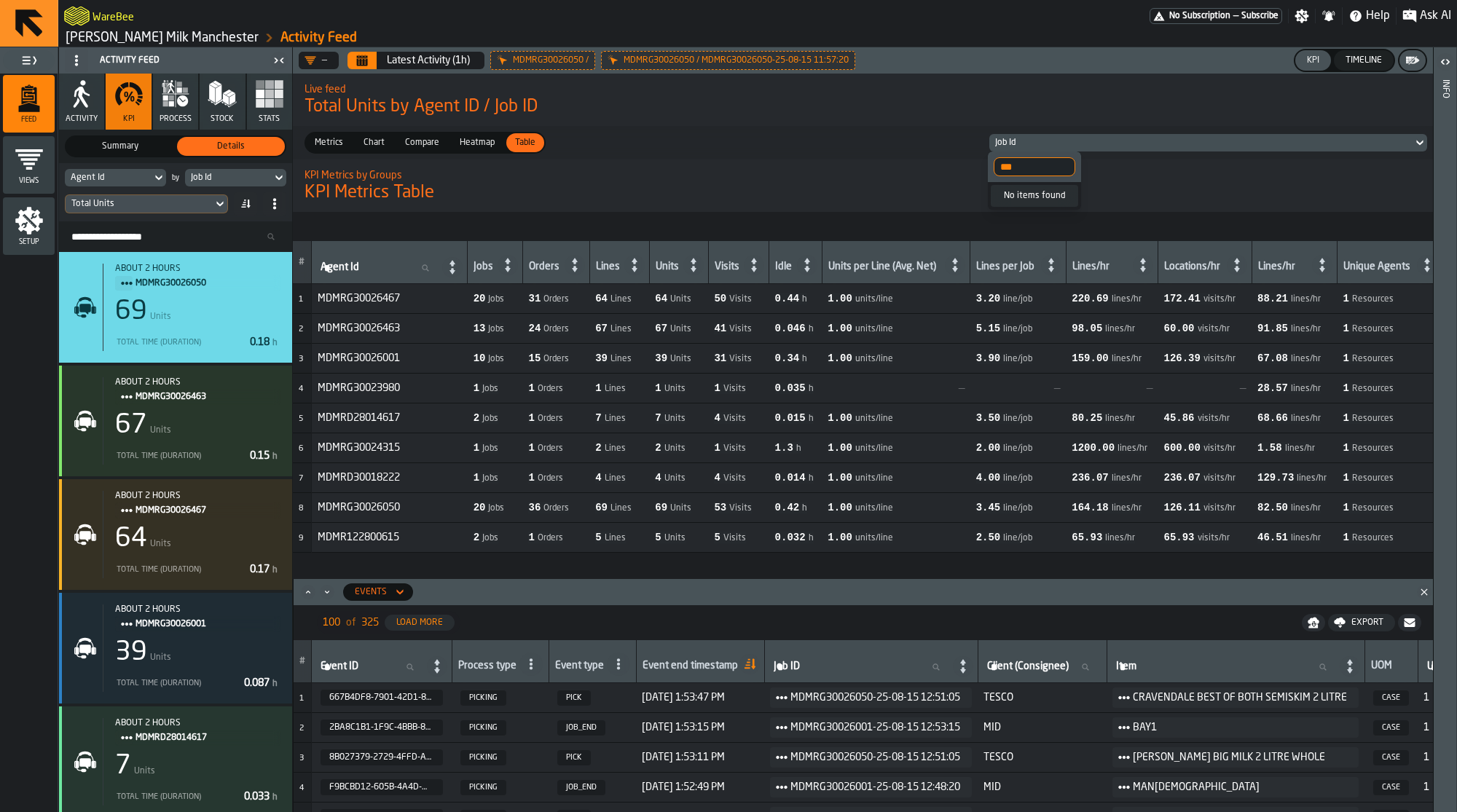
scroll to position [0, 3251]
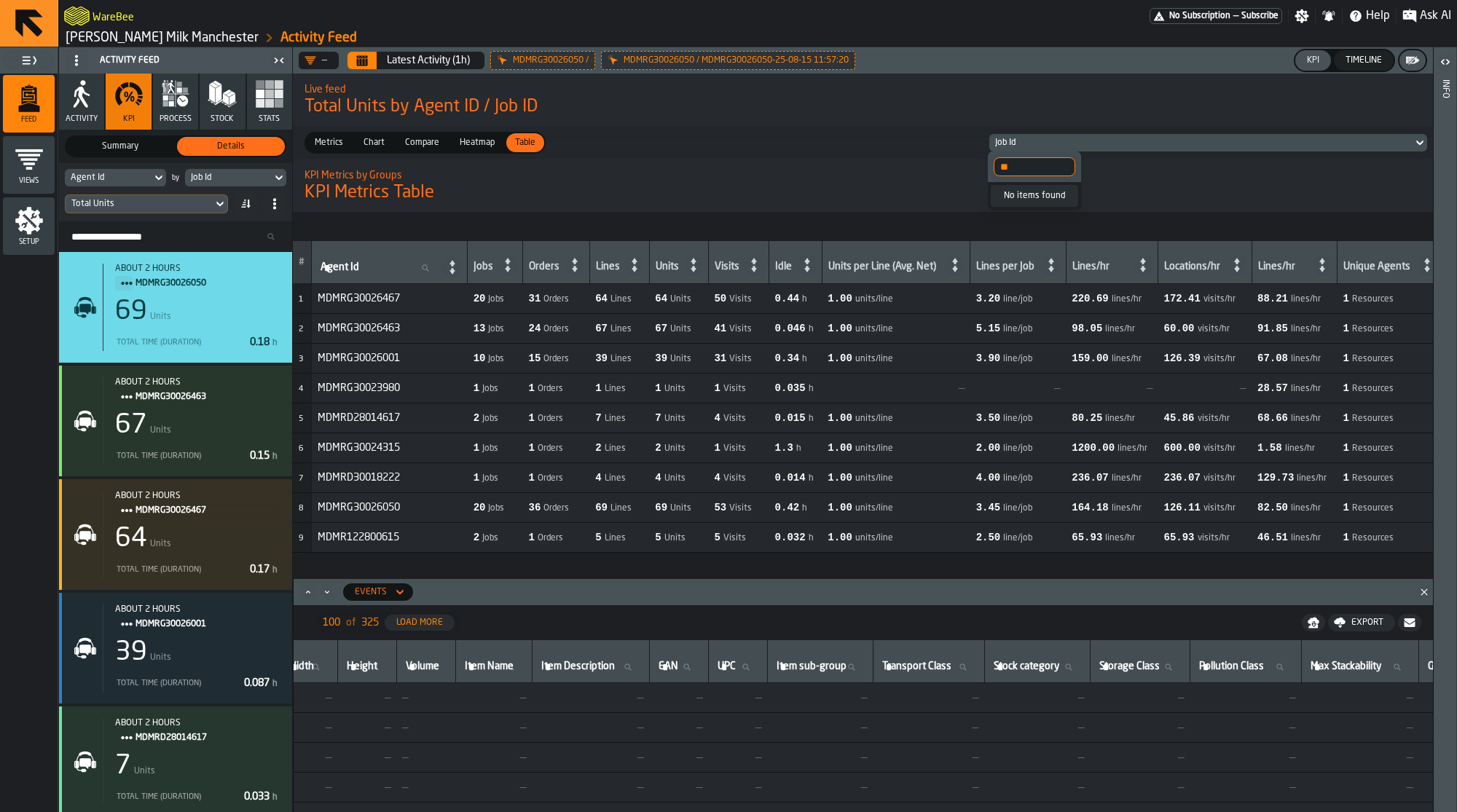
type input "*"
click at [882, 107] on span "Total Units by Agent ID / Job ID" at bounding box center [863, 107] width 1117 height 23
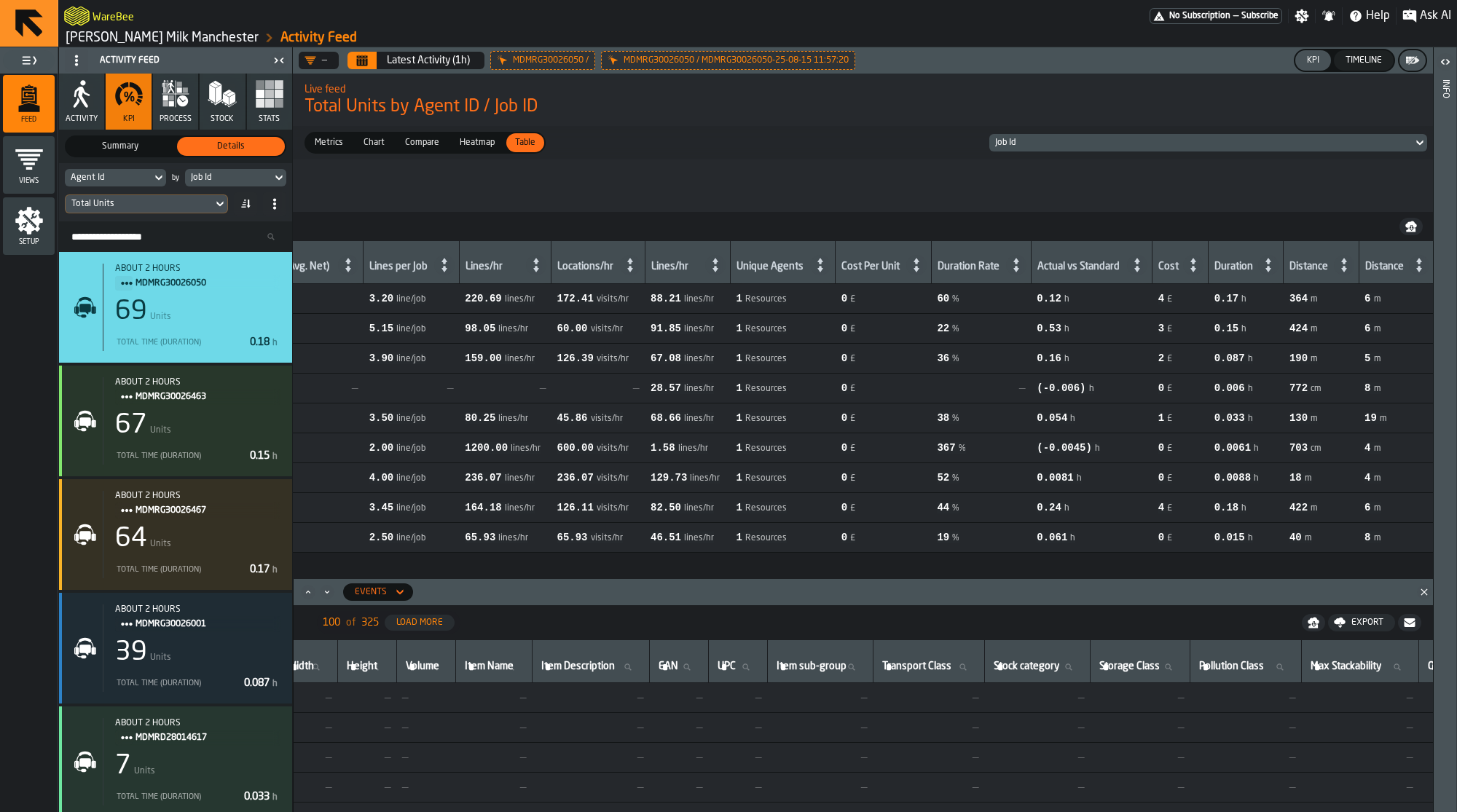
scroll to position [0, 0]
